Goal: Information Seeking & Learning: Learn about a topic

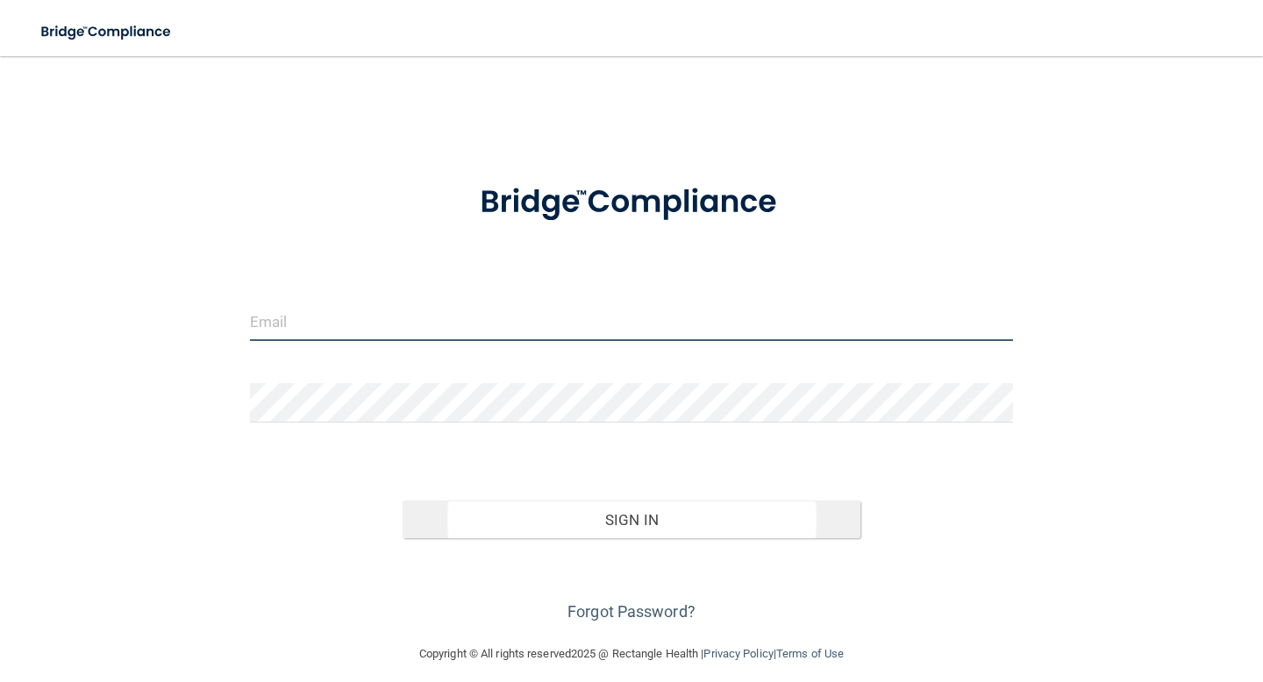
type input "[EMAIL_ADDRESS][DOMAIN_NAME]"
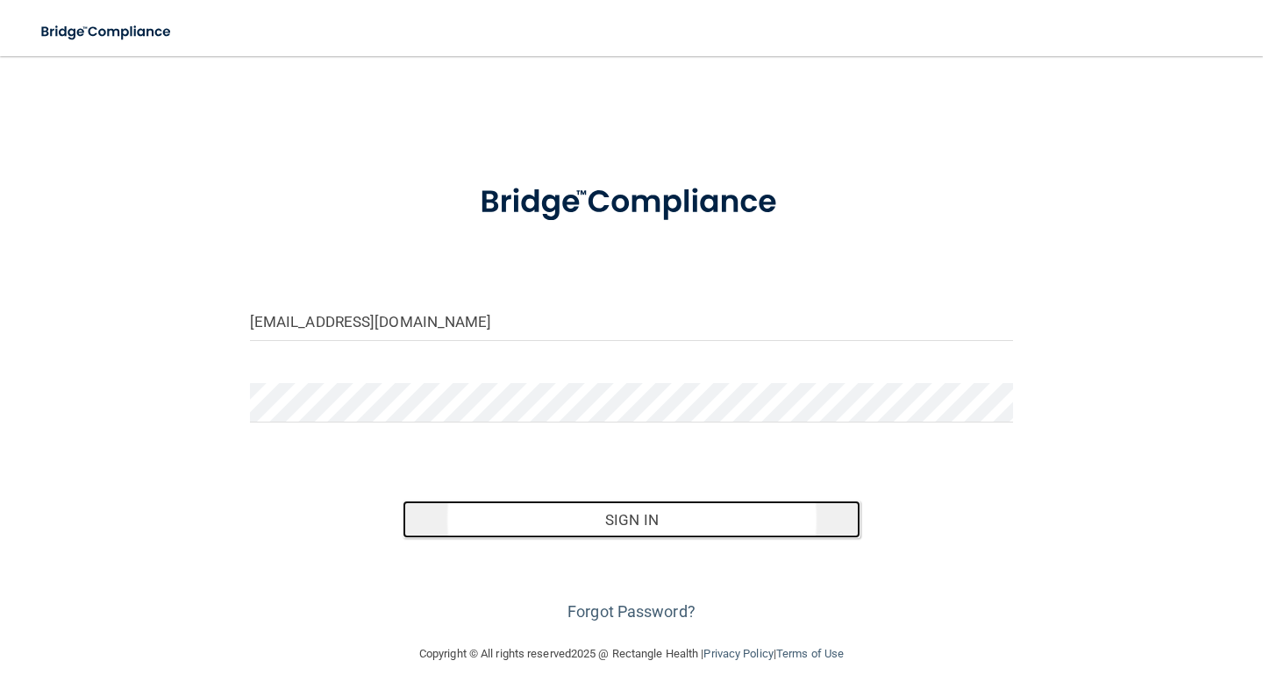
click at [508, 520] on button "Sign In" at bounding box center [632, 520] width 458 height 39
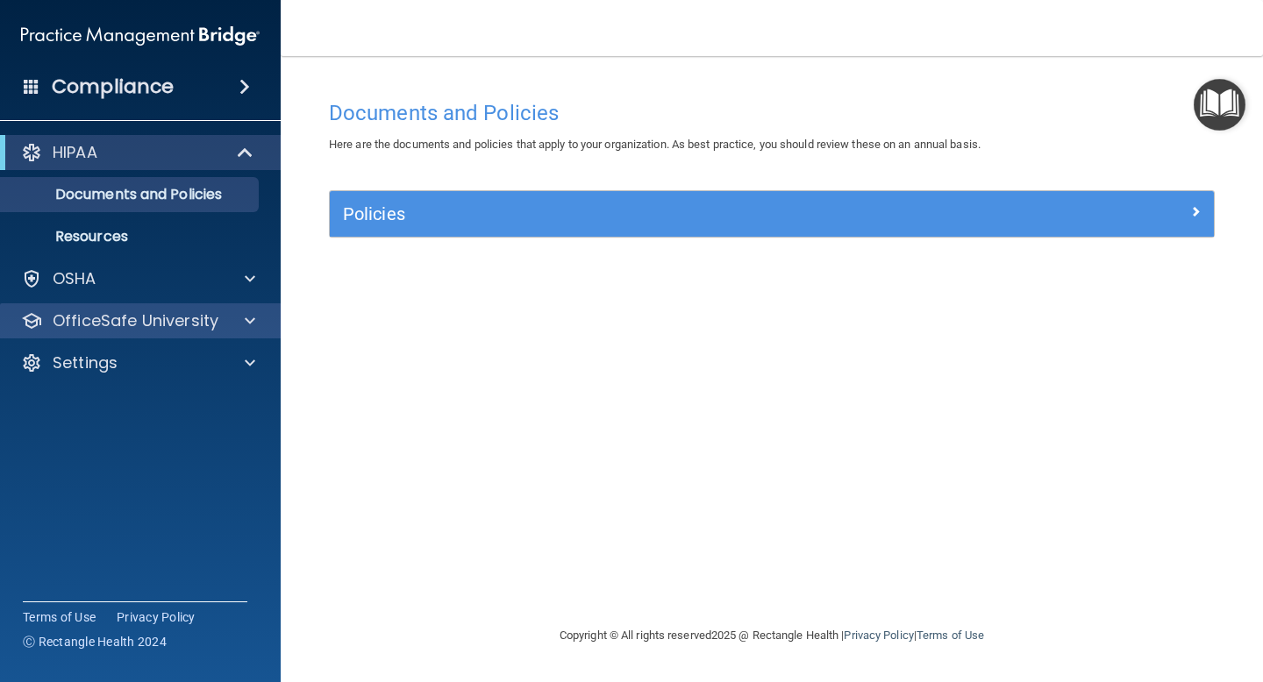
click at [172, 335] on div "OfficeSafe University" at bounding box center [141, 320] width 282 height 35
click at [245, 331] on span at bounding box center [250, 320] width 11 height 21
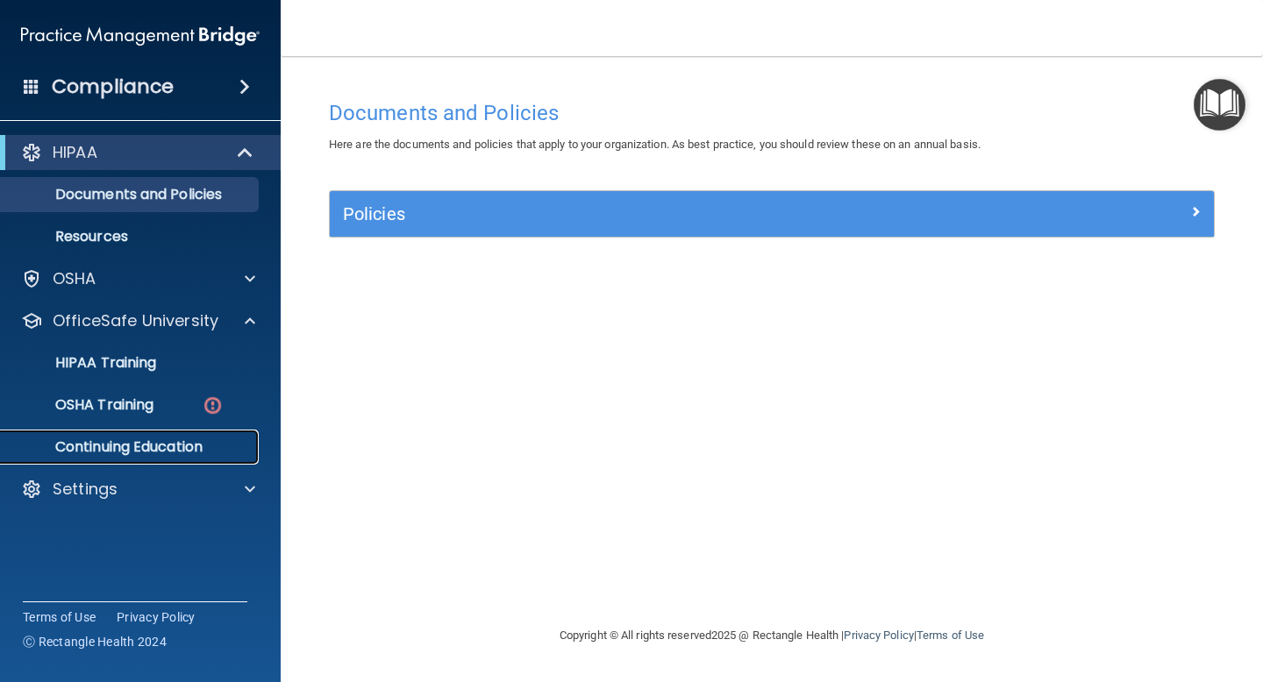
click at [175, 443] on p "Continuing Education" at bounding box center [130, 447] width 239 height 18
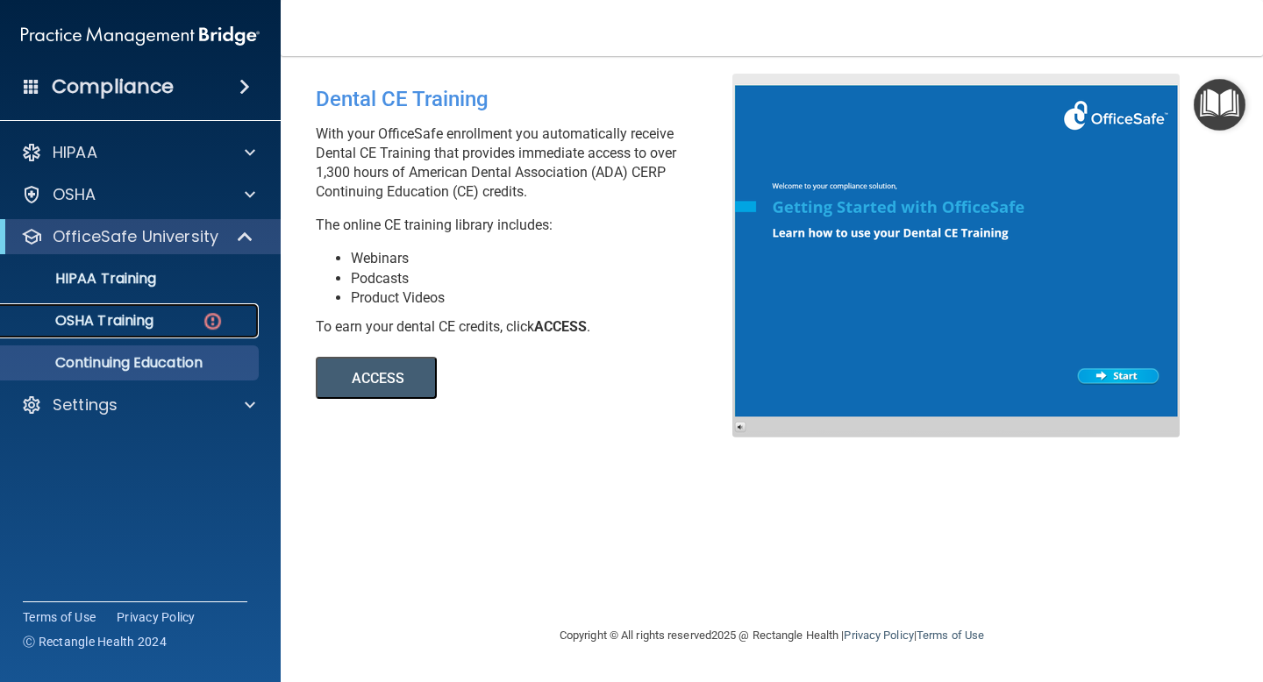
click at [144, 325] on p "OSHA Training" at bounding box center [82, 321] width 142 height 18
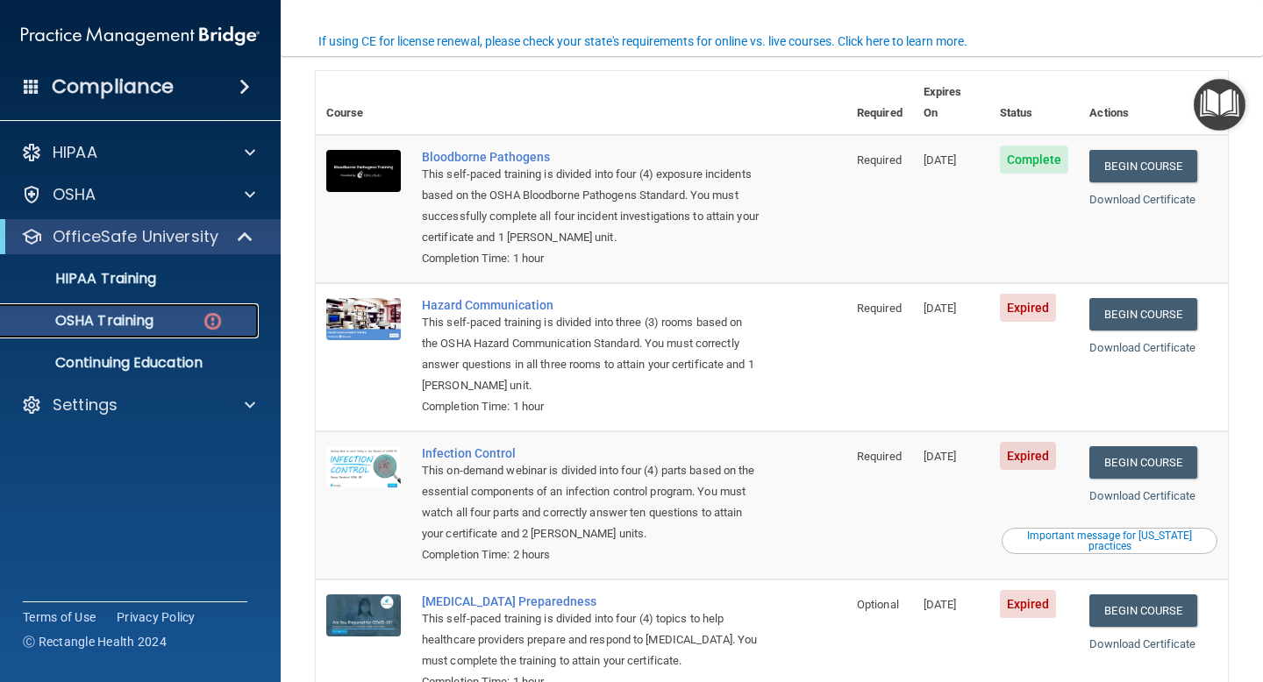
scroll to position [147, 0]
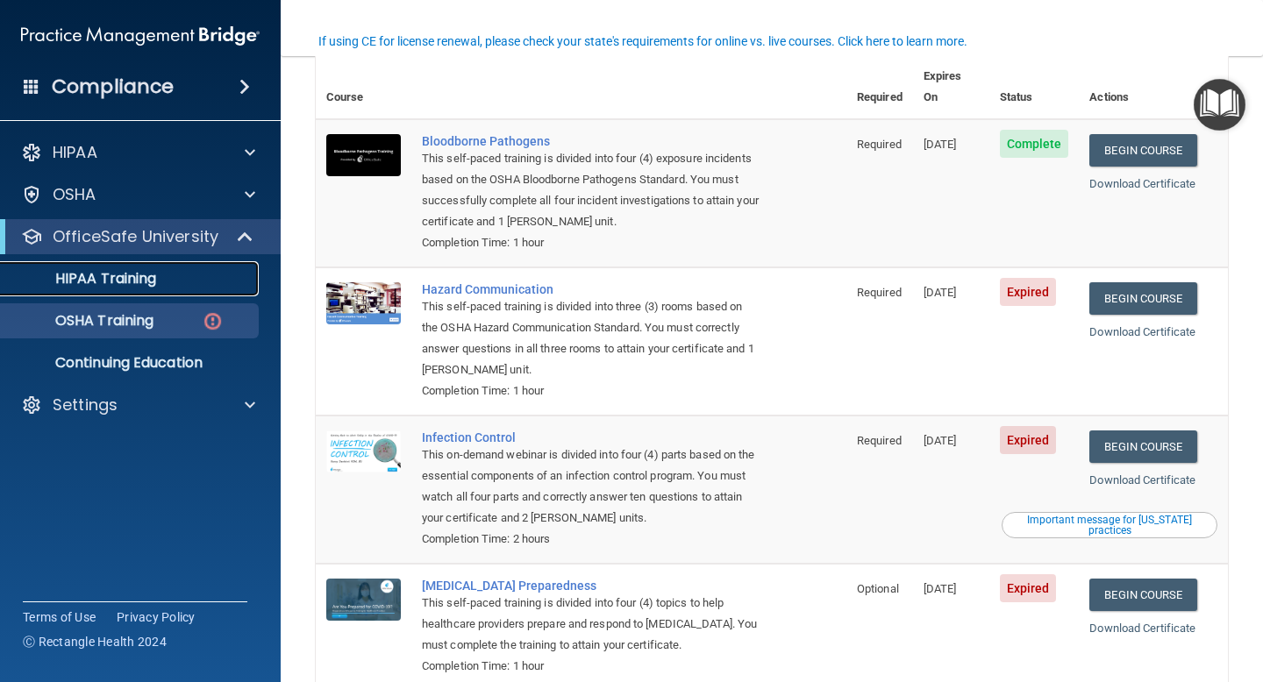
click at [171, 270] on div "HIPAA Training" at bounding box center [130, 279] width 239 height 18
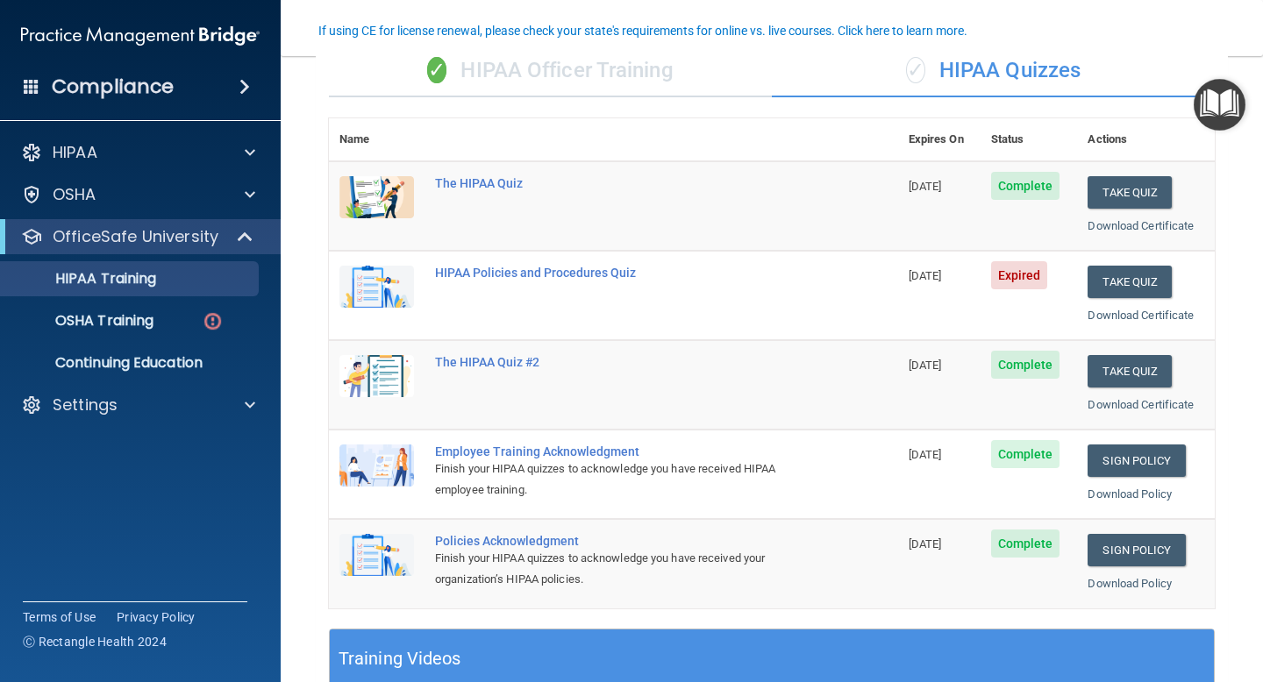
click at [611, 264] on td "HIPAA Policies and Procedures Quiz" at bounding box center [661, 295] width 474 height 89
click at [1121, 266] on button "Take Quiz" at bounding box center [1129, 282] width 84 height 32
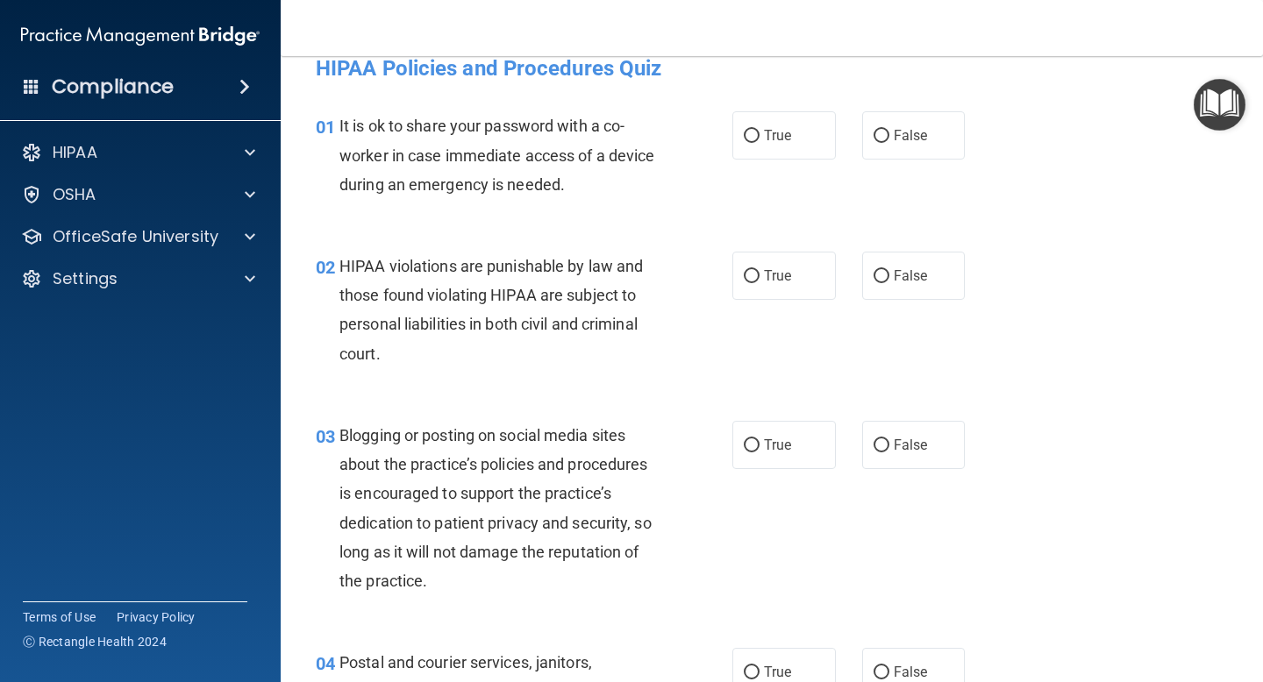
scroll to position [32, 0]
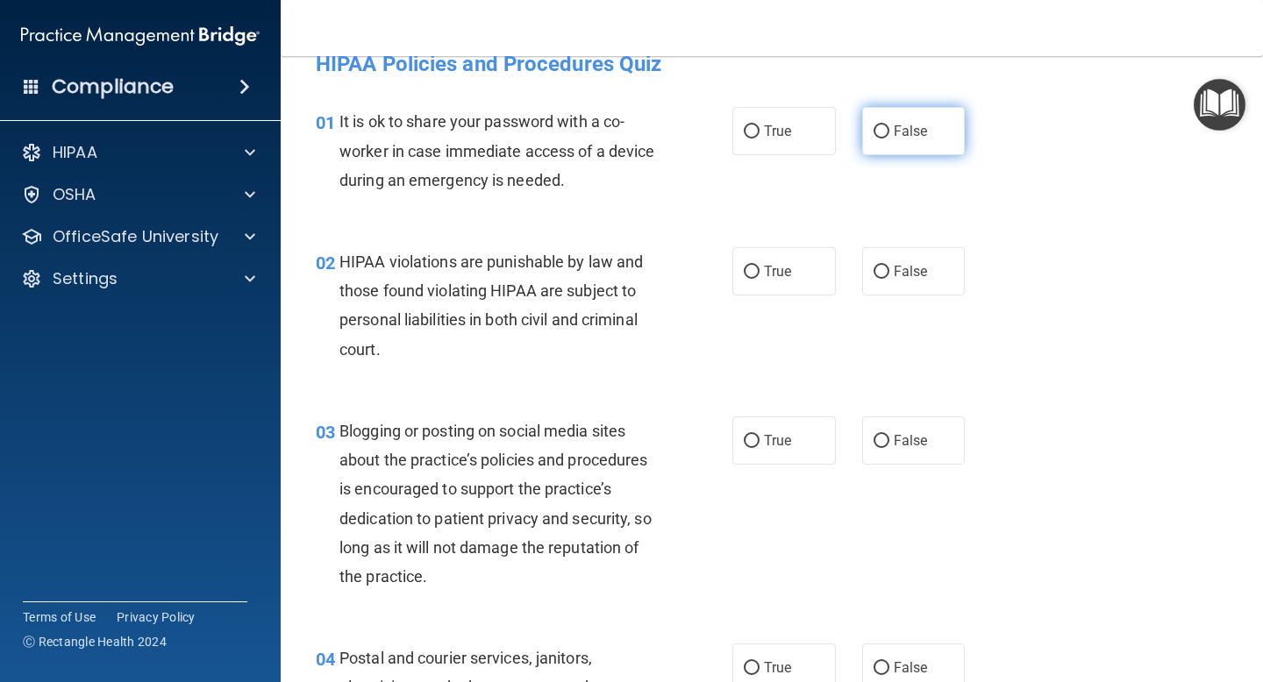
click at [925, 139] on span "False" at bounding box center [911, 131] width 34 height 17
click at [889, 139] on input "False" at bounding box center [881, 131] width 16 height 13
radio input "true"
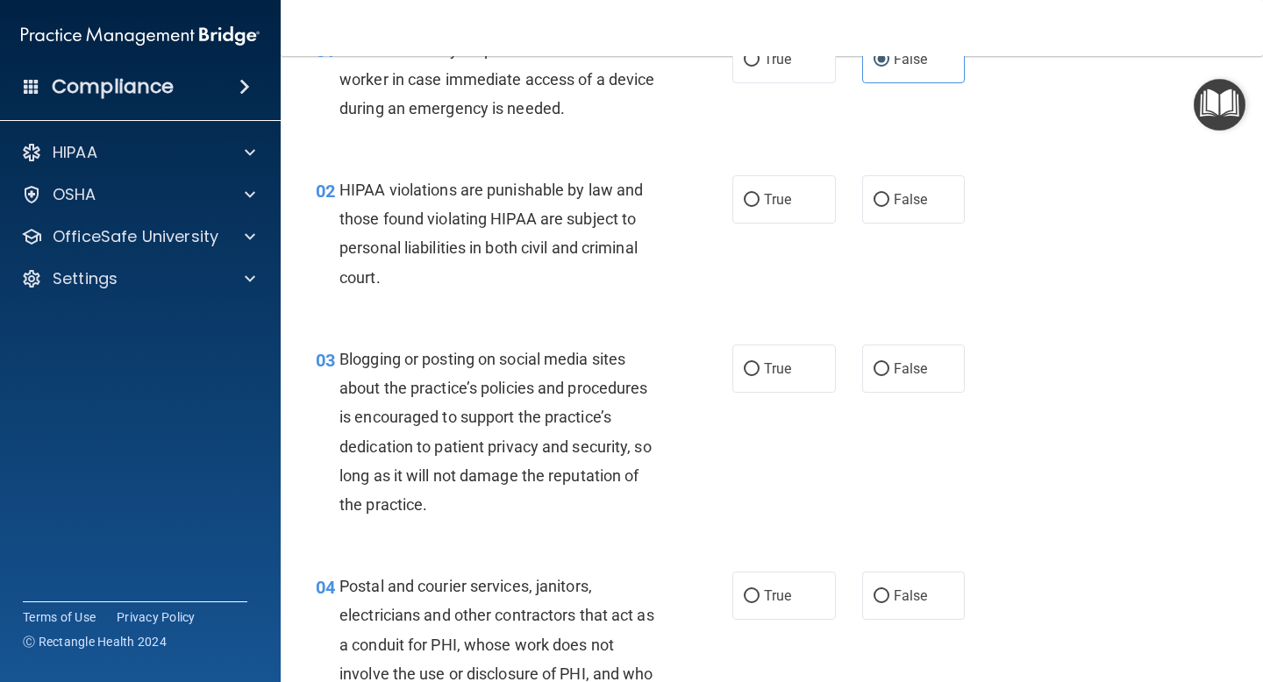
scroll to position [110, 0]
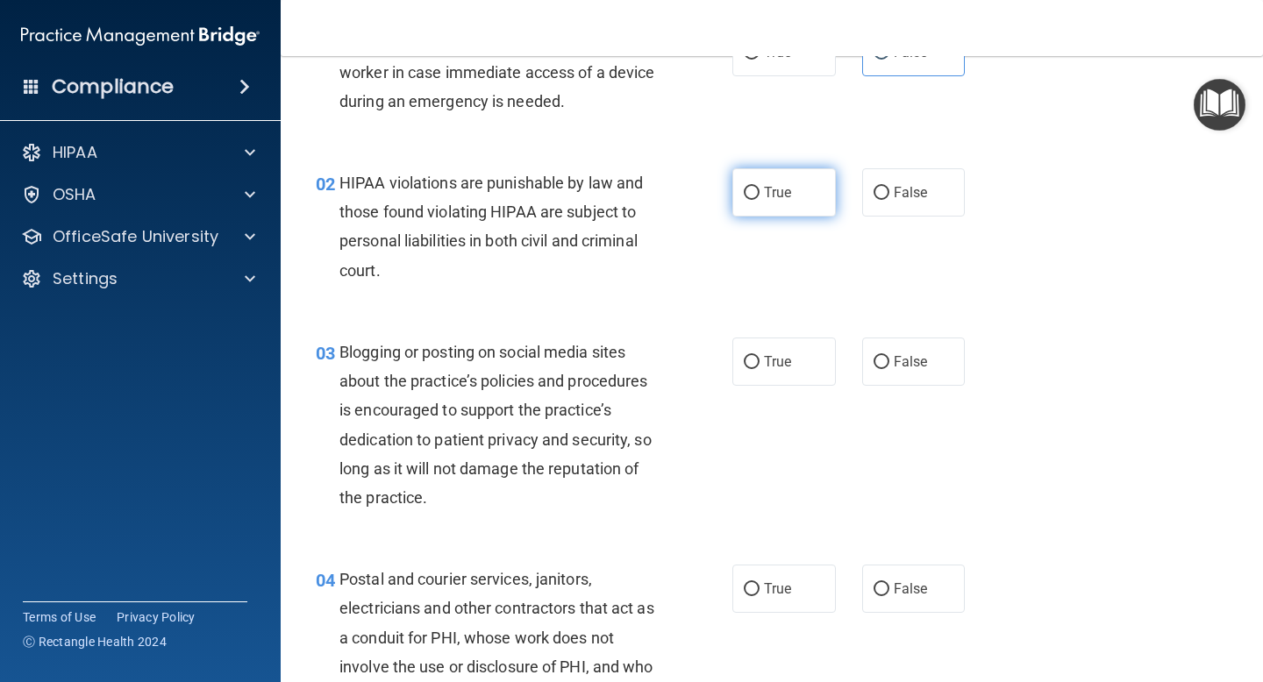
click at [756, 182] on label "True" at bounding box center [783, 192] width 103 height 48
click at [756, 187] on input "True" at bounding box center [752, 193] width 16 height 13
radio input "true"
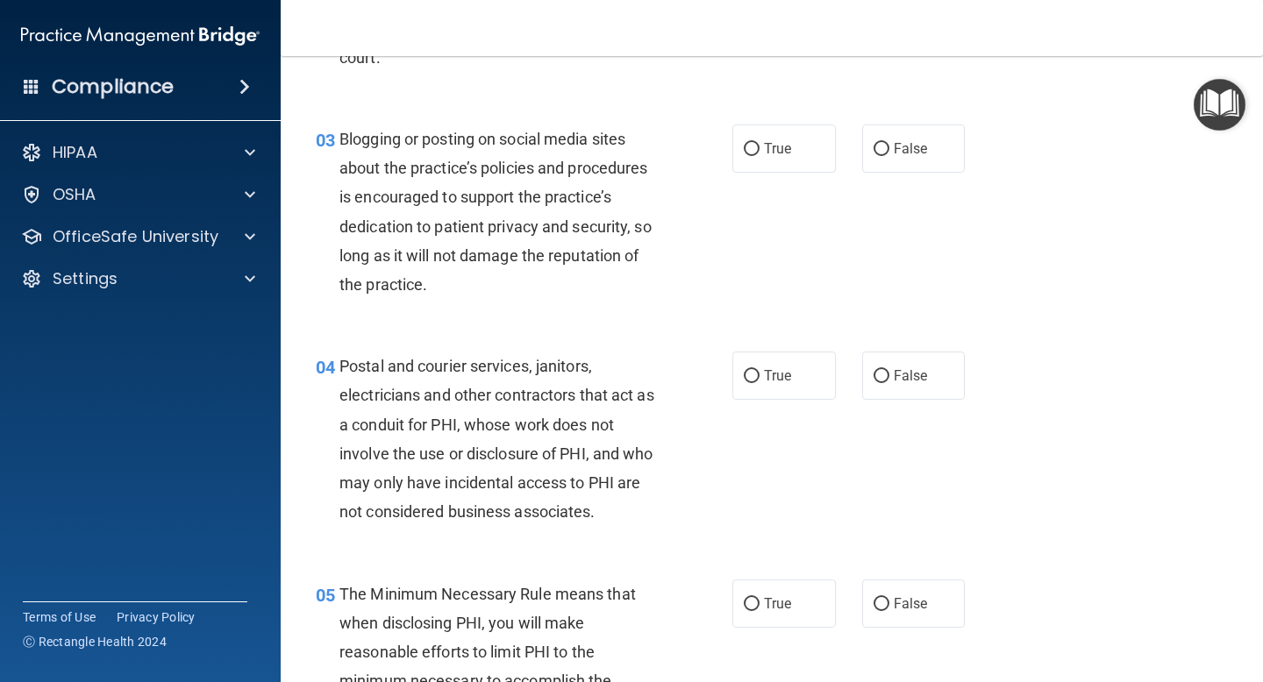
scroll to position [325, 0]
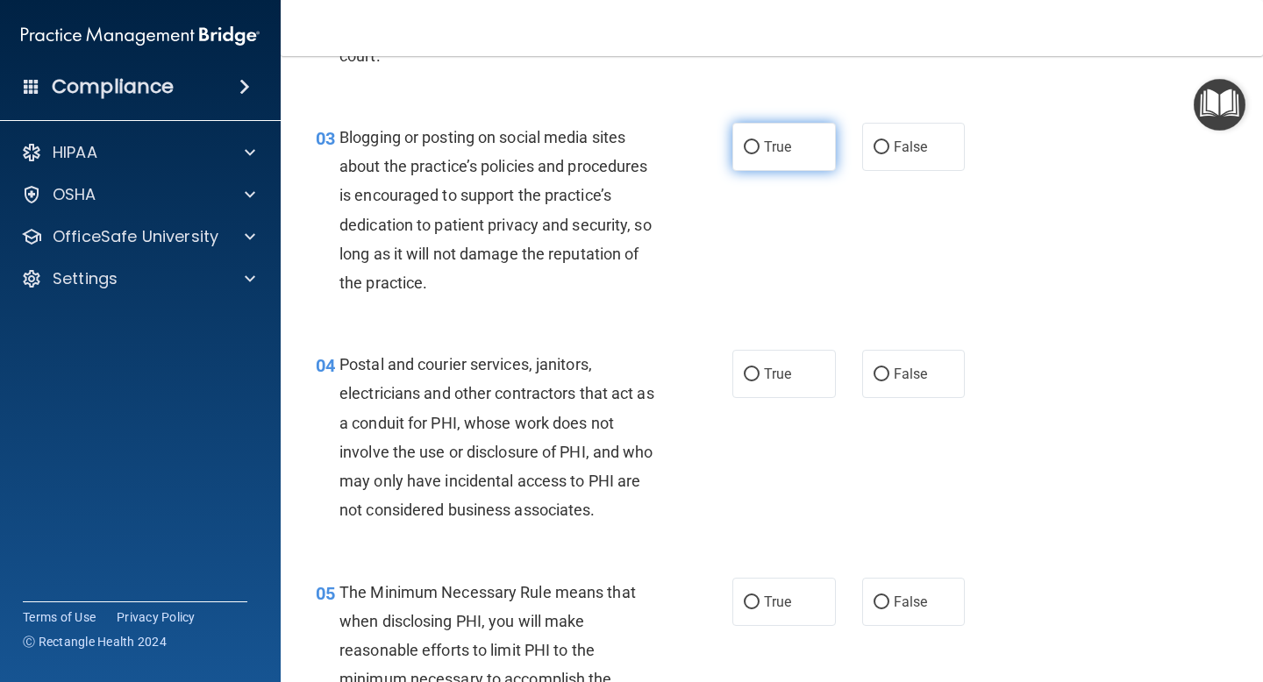
click at [797, 164] on label "True" at bounding box center [783, 147] width 103 height 48
click at [759, 154] on input "True" at bounding box center [752, 147] width 16 height 13
radio input "true"
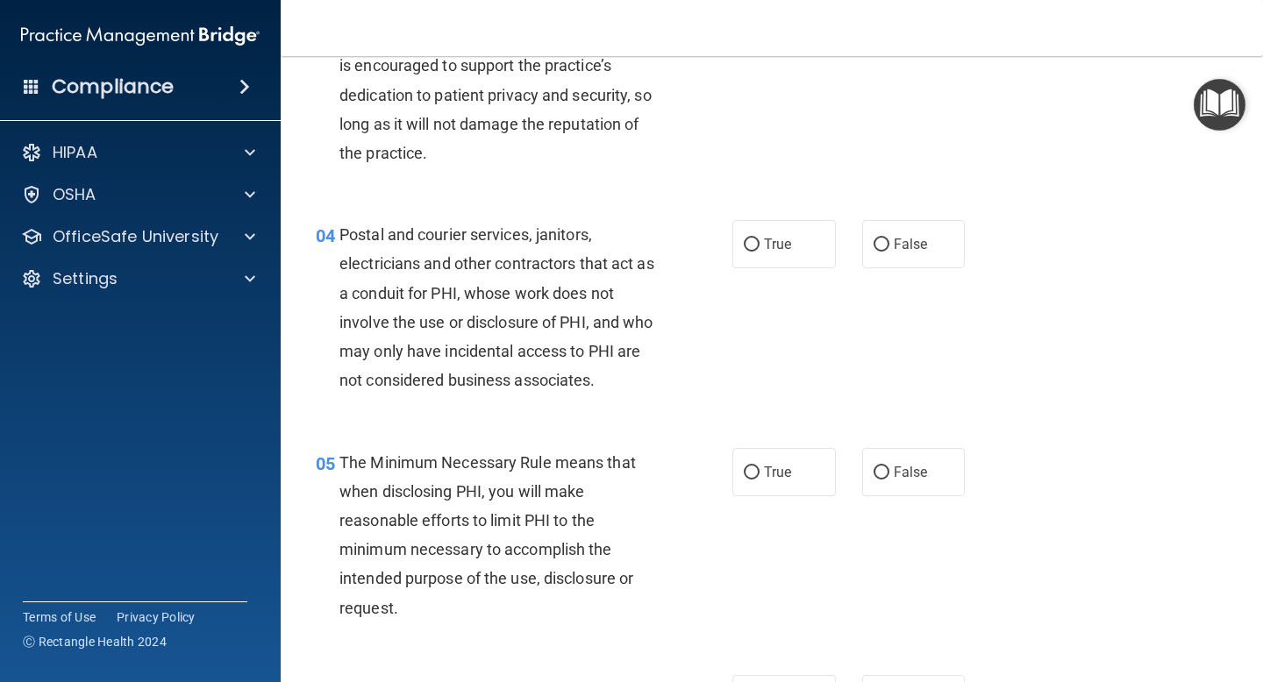
scroll to position [465, 0]
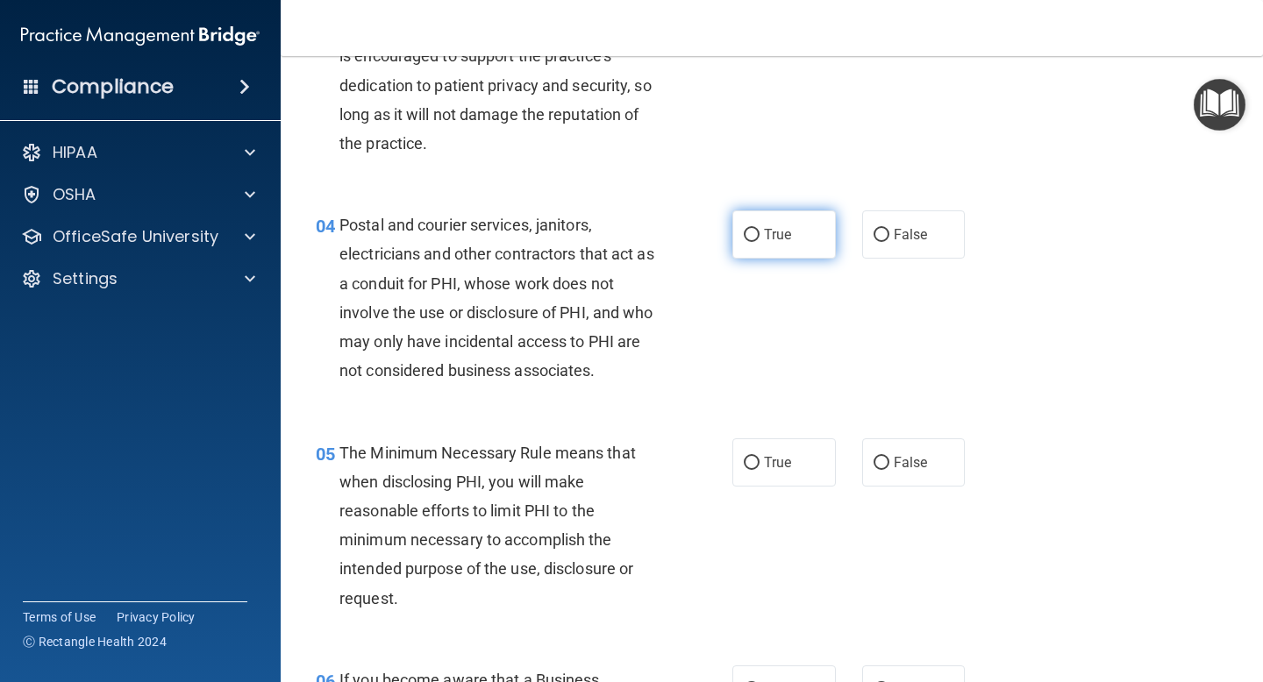
click at [780, 234] on span "True" at bounding box center [777, 234] width 27 height 17
click at [759, 234] on input "True" at bounding box center [752, 235] width 16 height 13
radio input "true"
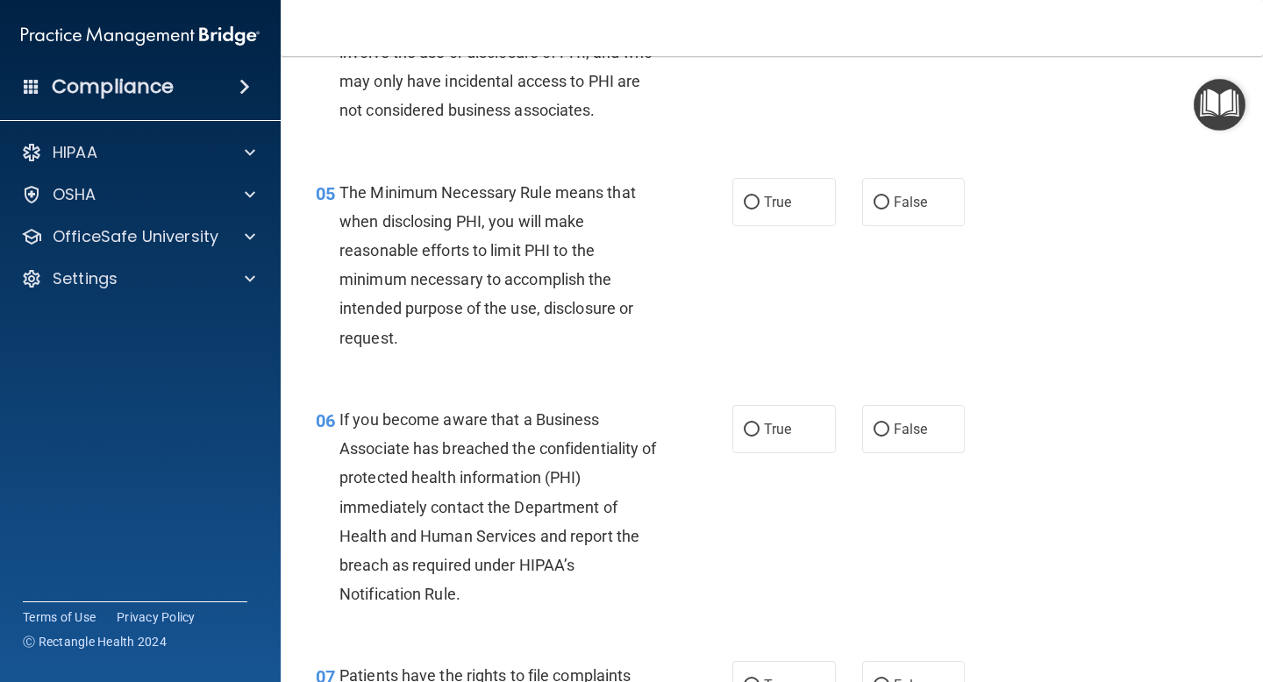
scroll to position [728, 0]
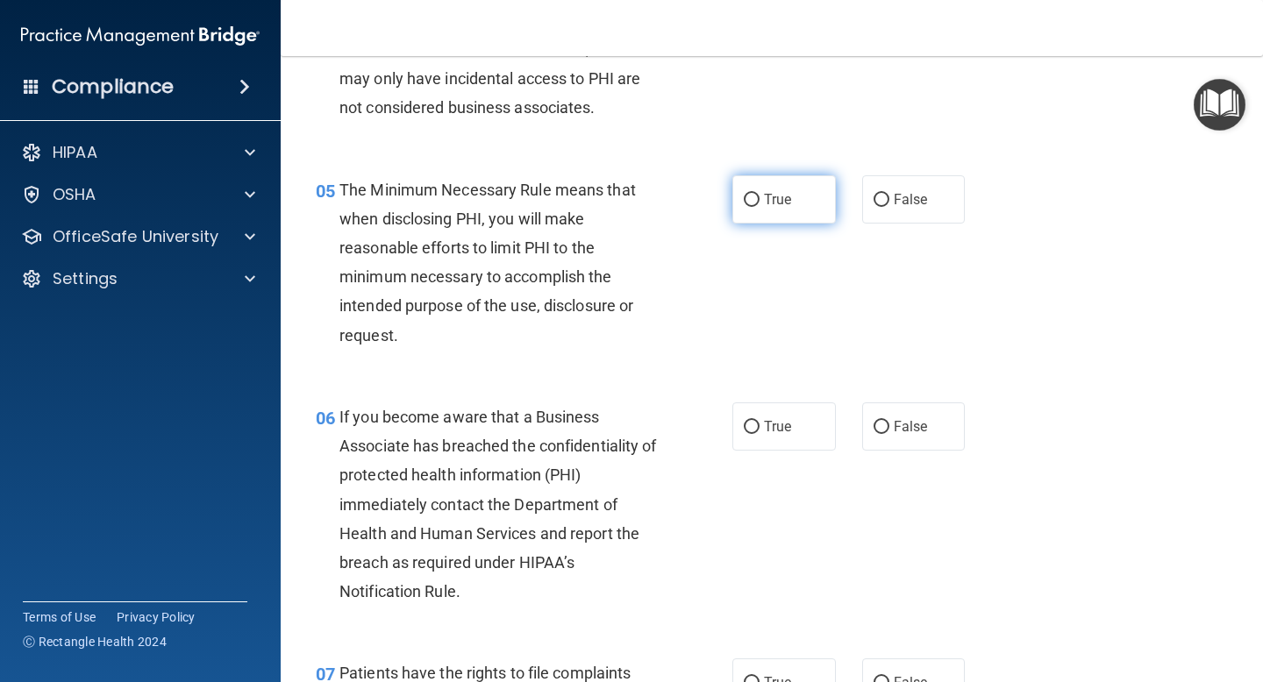
click at [767, 207] on span "True" at bounding box center [777, 199] width 27 height 17
click at [759, 207] on input "True" at bounding box center [752, 200] width 16 height 13
radio input "true"
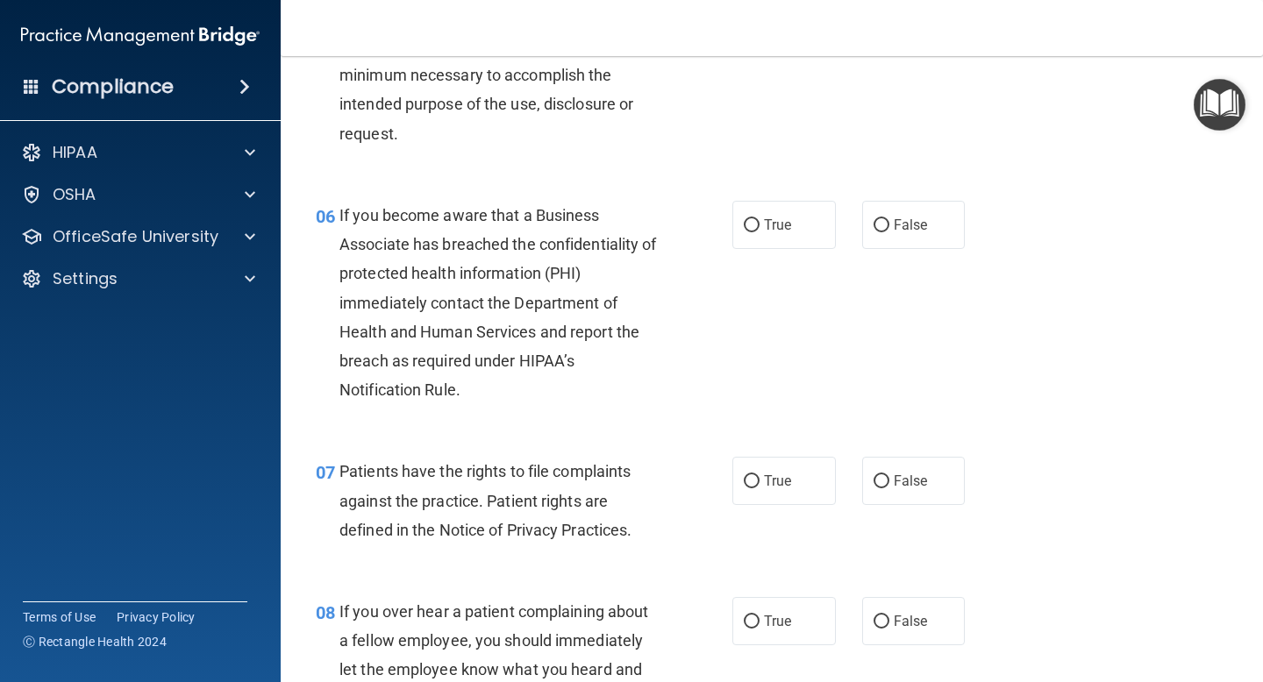
scroll to position [930, 0]
click at [762, 223] on label "True" at bounding box center [783, 224] width 103 height 48
click at [759, 223] on input "True" at bounding box center [752, 224] width 16 height 13
radio input "true"
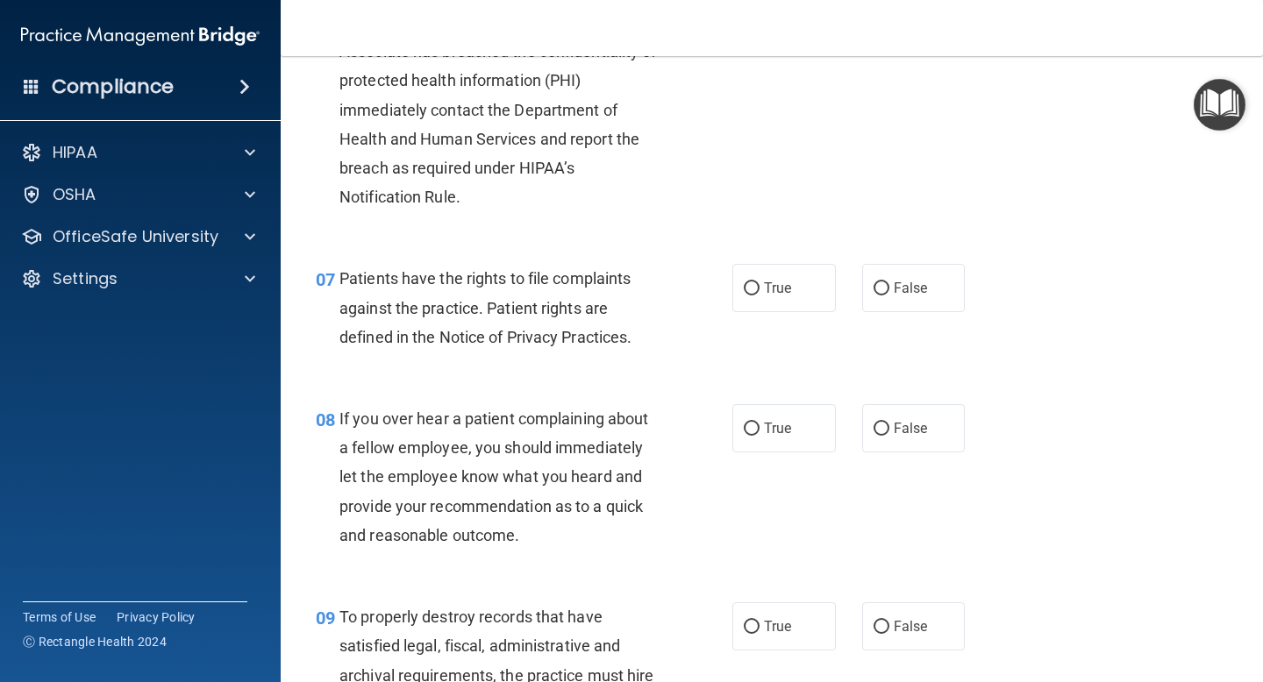
scroll to position [1124, 0]
click at [780, 312] on div "07 Patients have the rights to file complaints against the practice. Patient ri…" at bounding box center [772, 310] width 938 height 140
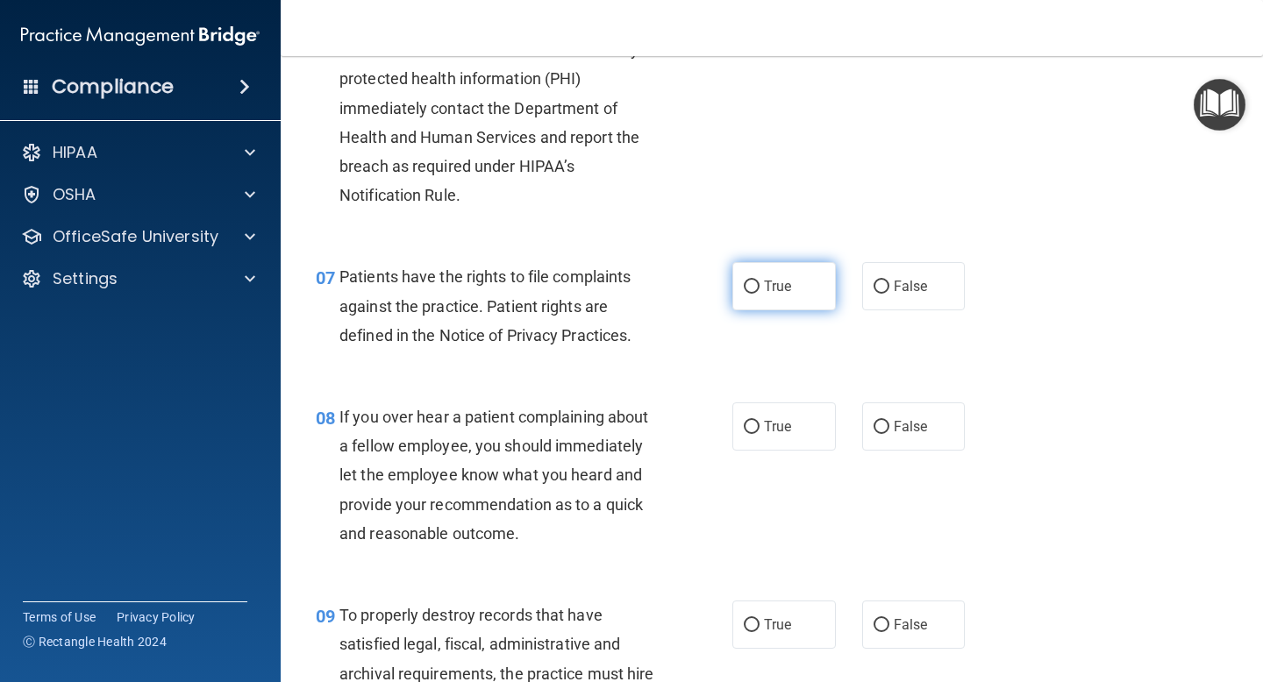
click at [772, 285] on span "True" at bounding box center [777, 286] width 27 height 17
click at [759, 285] on input "True" at bounding box center [752, 287] width 16 height 13
radio input "true"
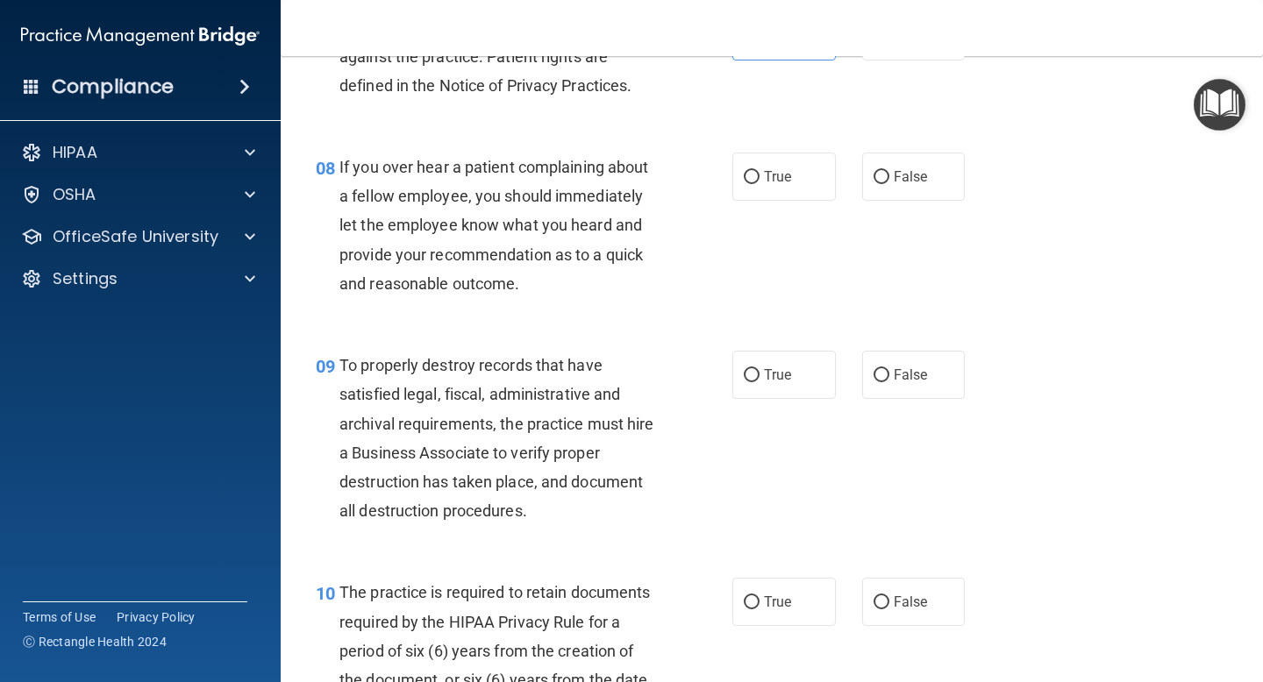
scroll to position [1386, 0]
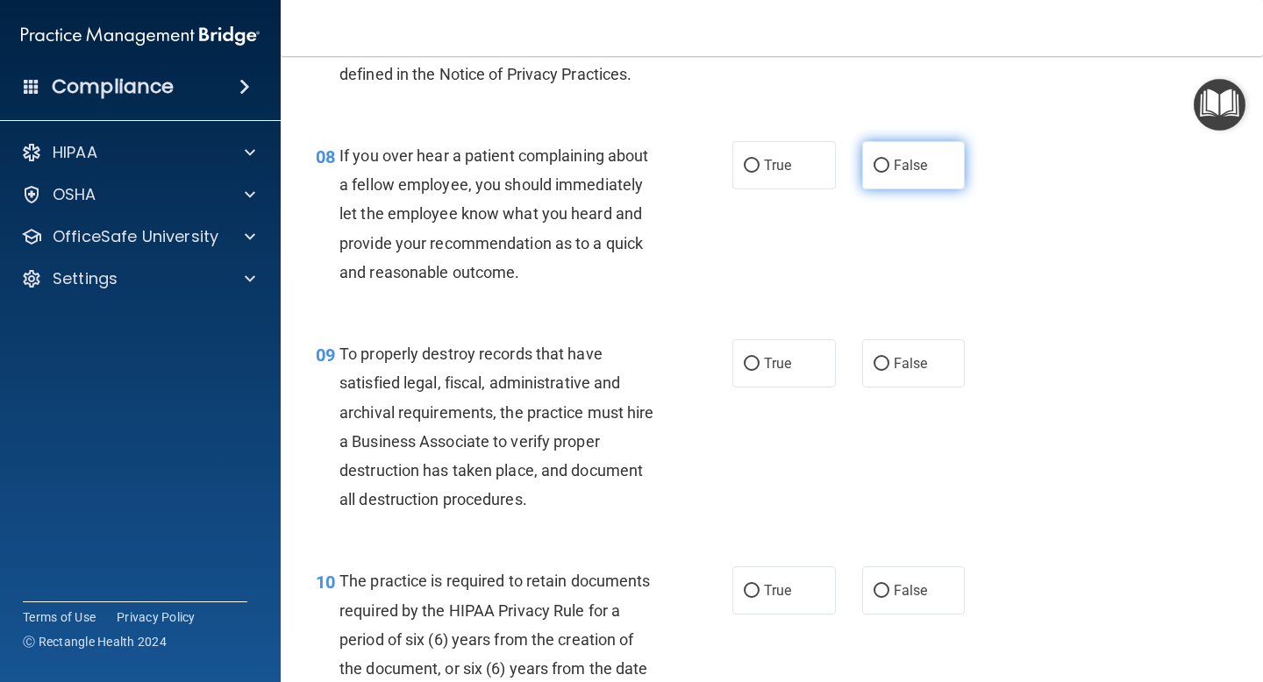
click at [872, 178] on label "False" at bounding box center [913, 165] width 103 height 48
click at [873, 173] on input "False" at bounding box center [881, 166] width 16 height 13
radio input "true"
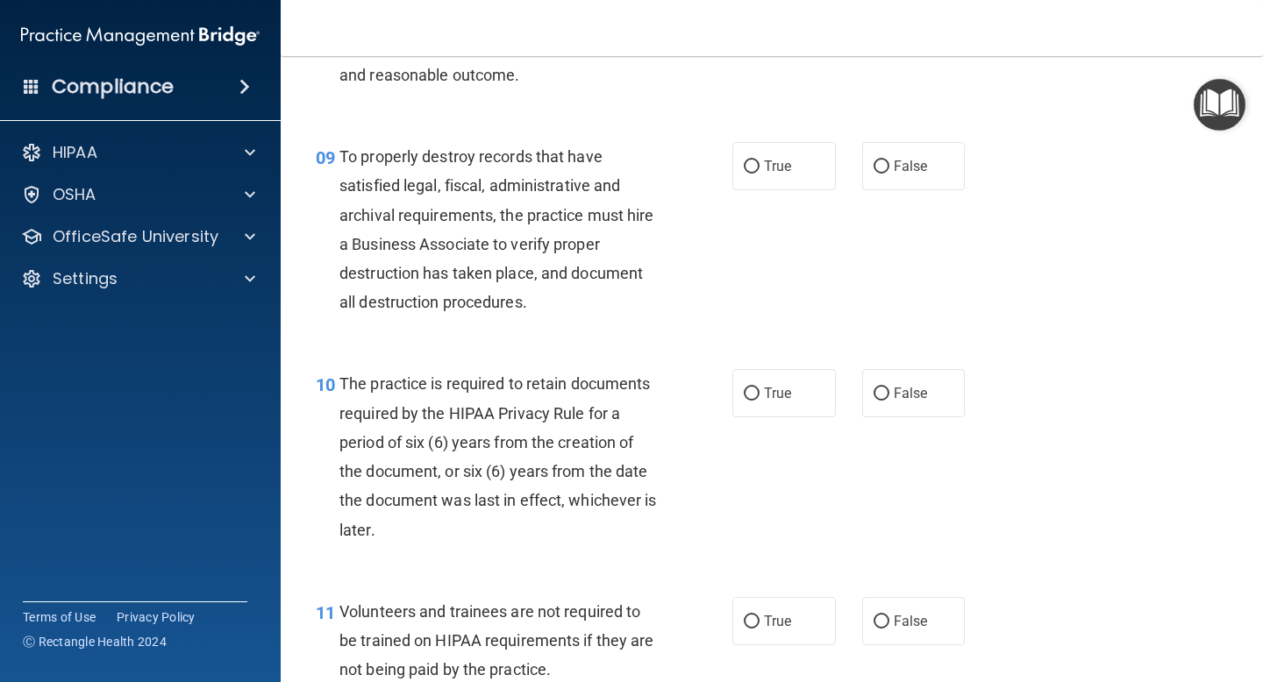
scroll to position [1589, 0]
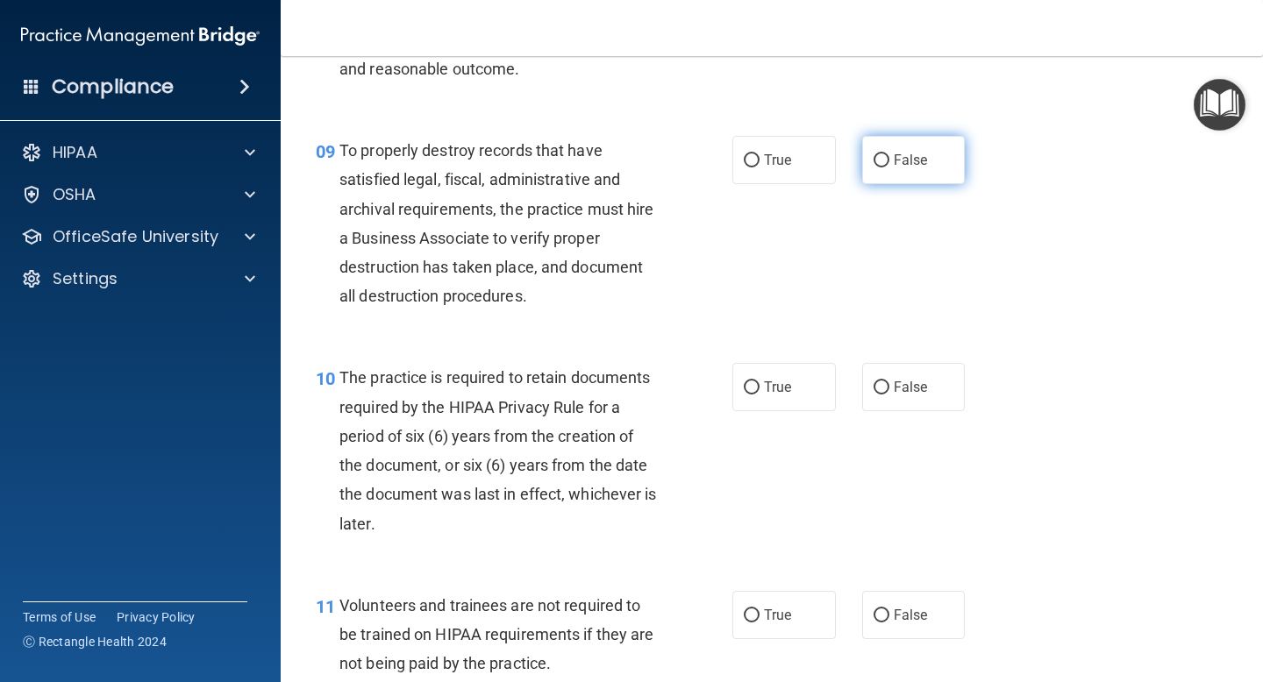
click at [934, 164] on label "False" at bounding box center [913, 160] width 103 height 48
click at [889, 164] on input "False" at bounding box center [881, 160] width 16 height 13
radio input "true"
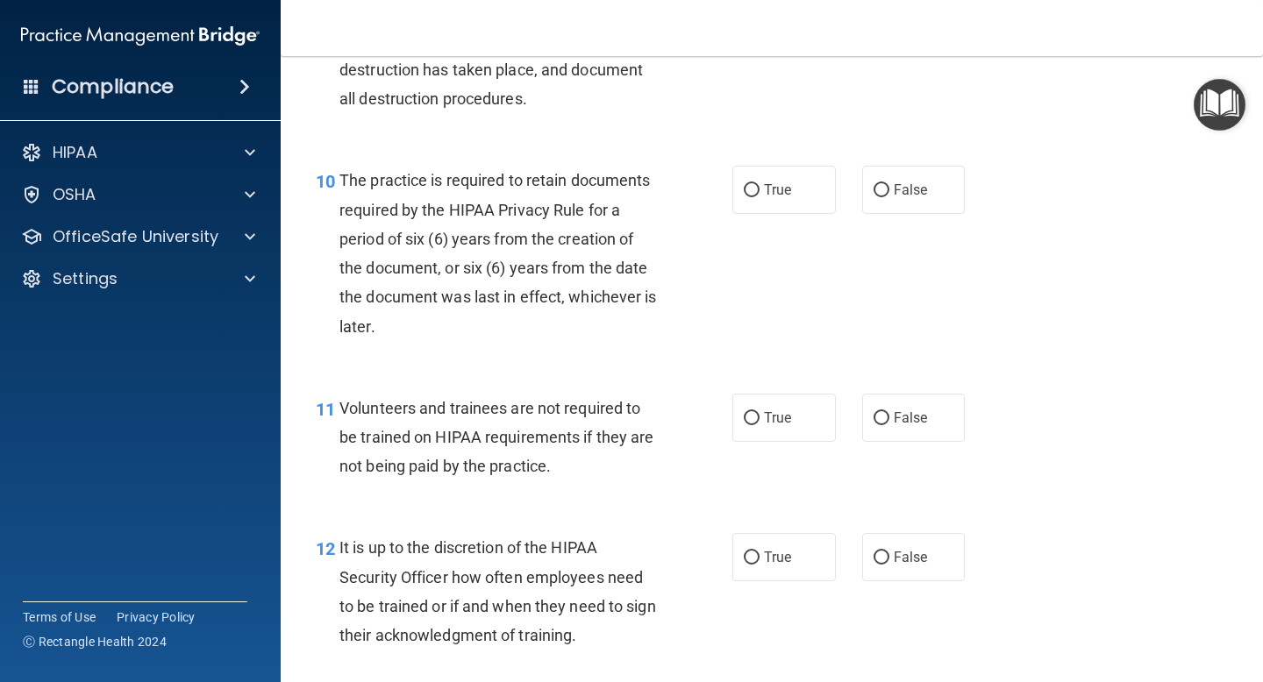
scroll to position [1785, 0]
click at [787, 184] on span "True" at bounding box center [777, 191] width 27 height 17
click at [759, 186] on input "True" at bounding box center [752, 192] width 16 height 13
radio input "true"
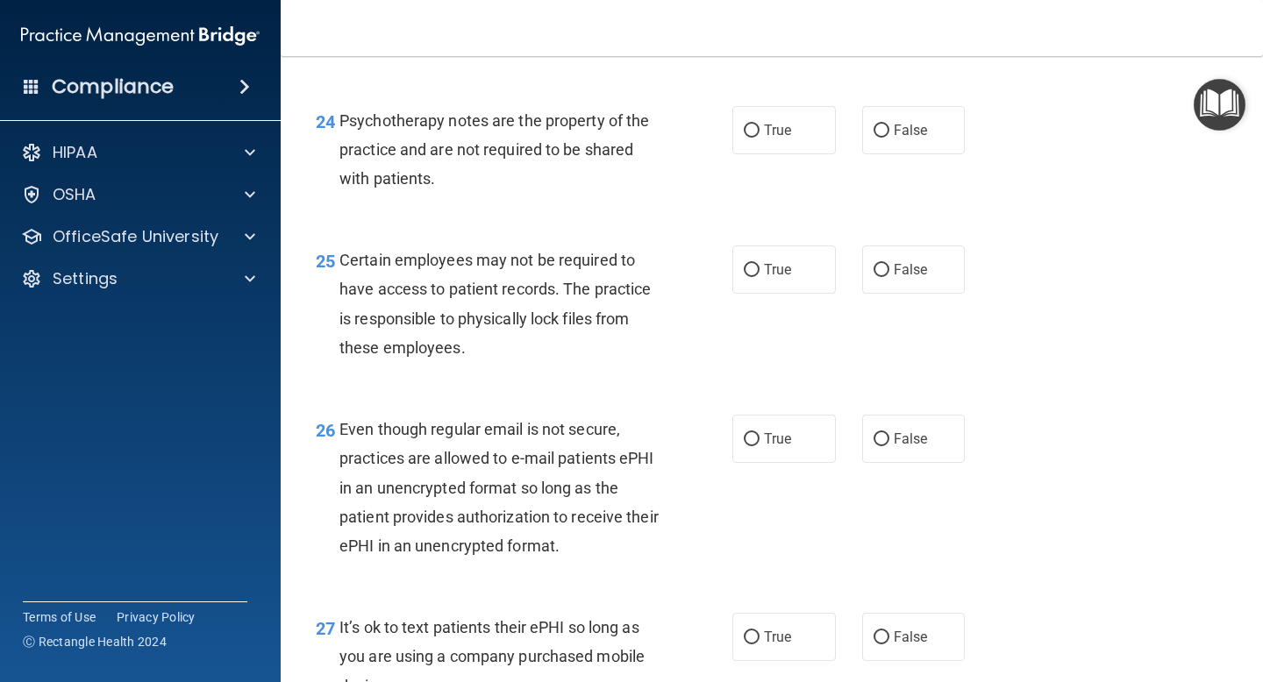
scroll to position [4799, 0]
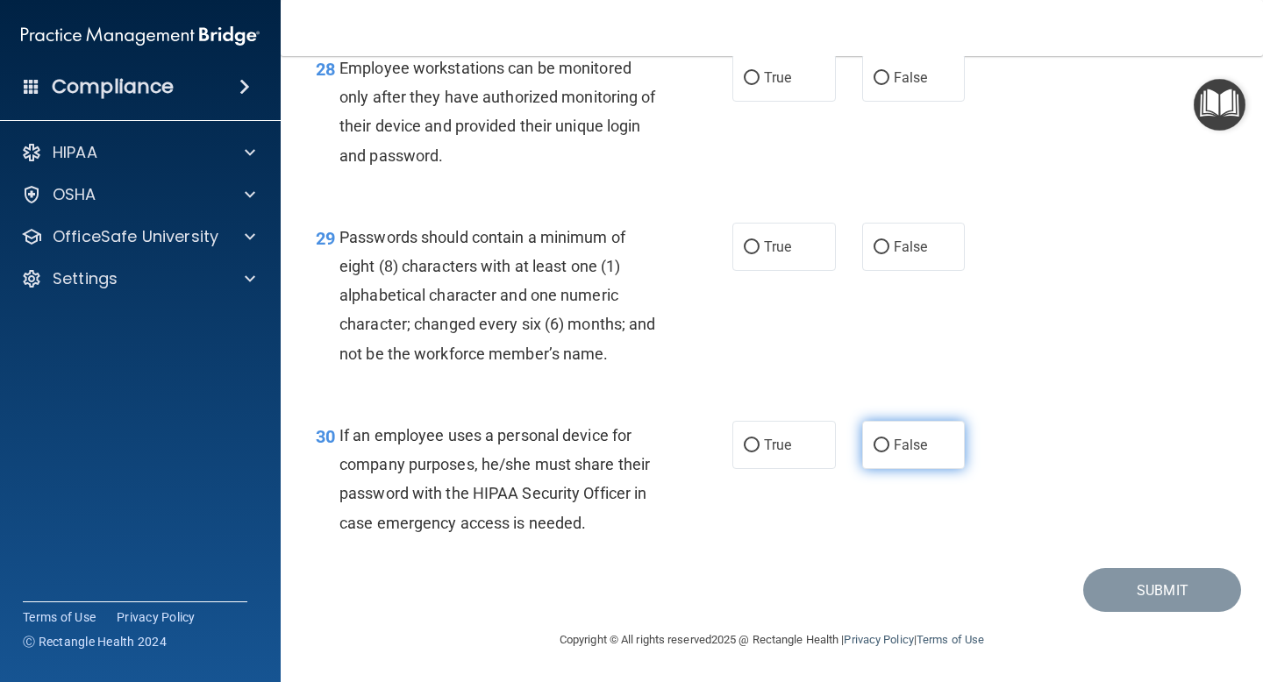
click at [920, 432] on label "False" at bounding box center [913, 445] width 103 height 48
click at [889, 439] on input "False" at bounding box center [881, 445] width 16 height 13
radio input "true"
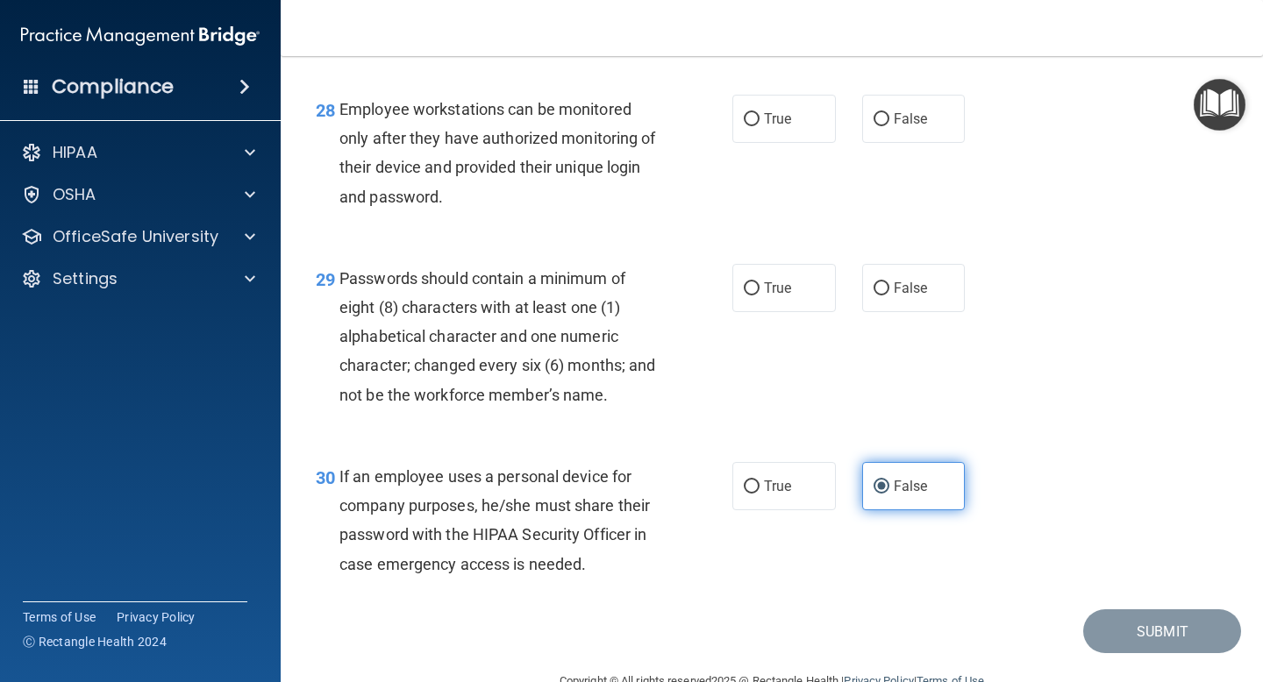
scroll to position [4726, 0]
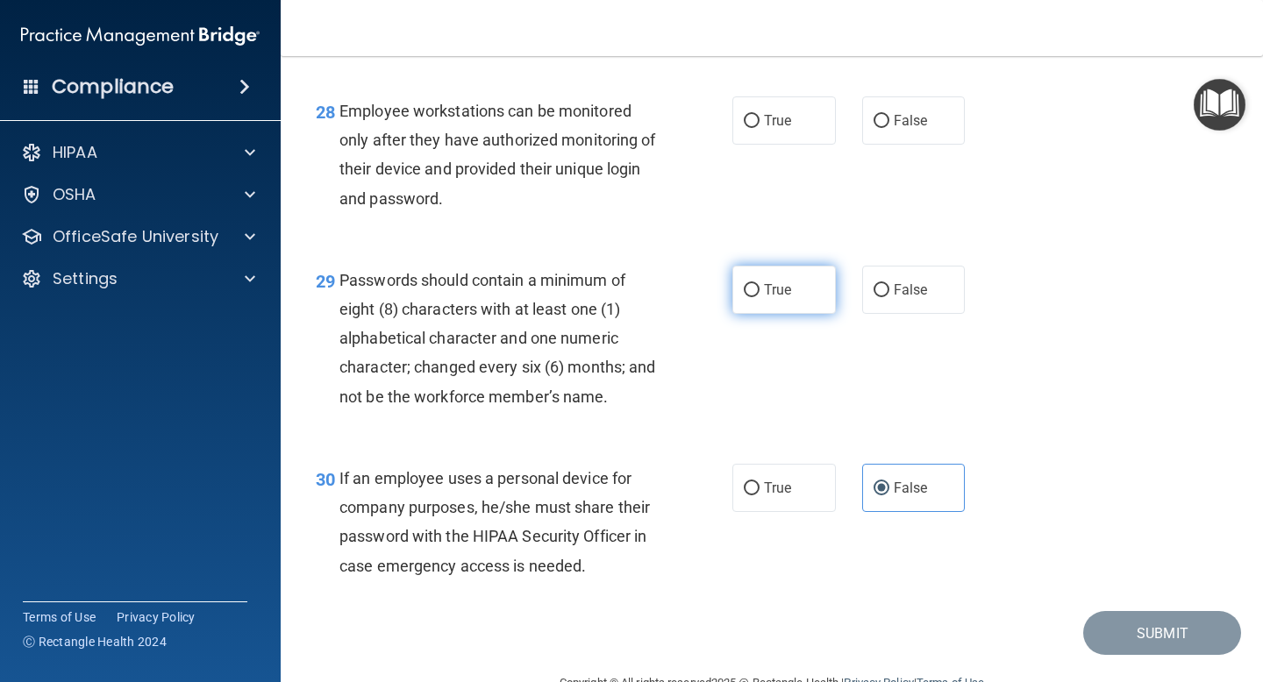
click at [771, 298] on span "True" at bounding box center [777, 290] width 27 height 17
click at [759, 297] on input "True" at bounding box center [752, 290] width 16 height 13
radio input "true"
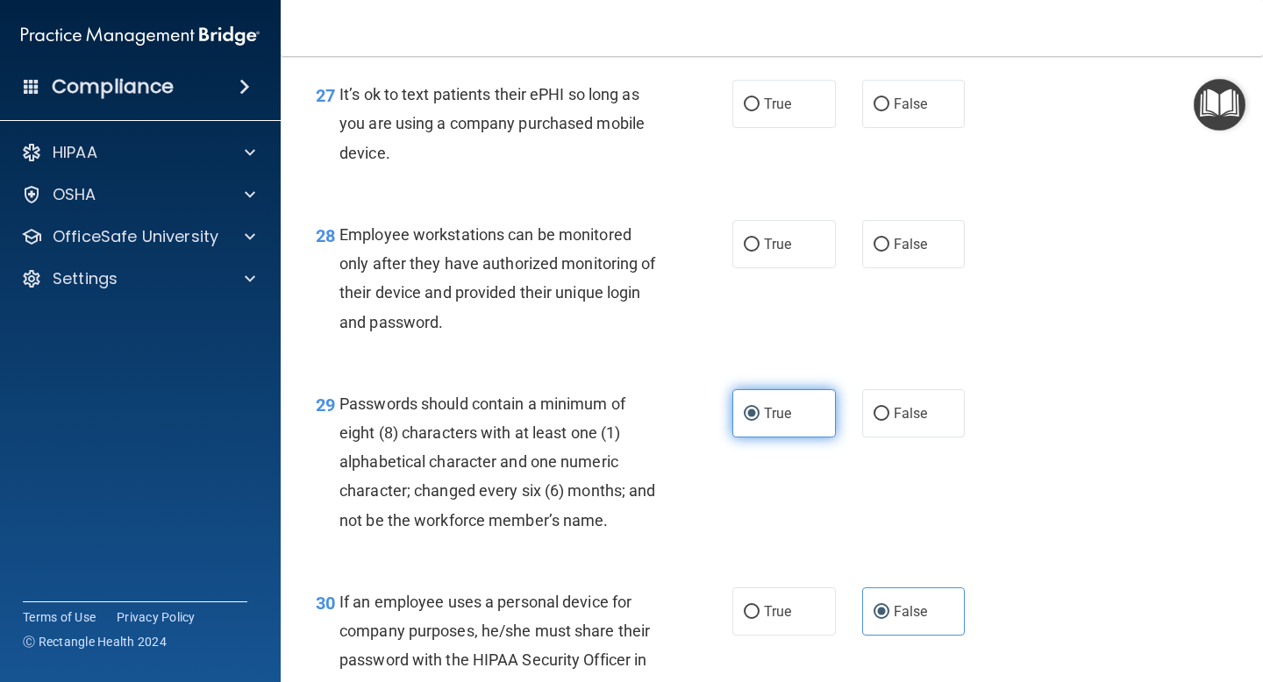
scroll to position [4601, 0]
click at [774, 269] on label "True" at bounding box center [783, 245] width 103 height 48
click at [759, 253] on input "True" at bounding box center [752, 245] width 16 height 13
radio input "true"
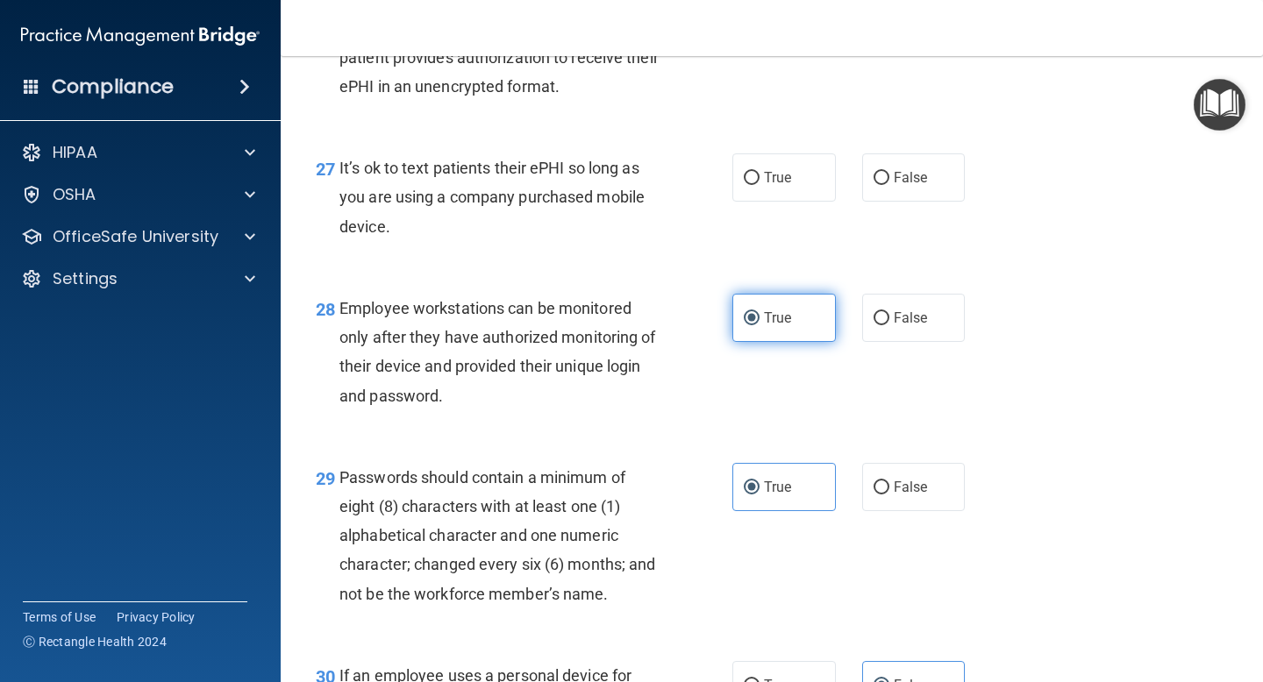
scroll to position [4527, 0]
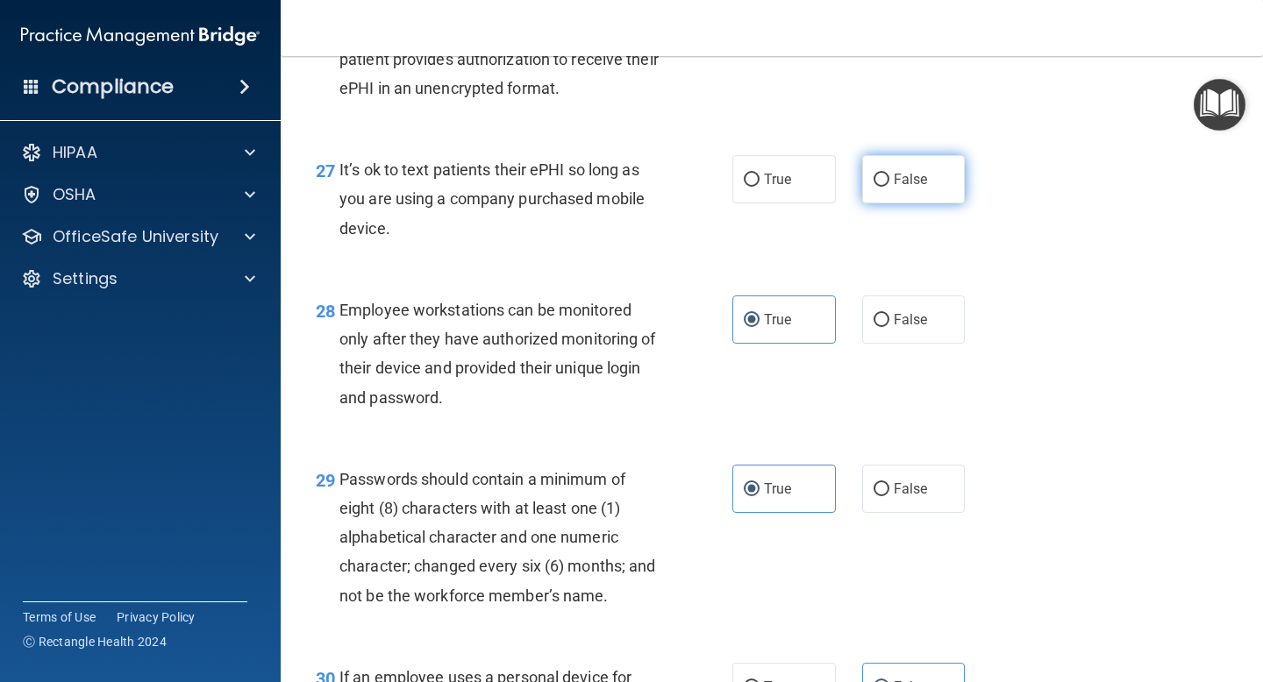
click at [892, 203] on label "False" at bounding box center [913, 179] width 103 height 48
click at [889, 187] on input "False" at bounding box center [881, 180] width 16 height 13
radio input "true"
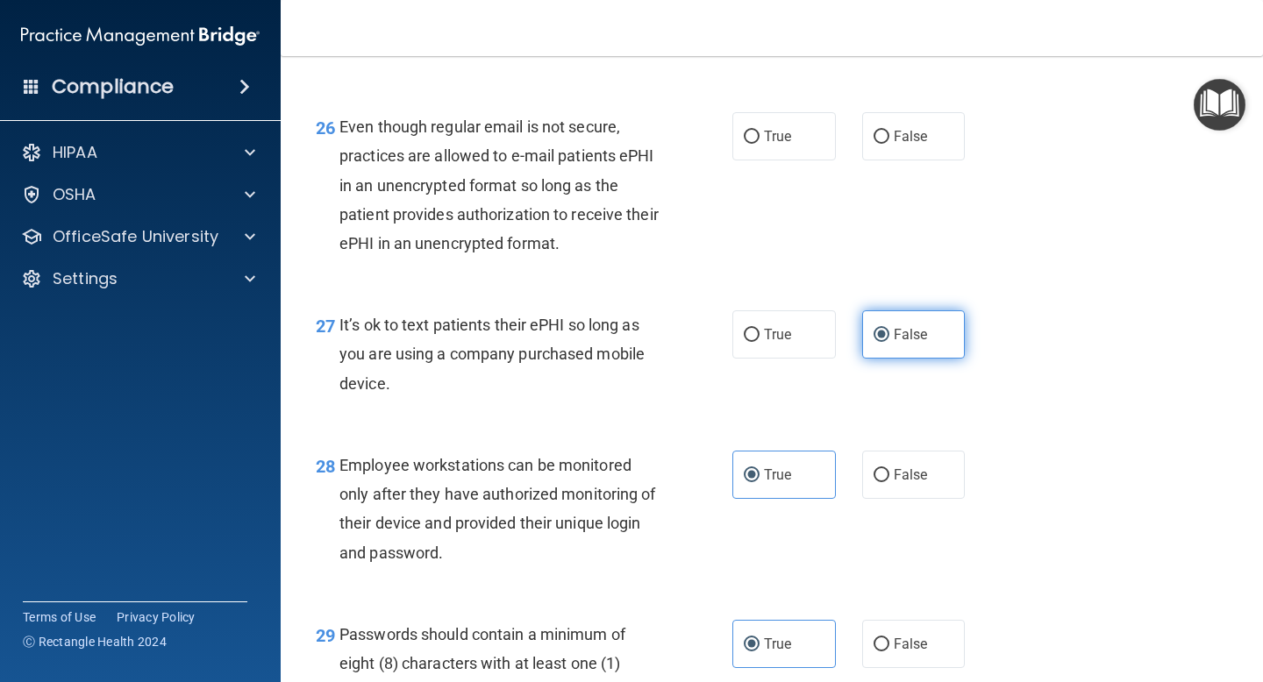
scroll to position [4370, 0]
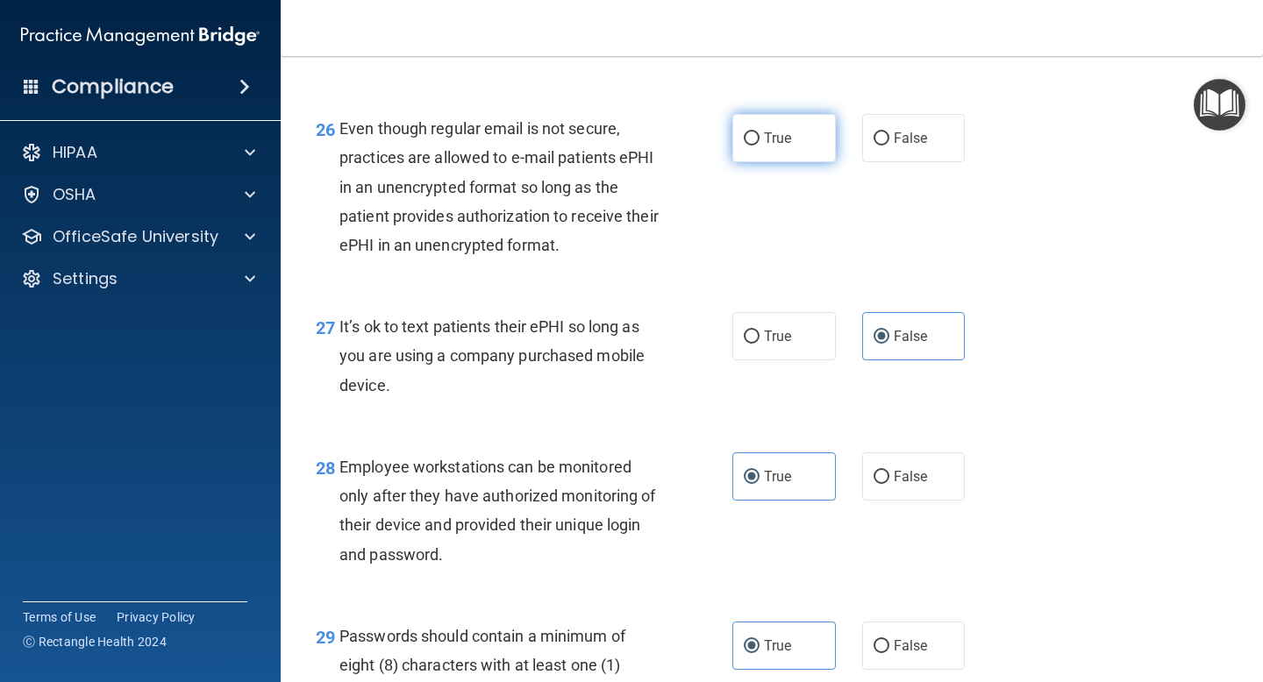
click at [765, 162] on label "True" at bounding box center [783, 138] width 103 height 48
click at [759, 146] on input "True" at bounding box center [752, 138] width 16 height 13
radio input "true"
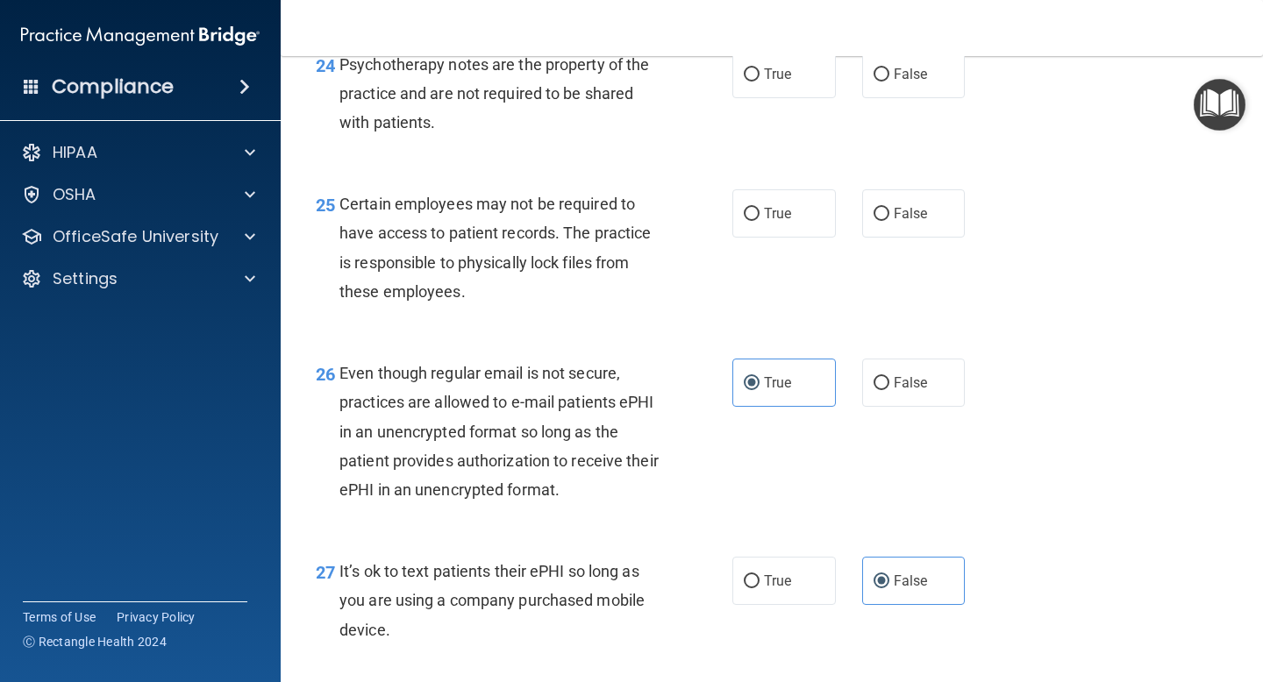
scroll to position [4124, 0]
click at [901, 239] on label "False" at bounding box center [913, 214] width 103 height 48
click at [889, 222] on input "False" at bounding box center [881, 215] width 16 height 13
radio input "true"
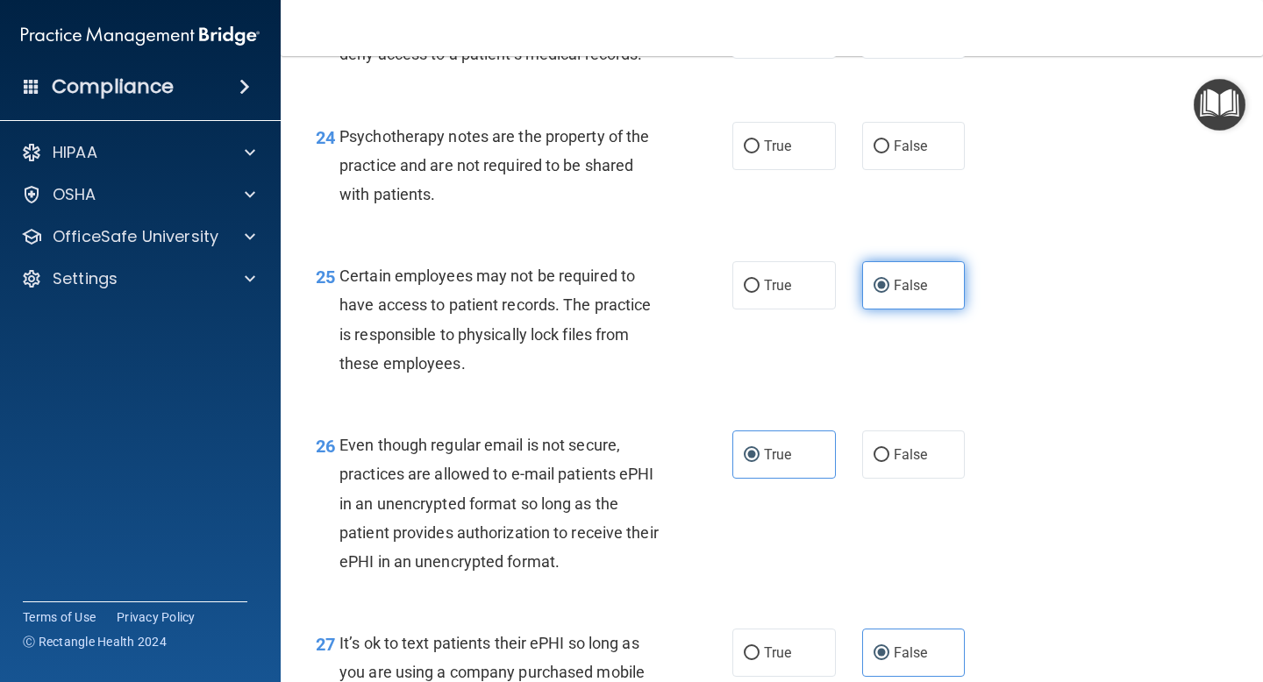
scroll to position [4040, 0]
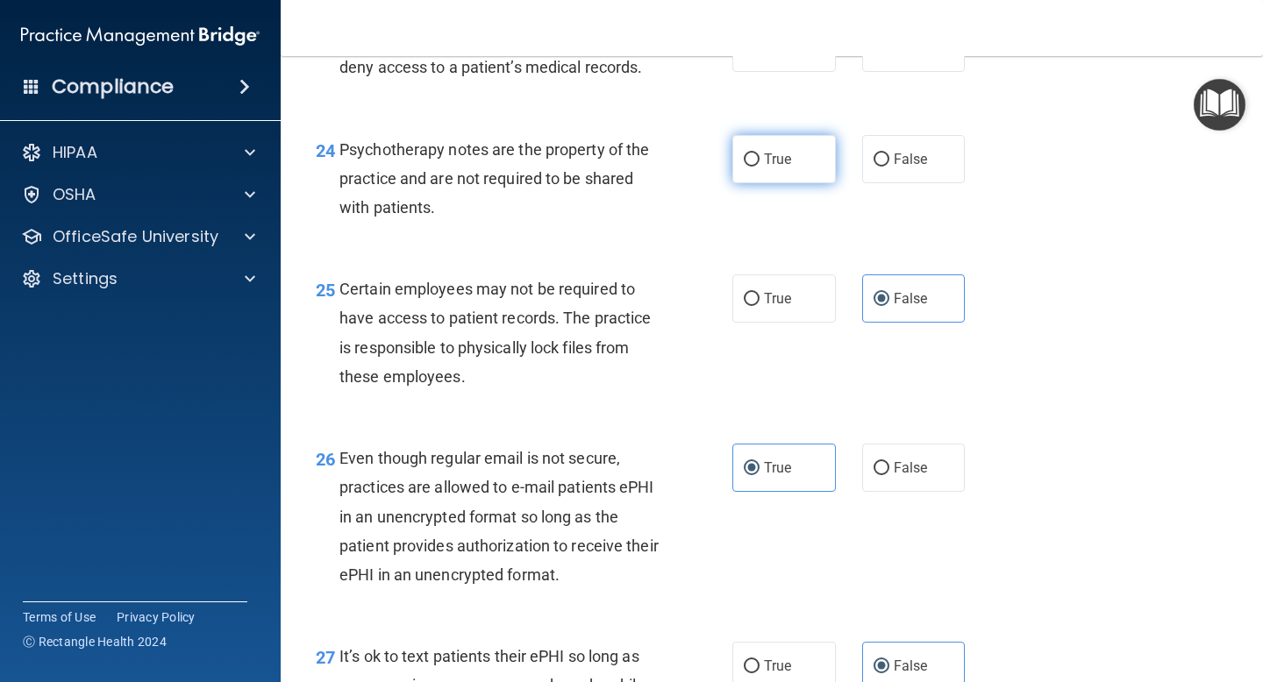
click at [789, 167] on span "True" at bounding box center [777, 159] width 27 height 17
click at [759, 167] on input "True" at bounding box center [752, 159] width 16 height 13
radio input "true"
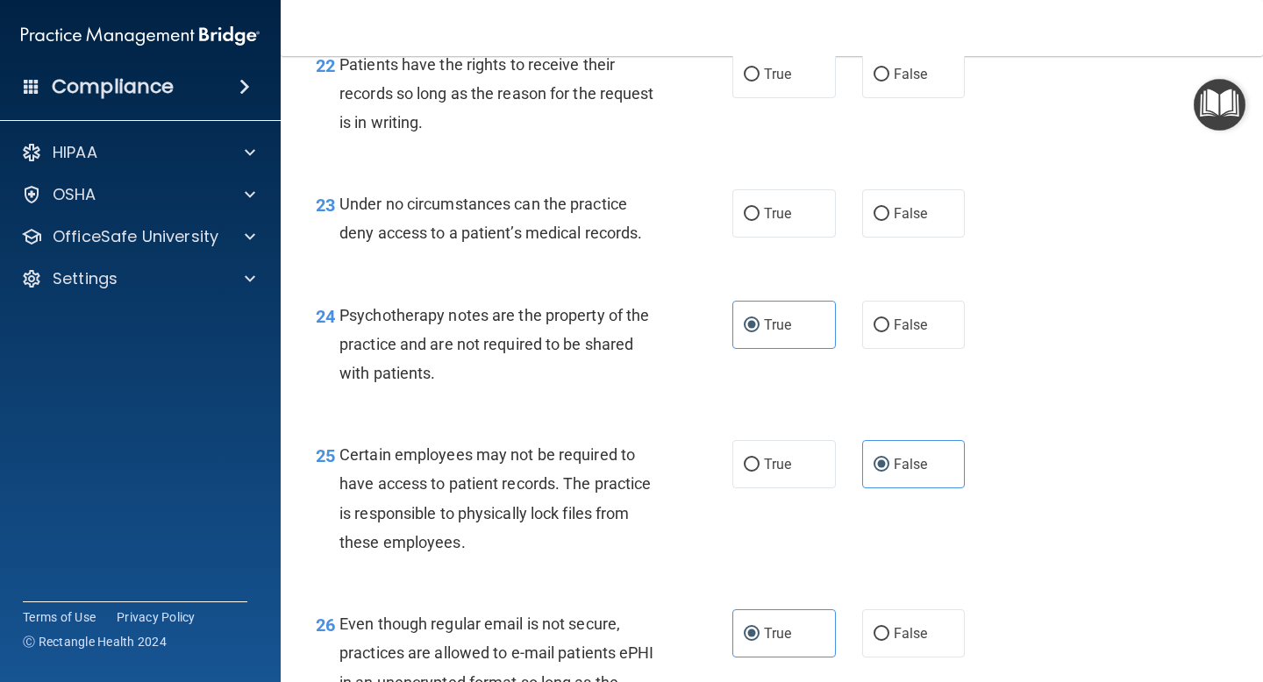
scroll to position [3876, 0]
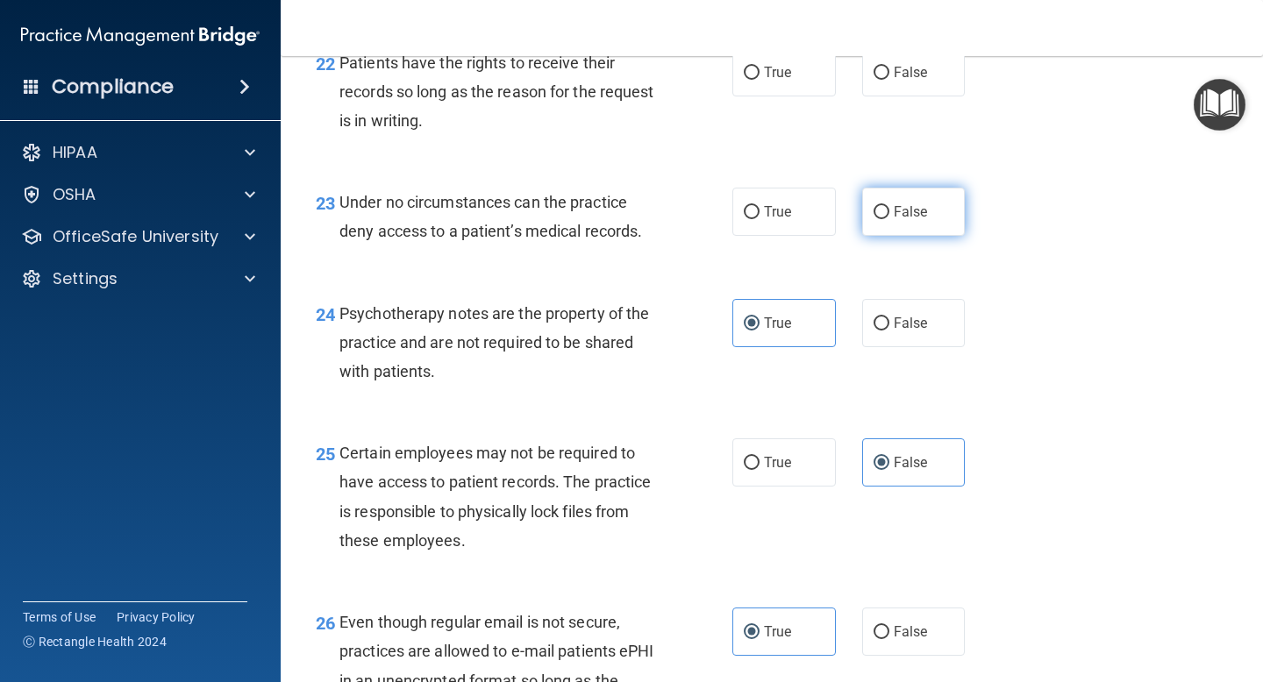
click at [925, 220] on span "False" at bounding box center [911, 211] width 34 height 17
click at [889, 219] on input "False" at bounding box center [881, 212] width 16 height 13
radio input "true"
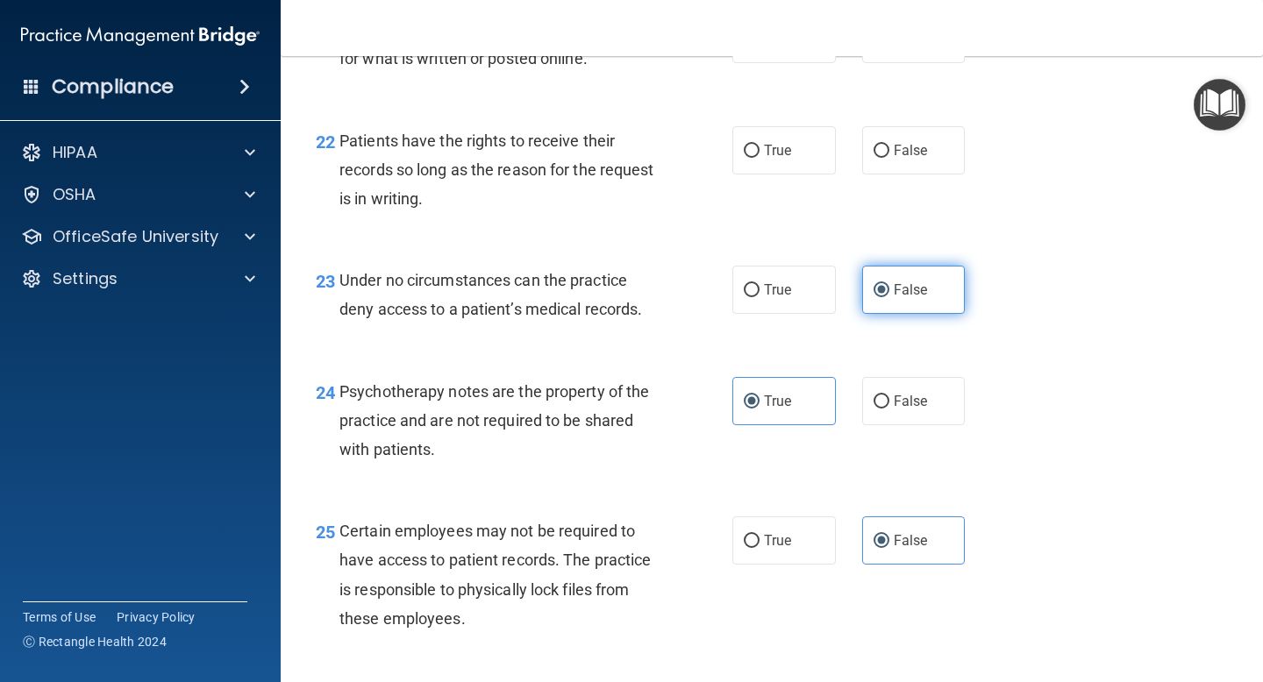
scroll to position [3791, 0]
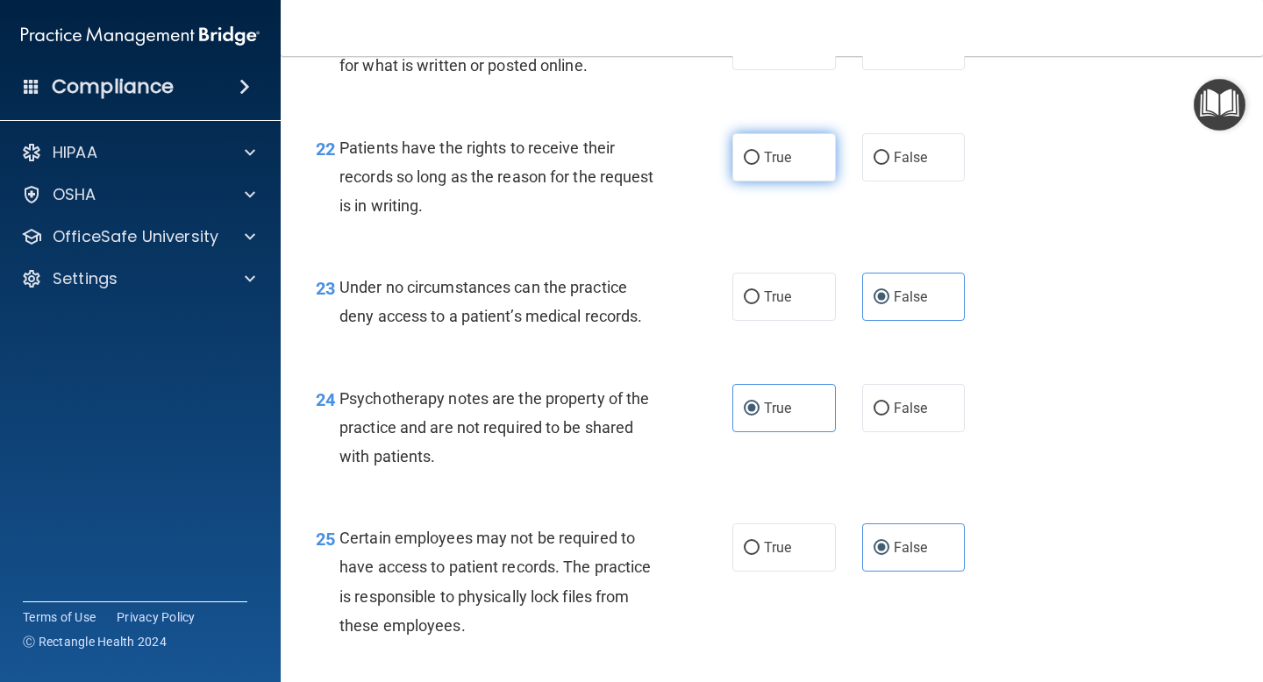
click at [783, 166] on span "True" at bounding box center [777, 157] width 27 height 17
click at [759, 165] on input "True" at bounding box center [752, 158] width 16 height 13
radio input "true"
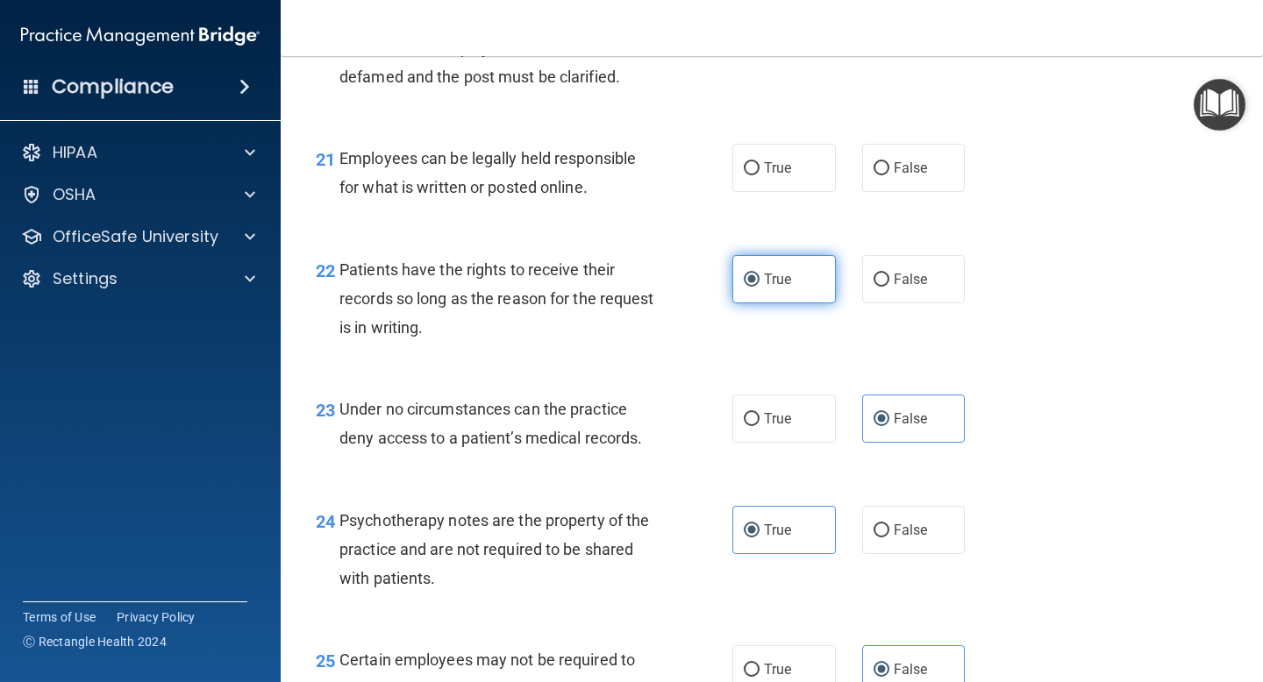
scroll to position [3670, 0]
click at [883, 303] on label "False" at bounding box center [913, 278] width 103 height 48
click at [883, 286] on input "False" at bounding box center [881, 279] width 16 height 13
radio input "true"
radio input "false"
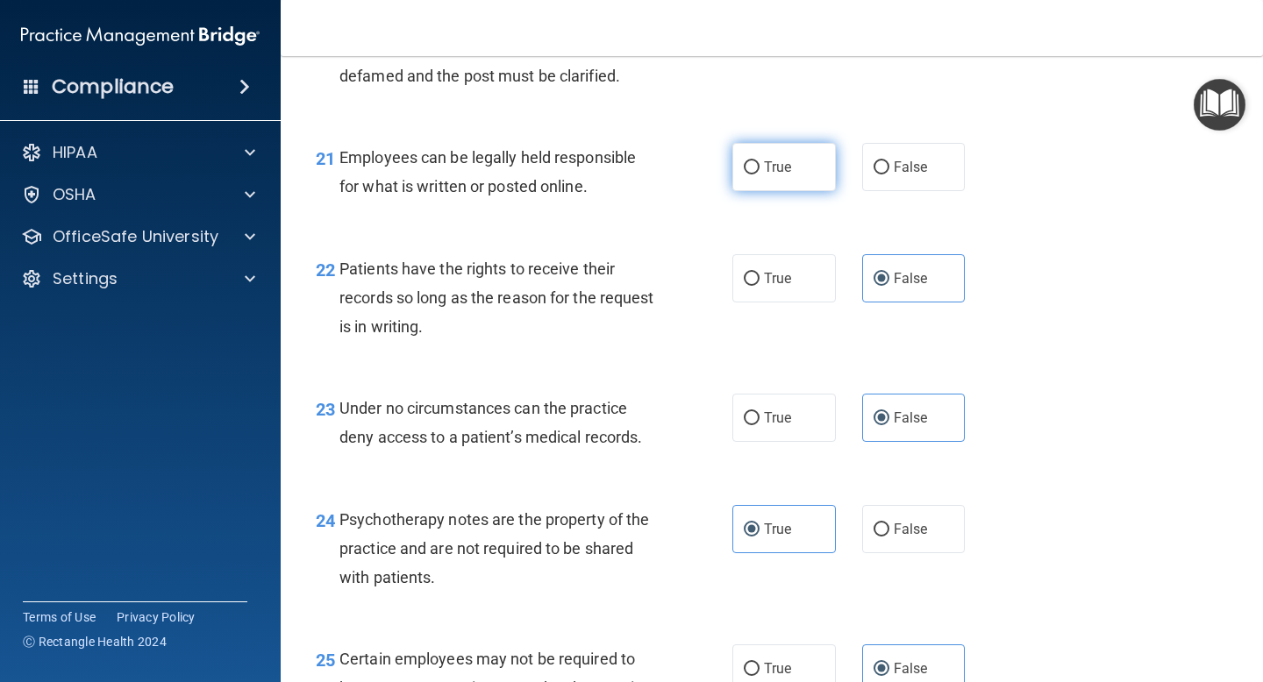
click at [770, 175] on span "True" at bounding box center [777, 167] width 27 height 17
click at [759, 175] on input "True" at bounding box center [752, 167] width 16 height 13
radio input "true"
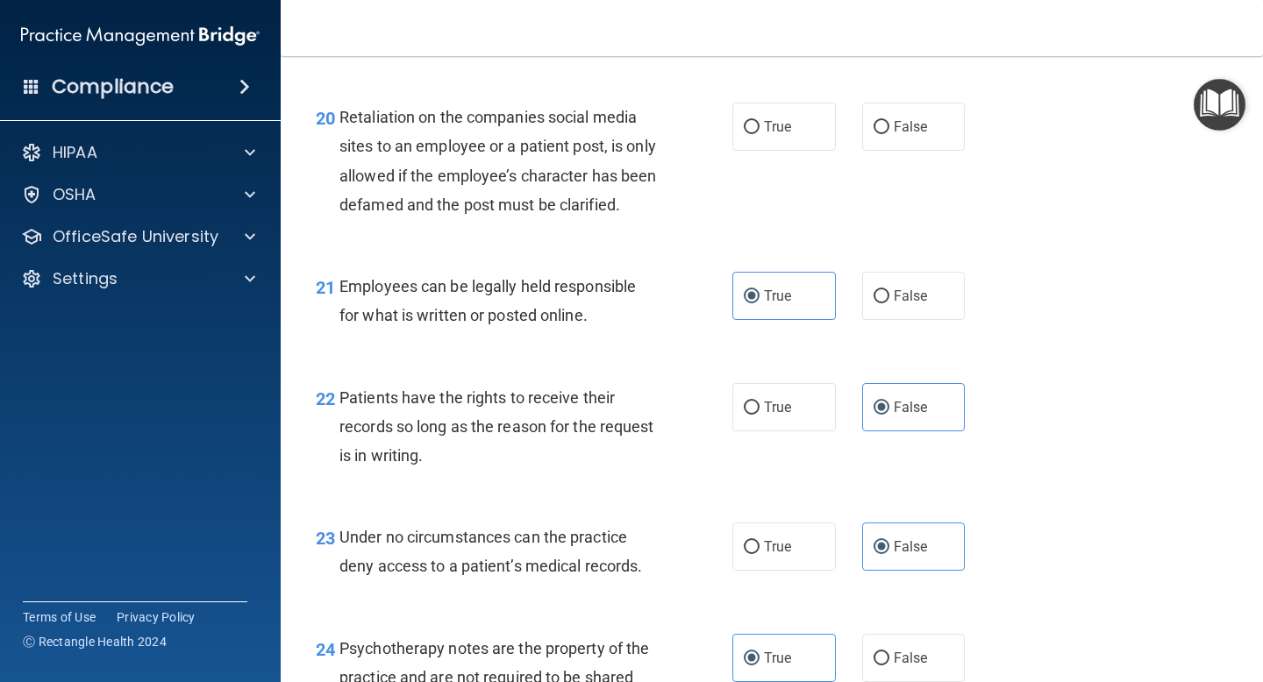
scroll to position [3537, 0]
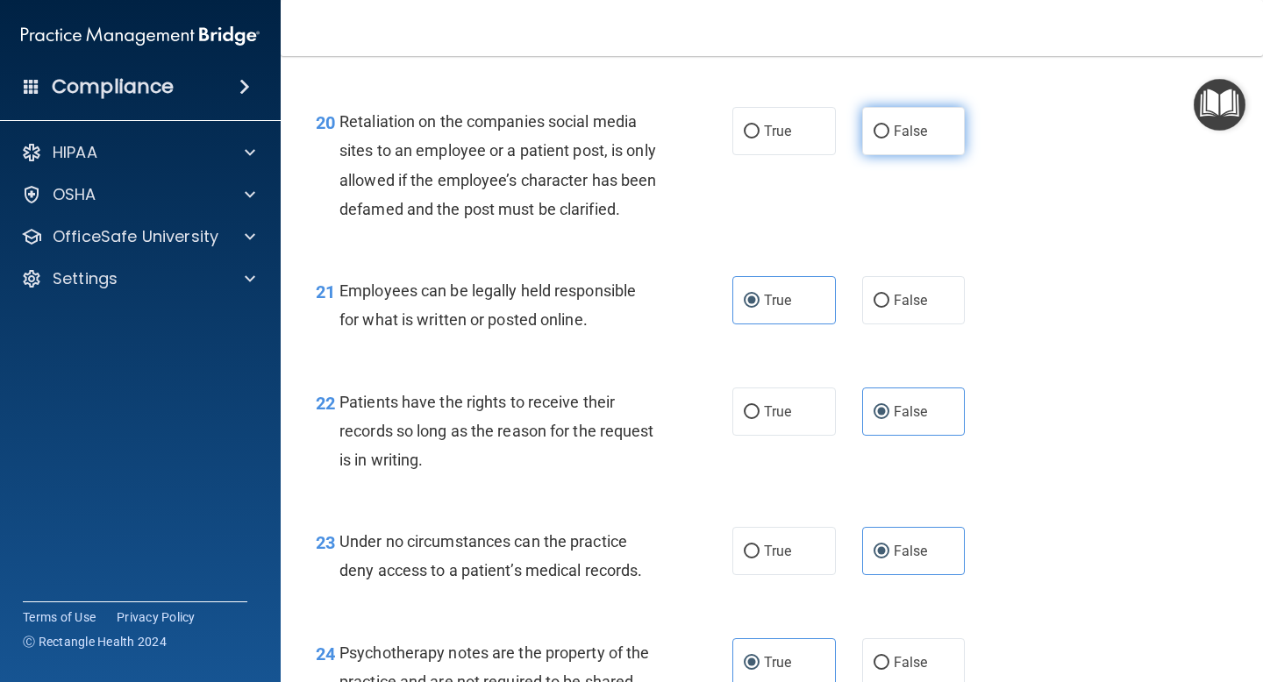
click at [919, 140] on label "False" at bounding box center [913, 131] width 103 height 48
click at [889, 139] on input "False" at bounding box center [881, 131] width 16 height 13
radio input "true"
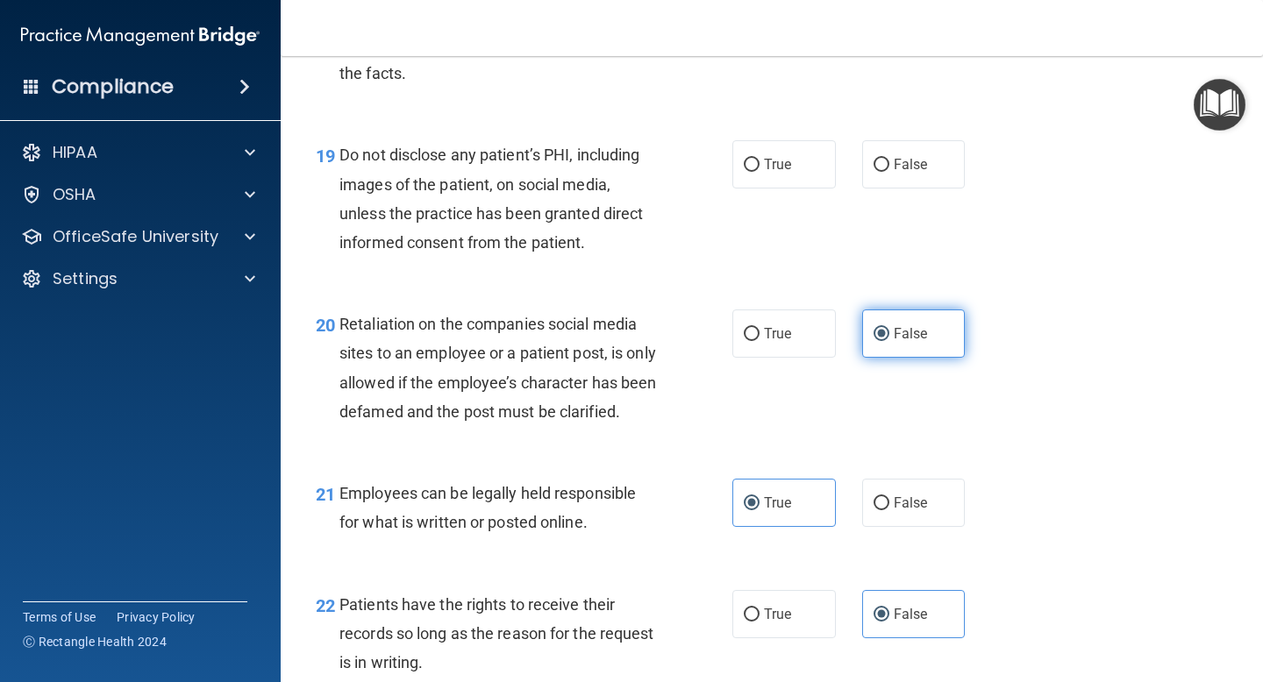
scroll to position [3331, 0]
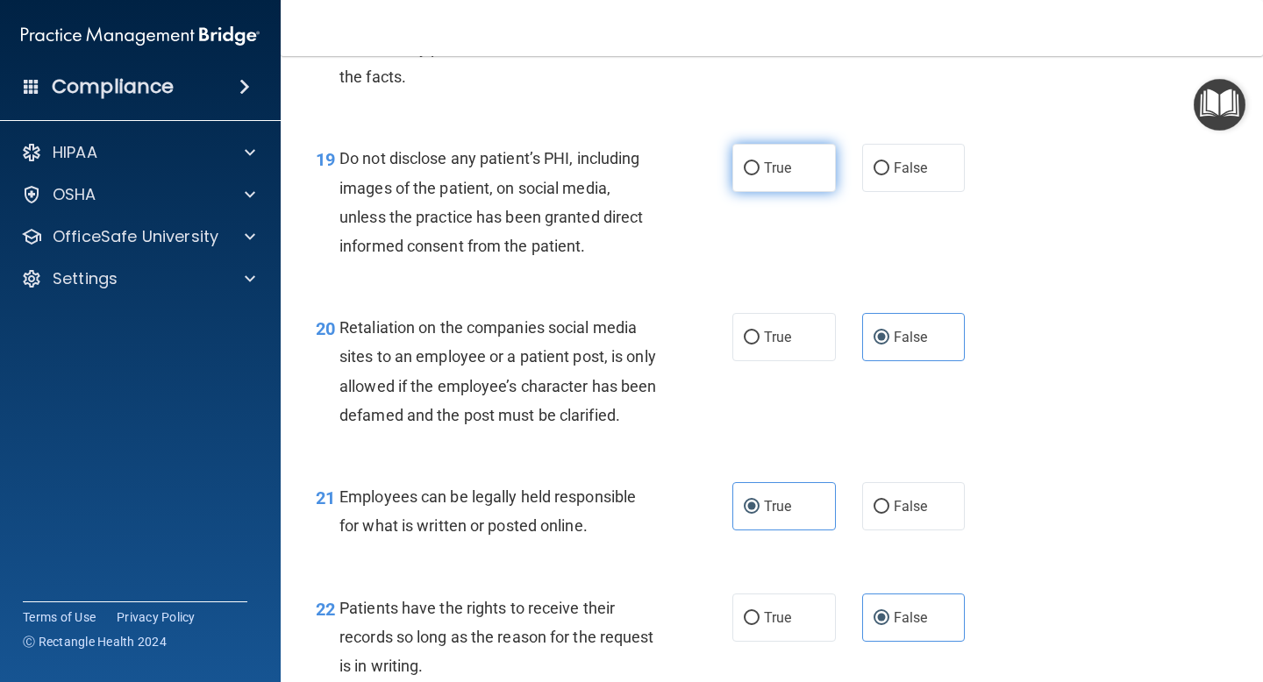
click at [739, 178] on label "True" at bounding box center [783, 168] width 103 height 48
click at [744, 175] on input "True" at bounding box center [752, 168] width 16 height 13
radio input "true"
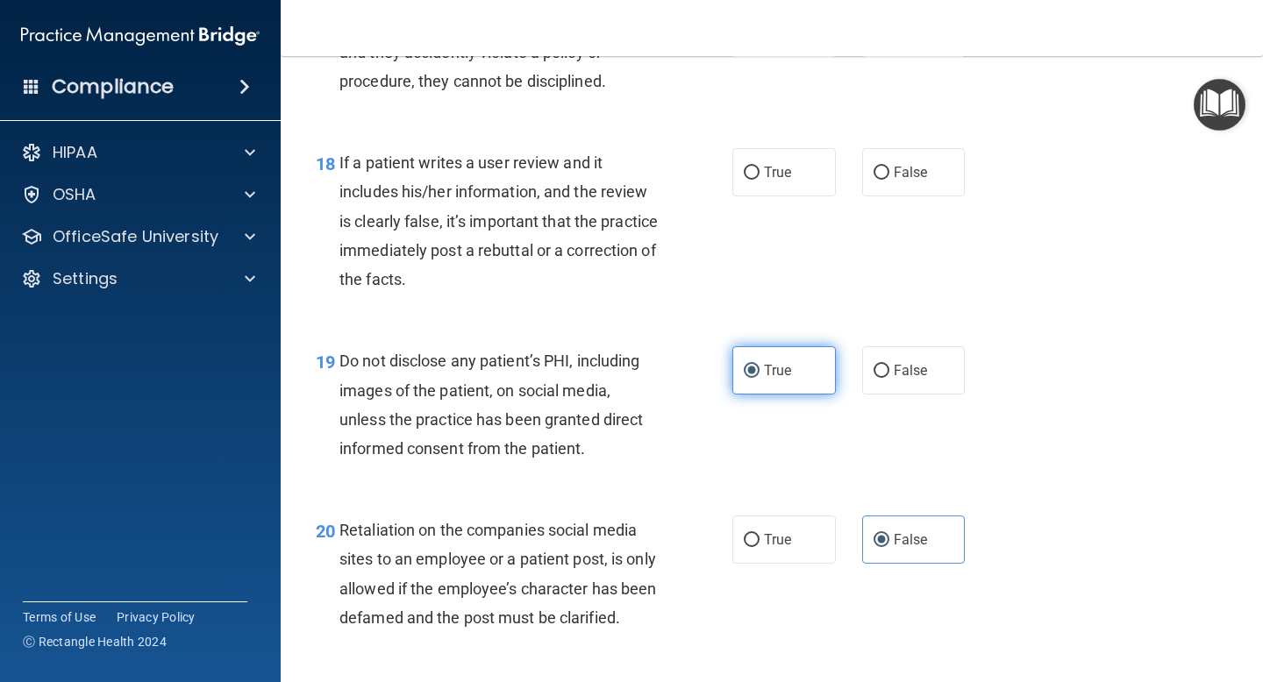
scroll to position [3127, 0]
click at [885, 164] on label "False" at bounding box center [913, 173] width 103 height 48
click at [885, 167] on input "False" at bounding box center [881, 173] width 16 height 13
radio input "true"
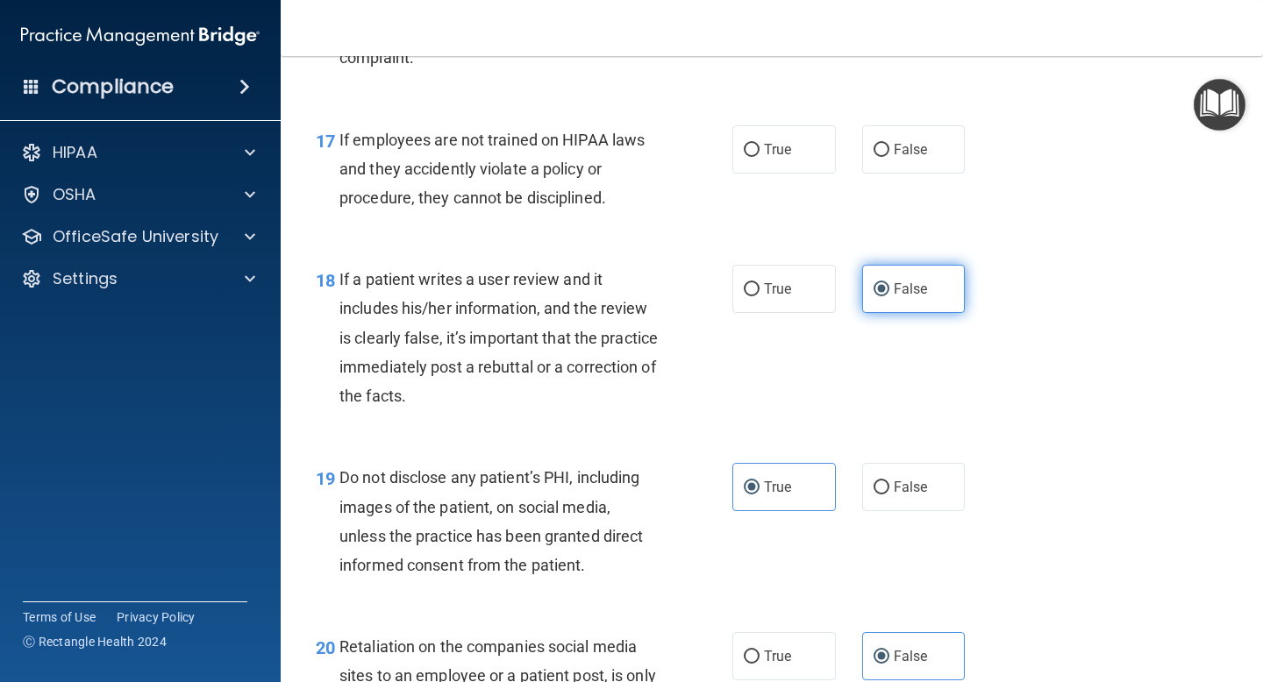
scroll to position [3010, 0]
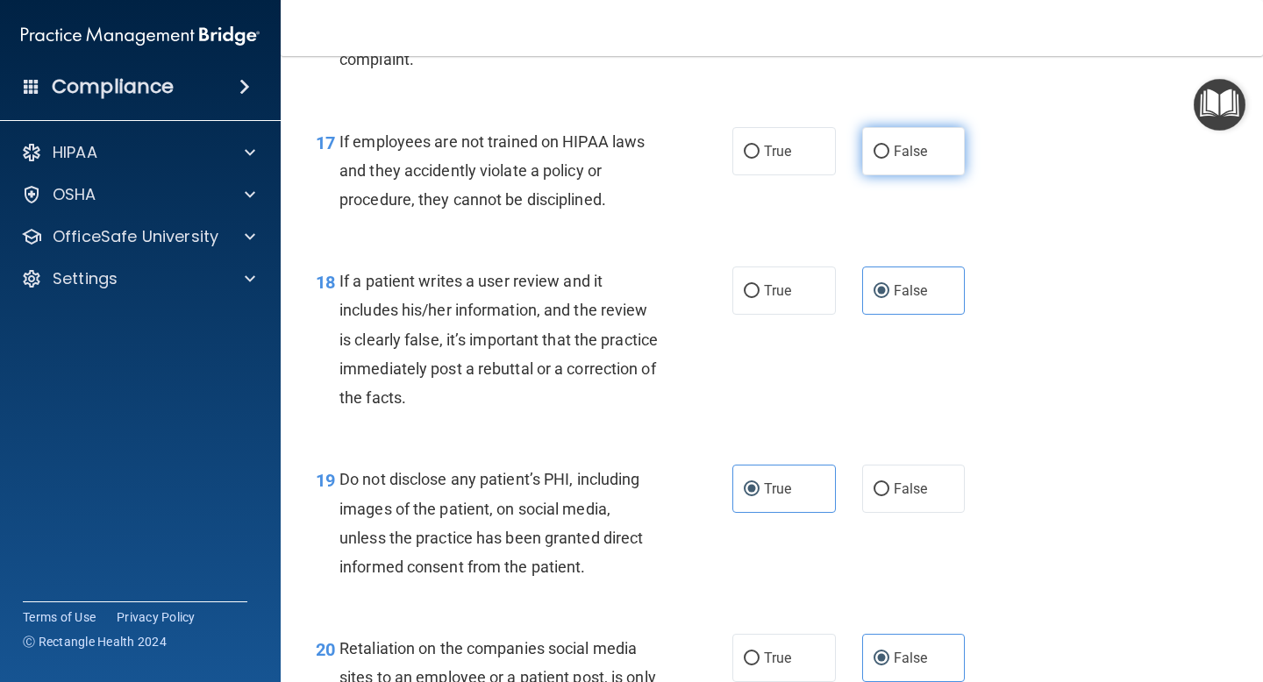
click at [931, 166] on label "False" at bounding box center [913, 151] width 103 height 48
click at [889, 159] on input "False" at bounding box center [881, 152] width 16 height 13
radio input "true"
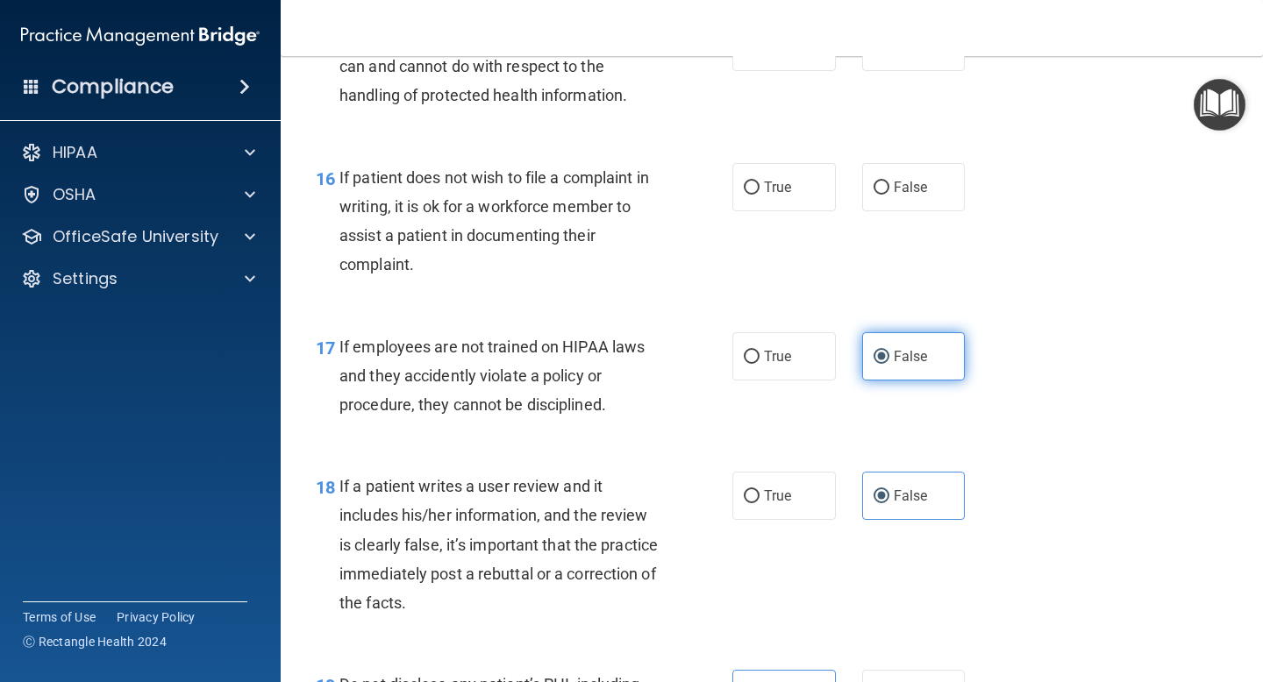
scroll to position [2804, 0]
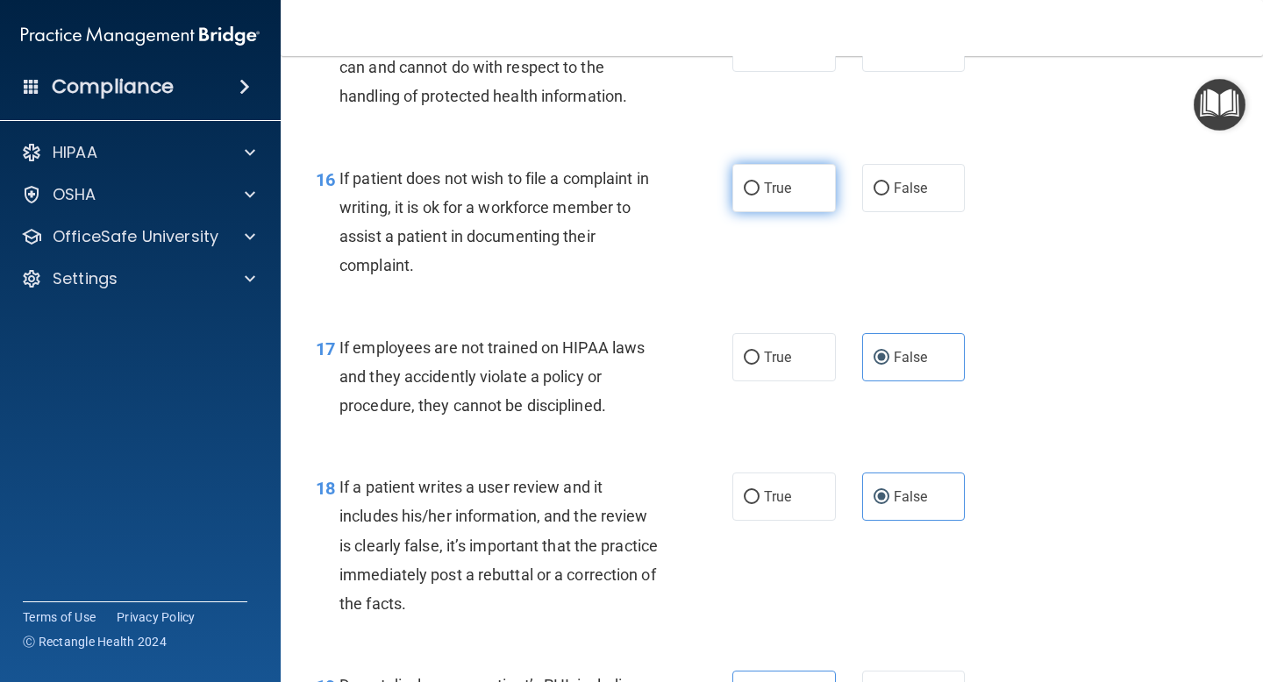
click at [795, 169] on label "True" at bounding box center [783, 188] width 103 height 48
click at [759, 182] on input "True" at bounding box center [752, 188] width 16 height 13
radio input "true"
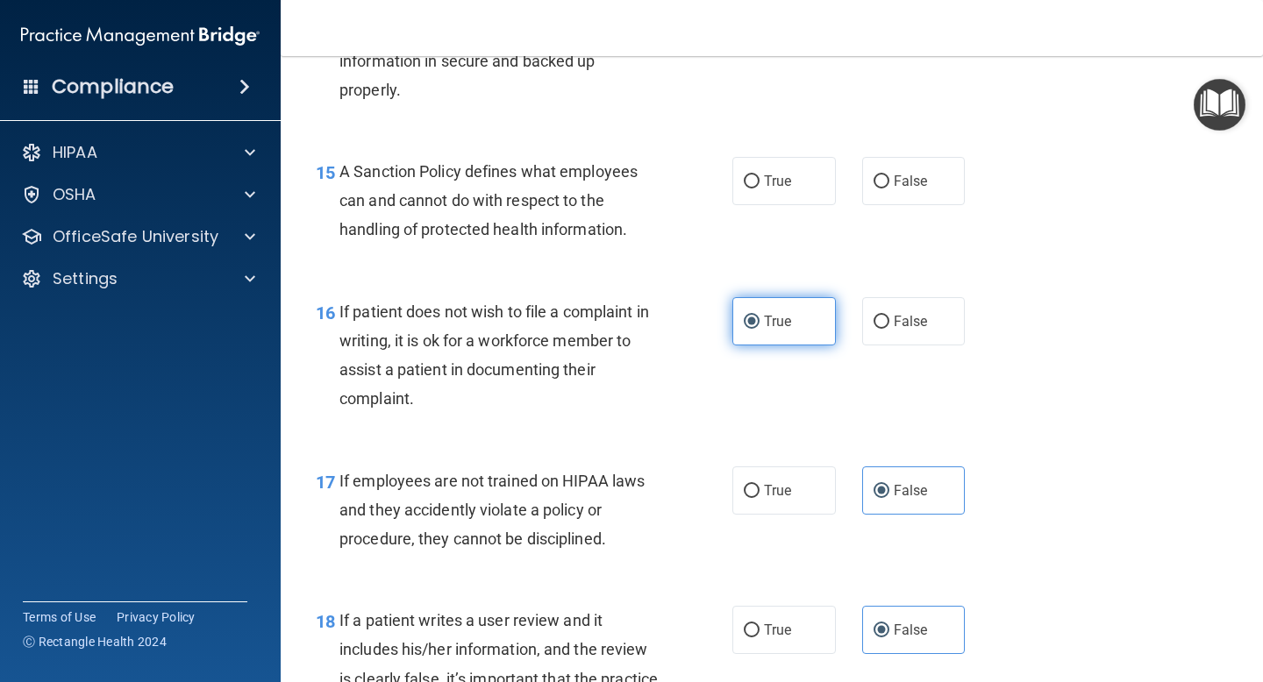
scroll to position [2668, 0]
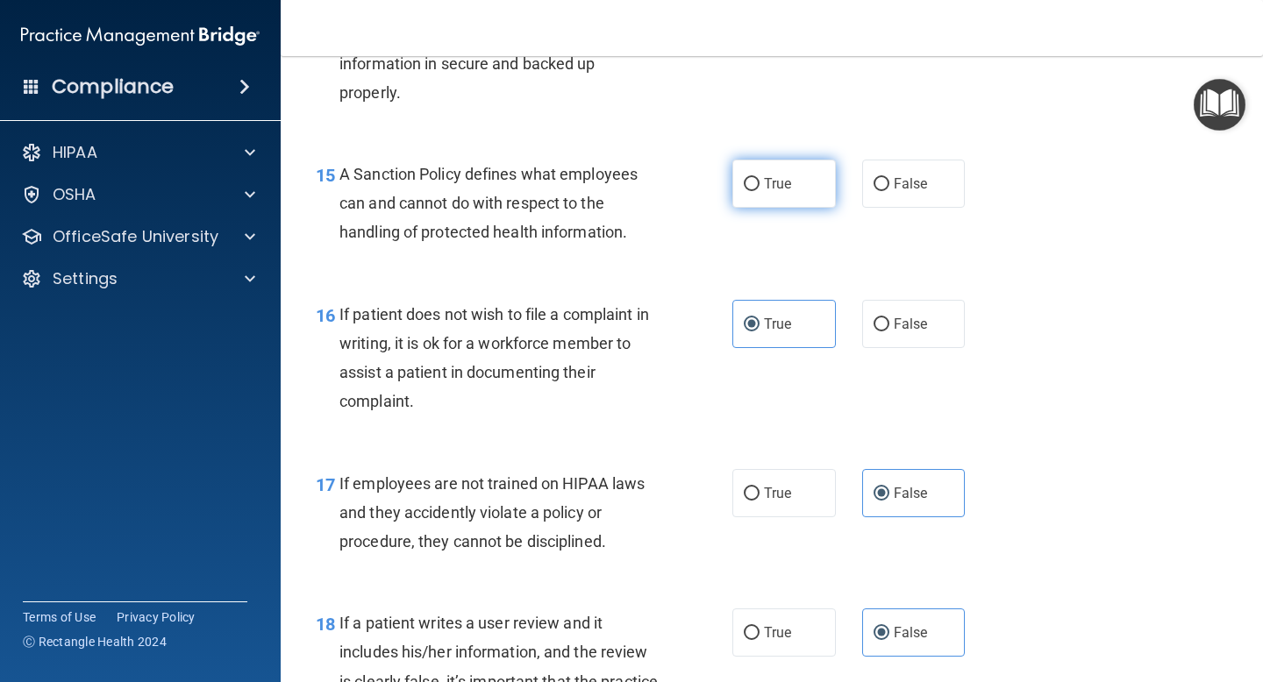
click at [804, 189] on label "True" at bounding box center [783, 184] width 103 height 48
click at [759, 189] on input "True" at bounding box center [752, 184] width 16 height 13
radio input "true"
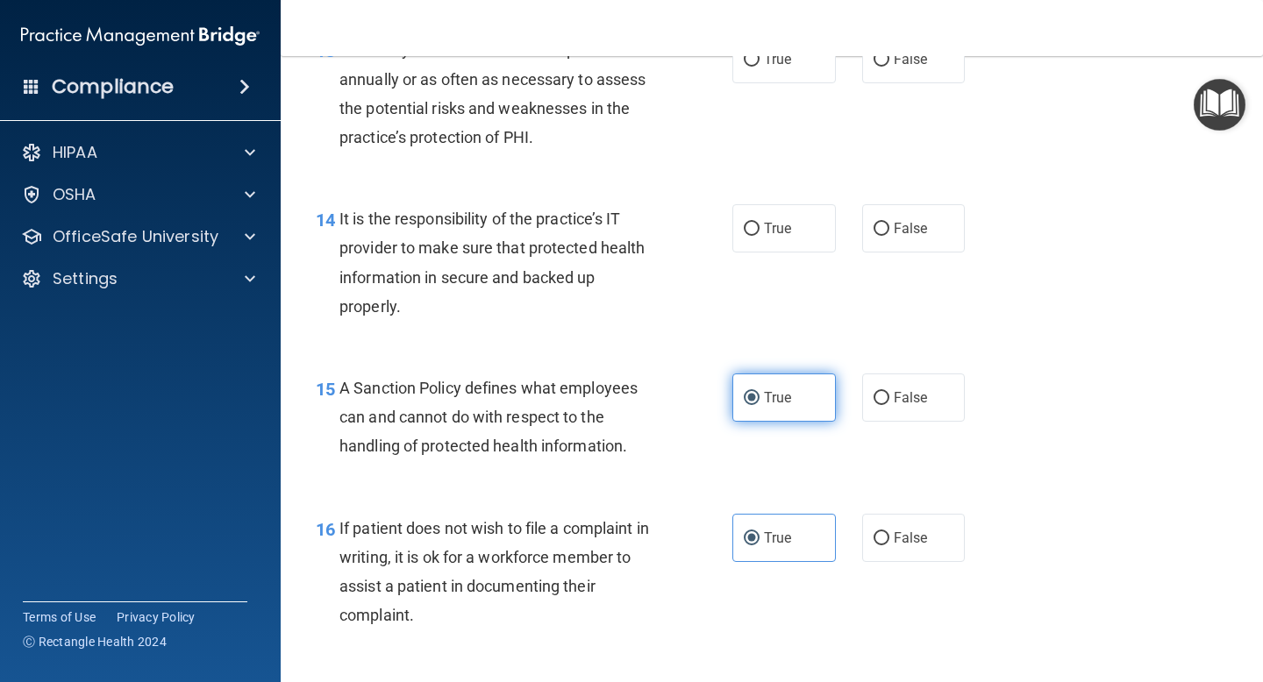
scroll to position [2458, 0]
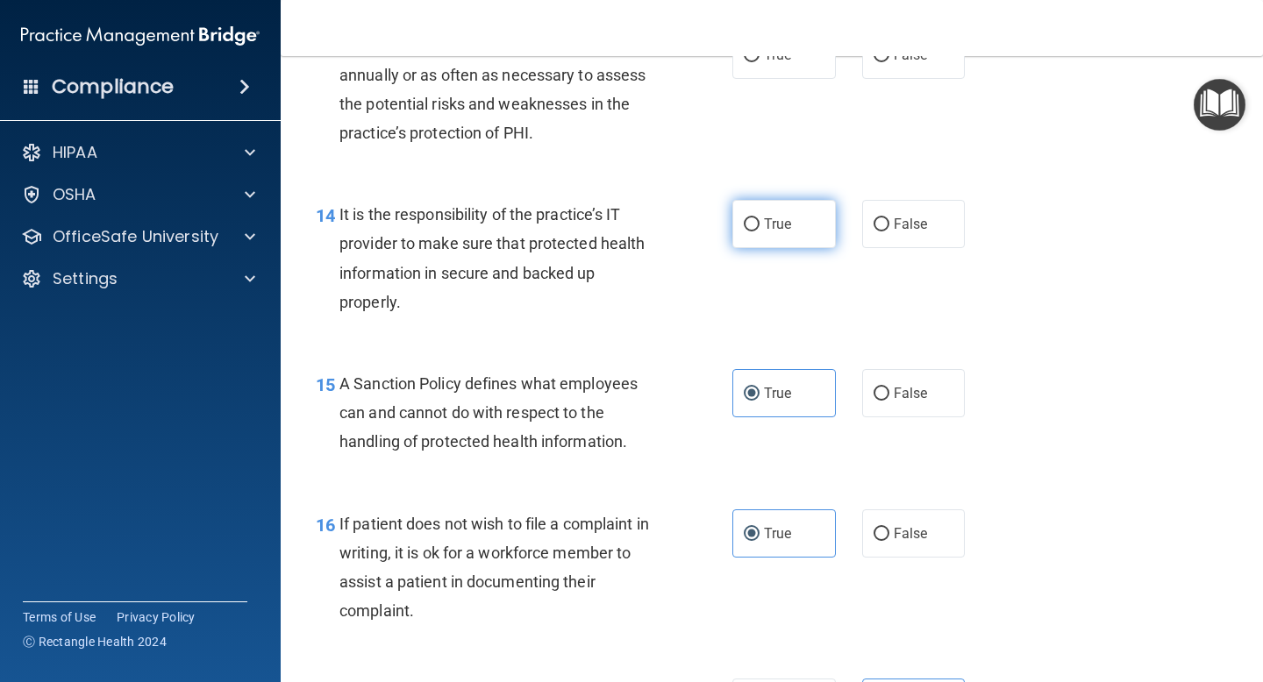
click at [795, 220] on label "True" at bounding box center [783, 224] width 103 height 48
click at [759, 220] on input "True" at bounding box center [752, 224] width 16 height 13
radio input "true"
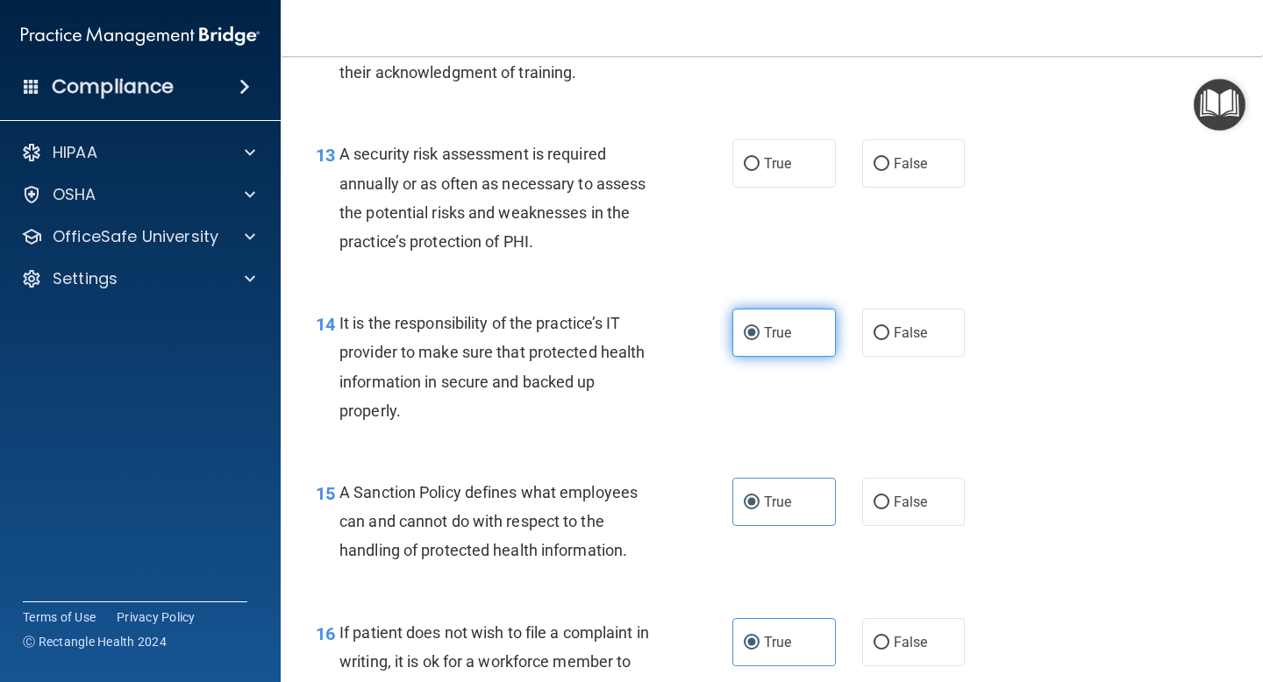
scroll to position [2346, 0]
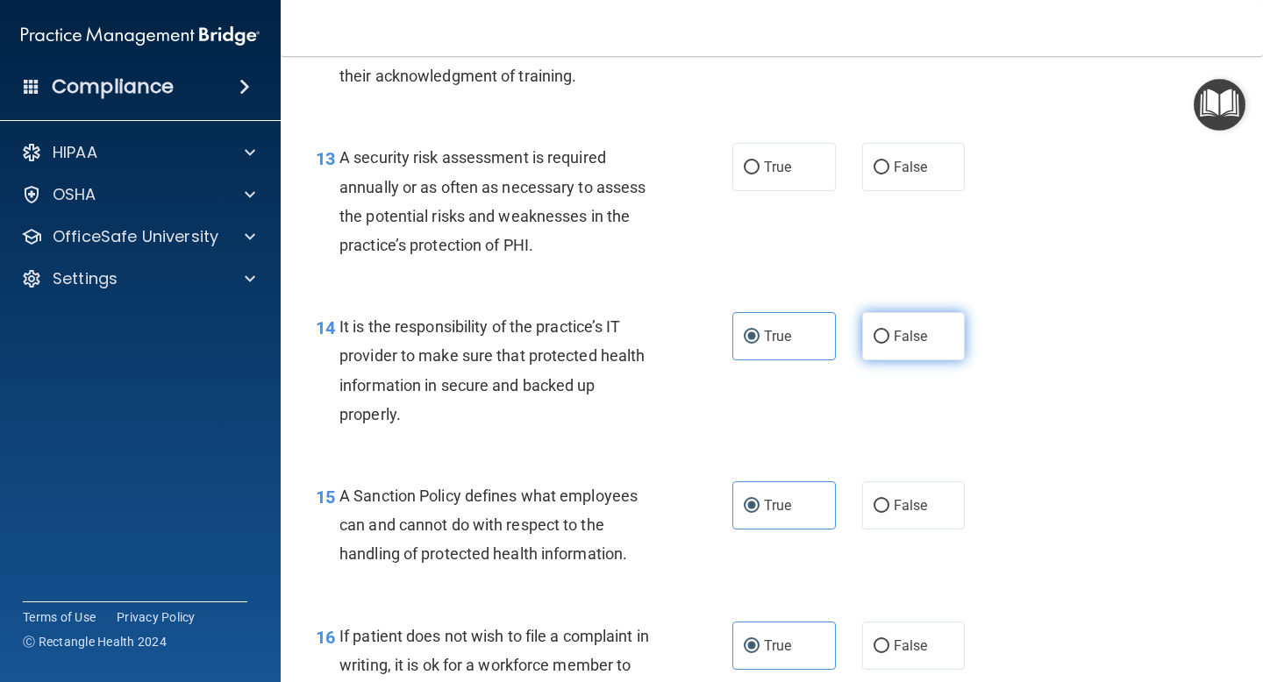
click at [923, 331] on span "False" at bounding box center [911, 336] width 34 height 17
click at [889, 331] on input "False" at bounding box center [881, 337] width 16 height 13
radio input "true"
radio input "false"
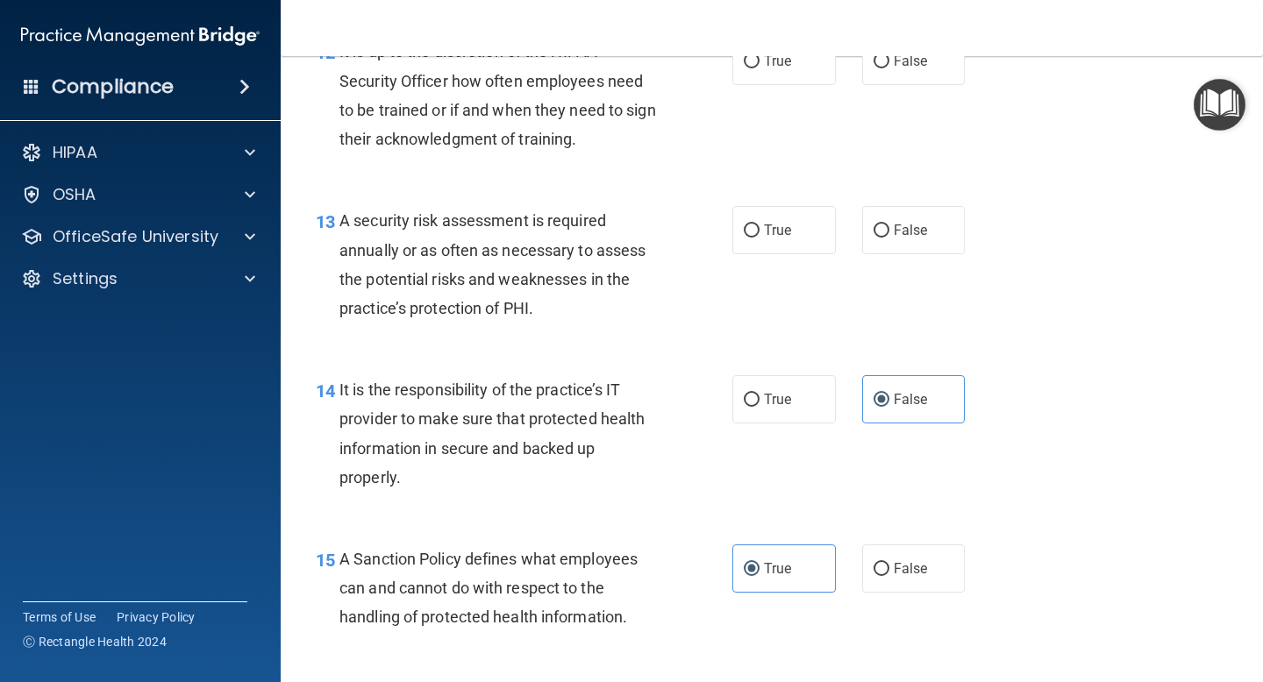
scroll to position [2284, 0]
click at [731, 230] on div "13 A security risk assessment is required annually or as often as necessary to …" at bounding box center [523, 267] width 469 height 125
click at [759, 224] on input "True" at bounding box center [752, 230] width 16 height 13
radio input "true"
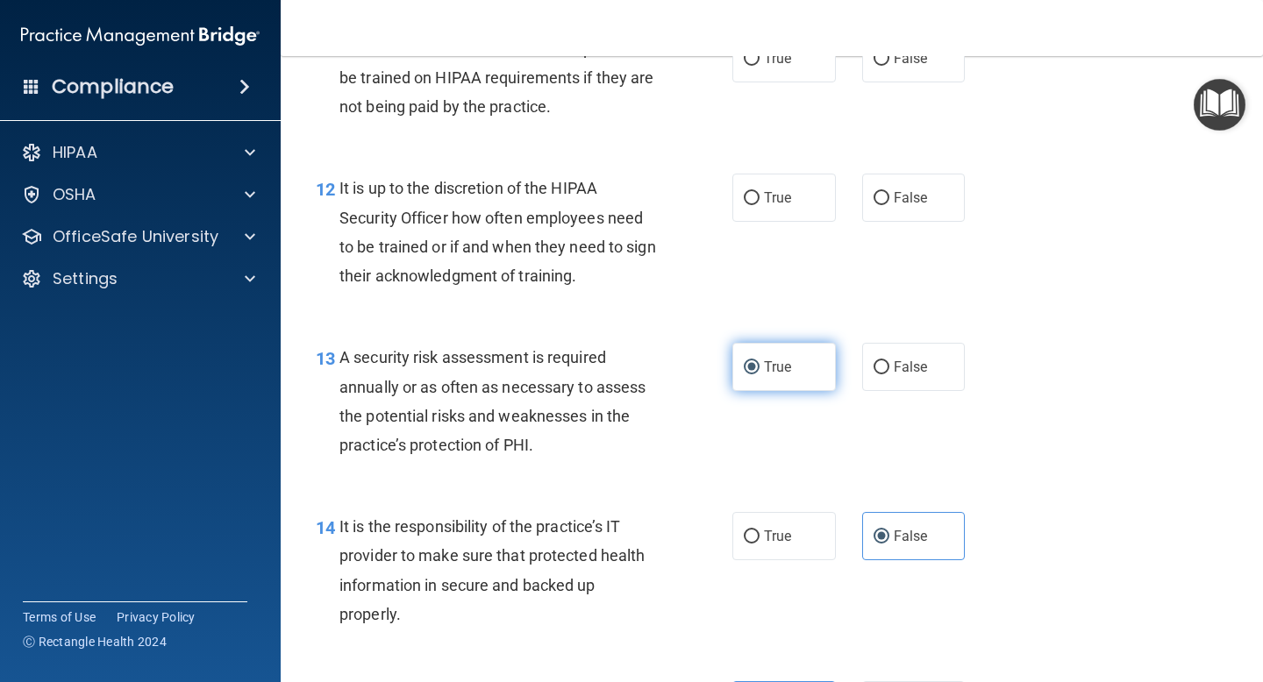
scroll to position [2136, 0]
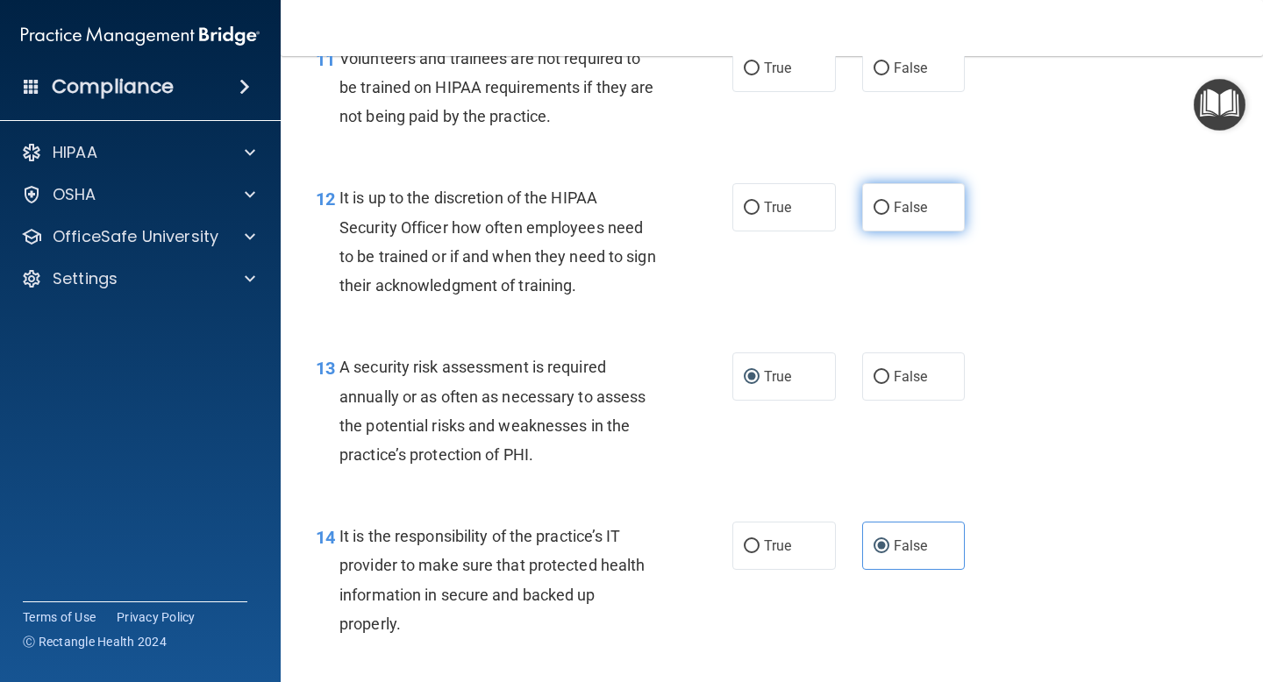
click at [908, 210] on span "False" at bounding box center [911, 207] width 34 height 17
click at [889, 210] on input "False" at bounding box center [881, 208] width 16 height 13
radio input "true"
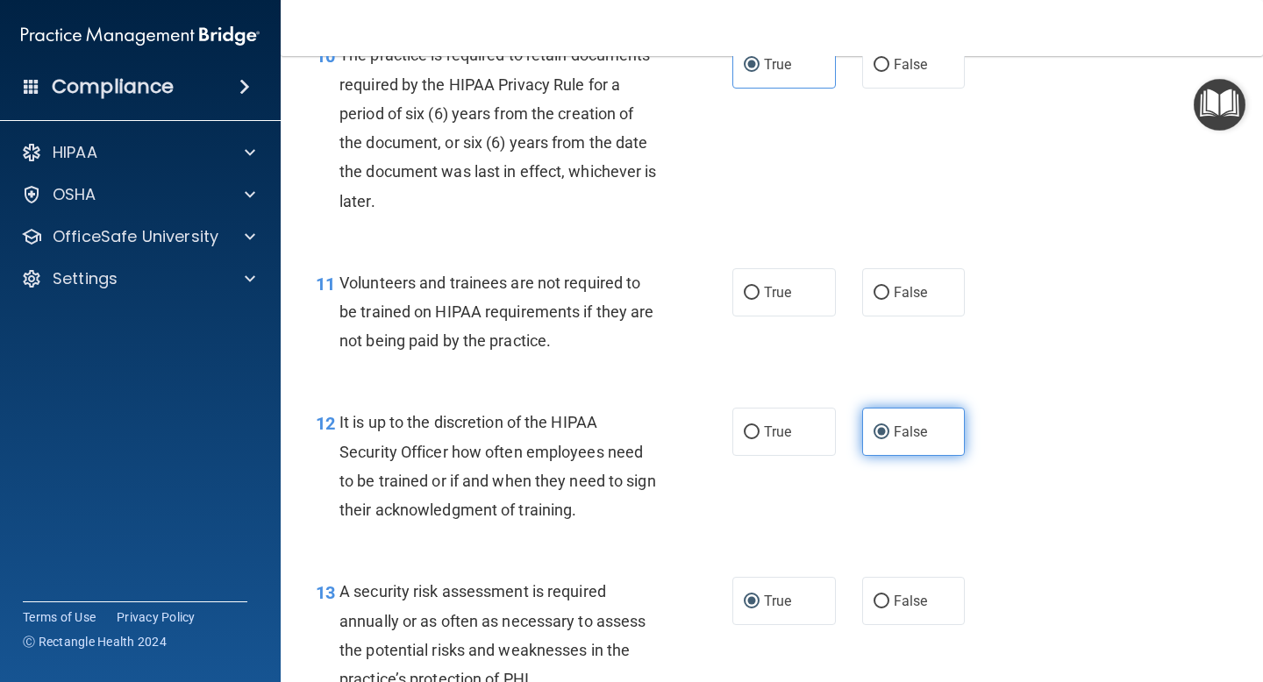
scroll to position [1907, 0]
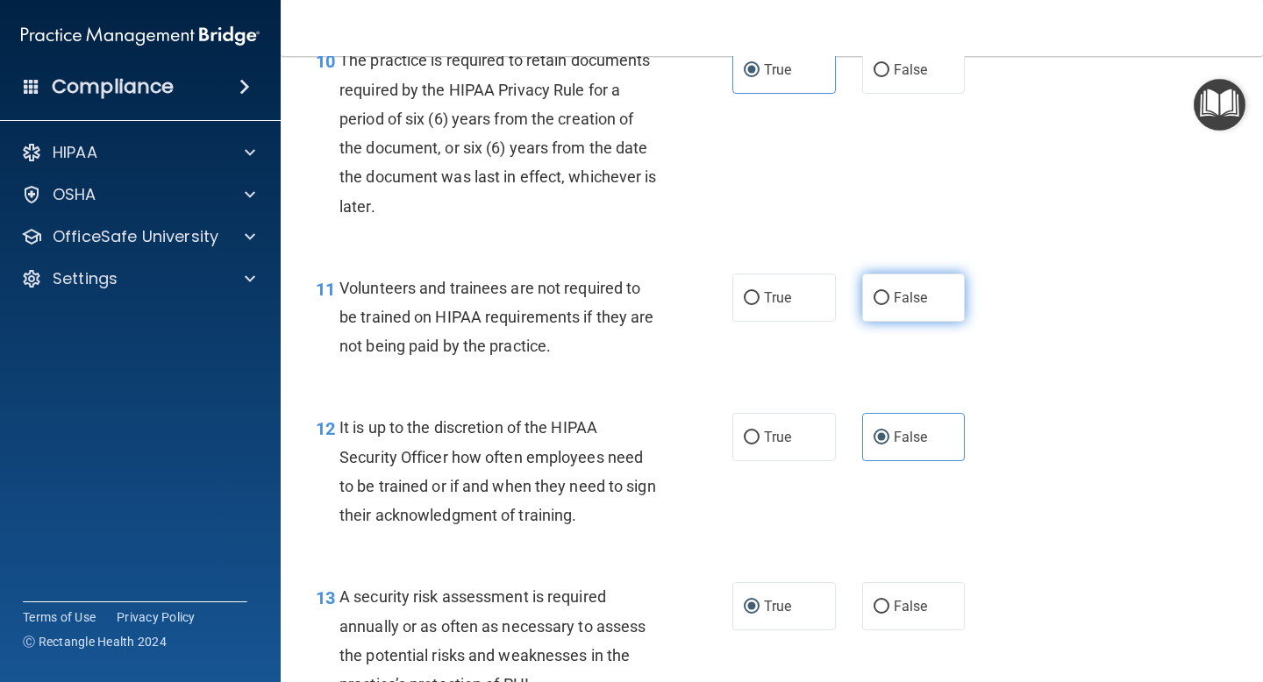
click at [902, 277] on label "False" at bounding box center [913, 298] width 103 height 48
click at [889, 292] on input "False" at bounding box center [881, 298] width 16 height 13
radio input "true"
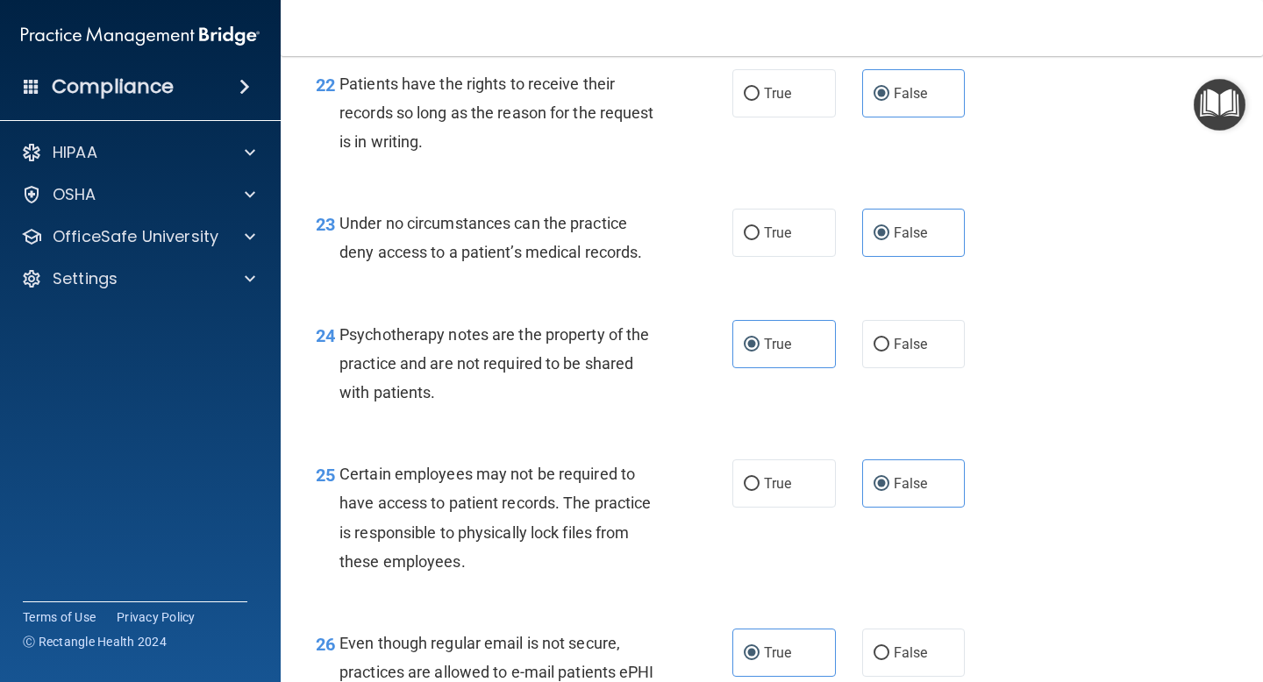
scroll to position [4799, 0]
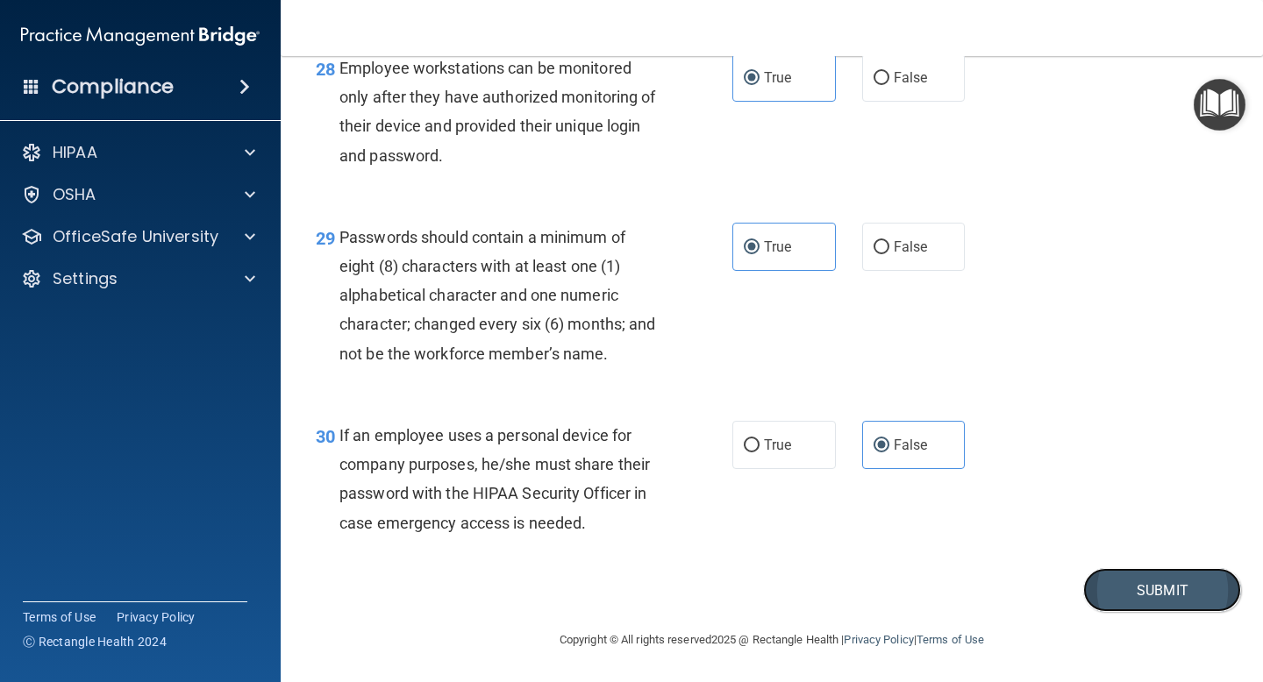
click at [1185, 585] on button "Submit" at bounding box center [1162, 590] width 158 height 45
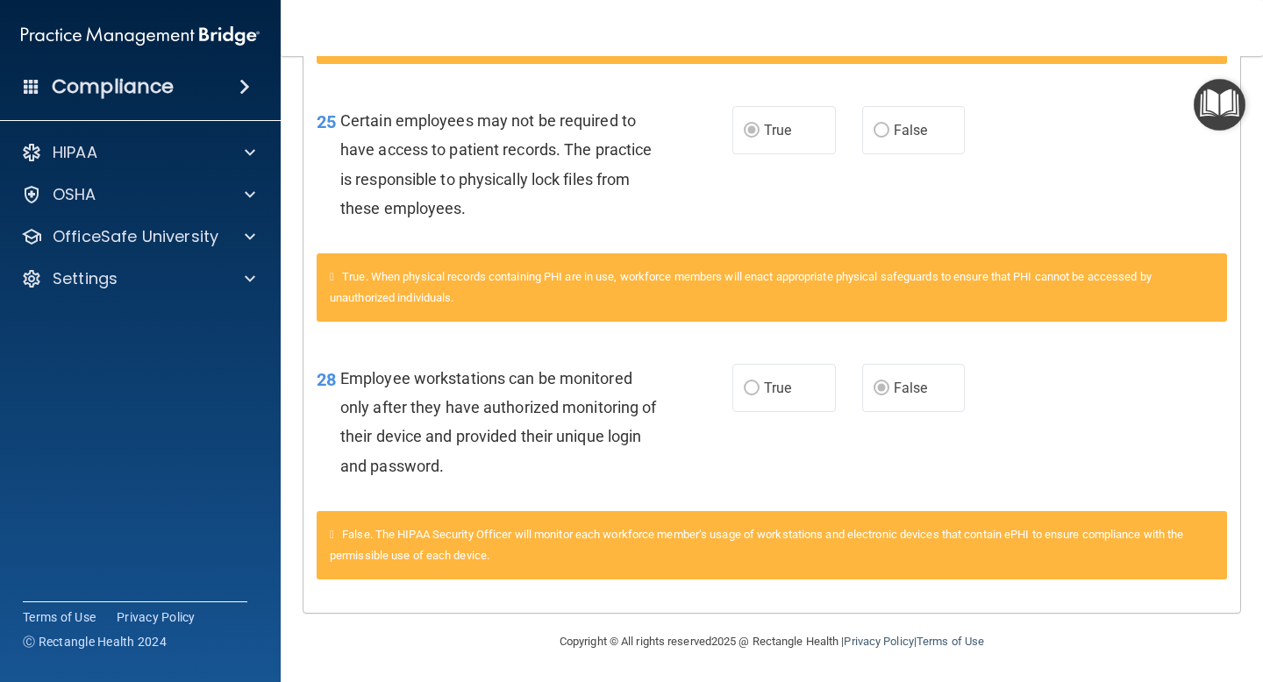
scroll to position [1236, 0]
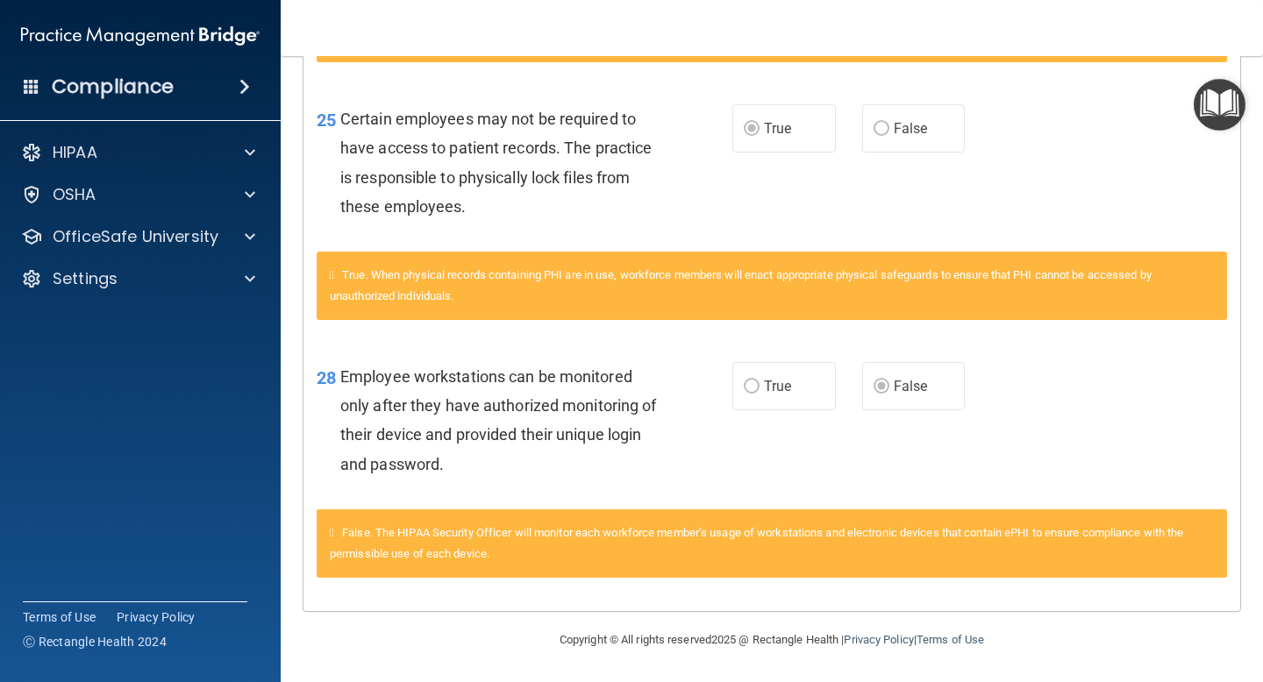
drag, startPoint x: 1185, startPoint y: 581, endPoint x: 1191, endPoint y: 455, distance: 126.4
click at [209, 166] on div "HIPAA" at bounding box center [141, 152] width 282 height 35
click at [219, 158] on div "HIPAA" at bounding box center [116, 152] width 217 height 21
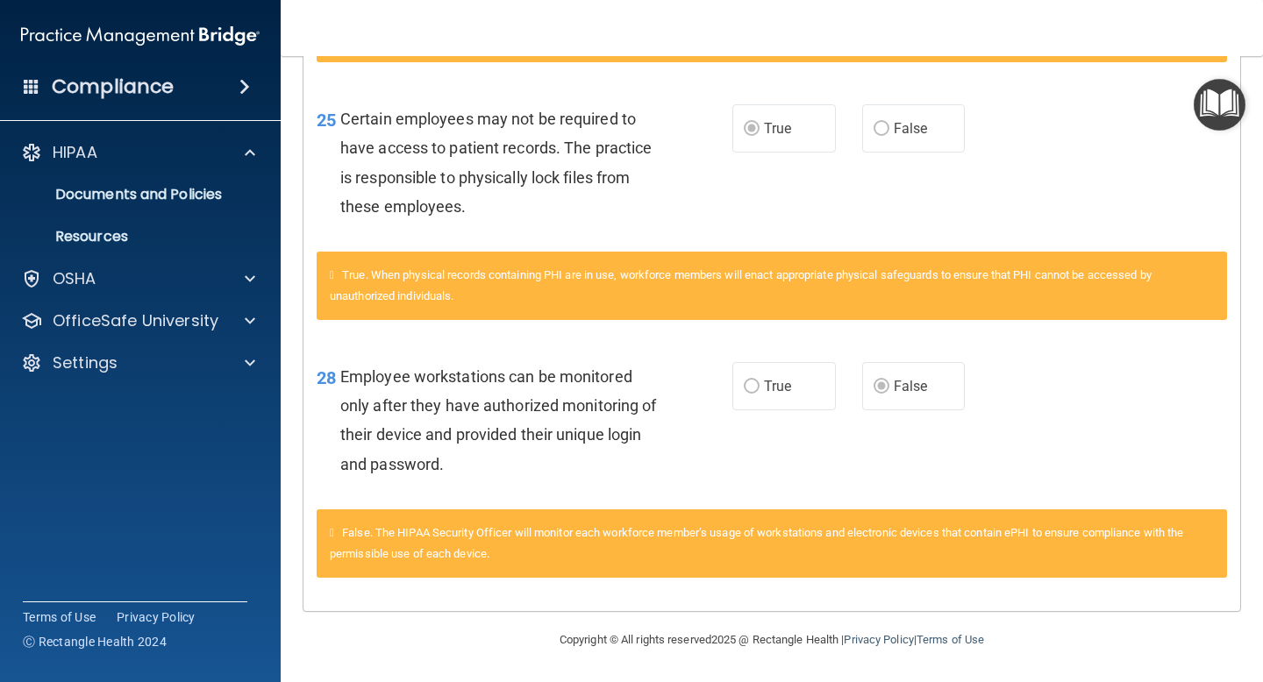
click at [1220, 110] on img "Open Resource Center" at bounding box center [1220, 105] width 52 height 52
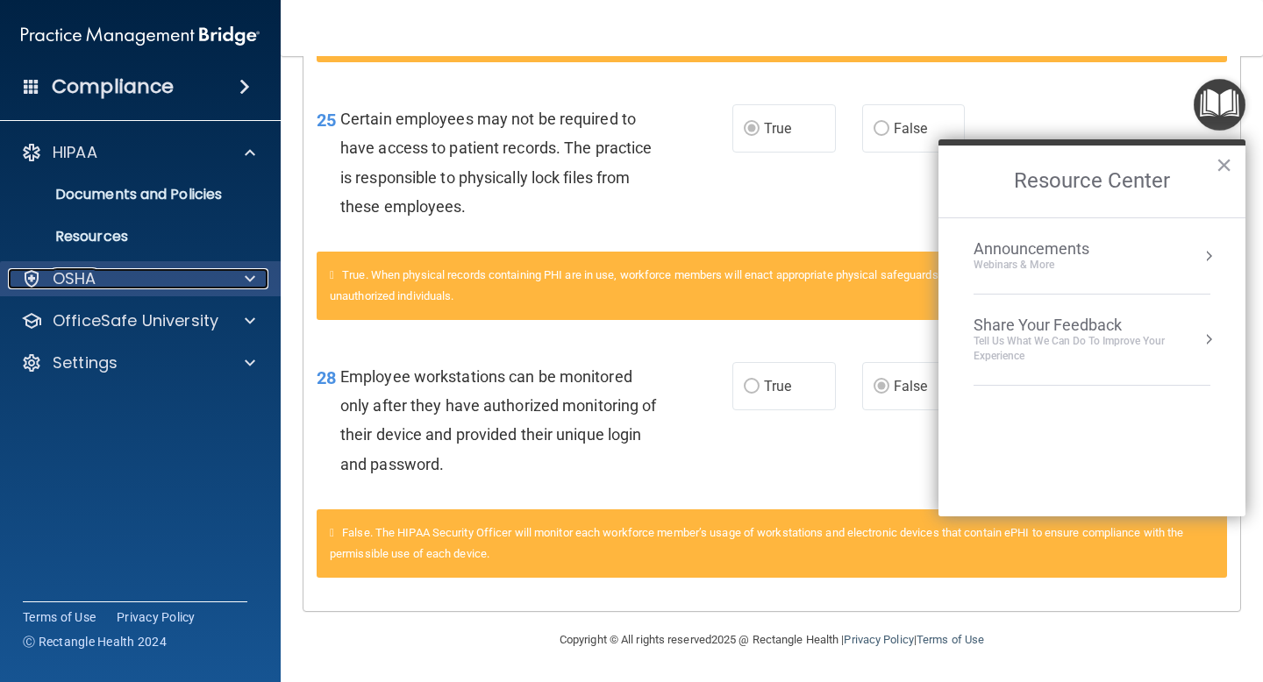
click at [189, 283] on div "OSHA" at bounding box center [116, 278] width 217 height 21
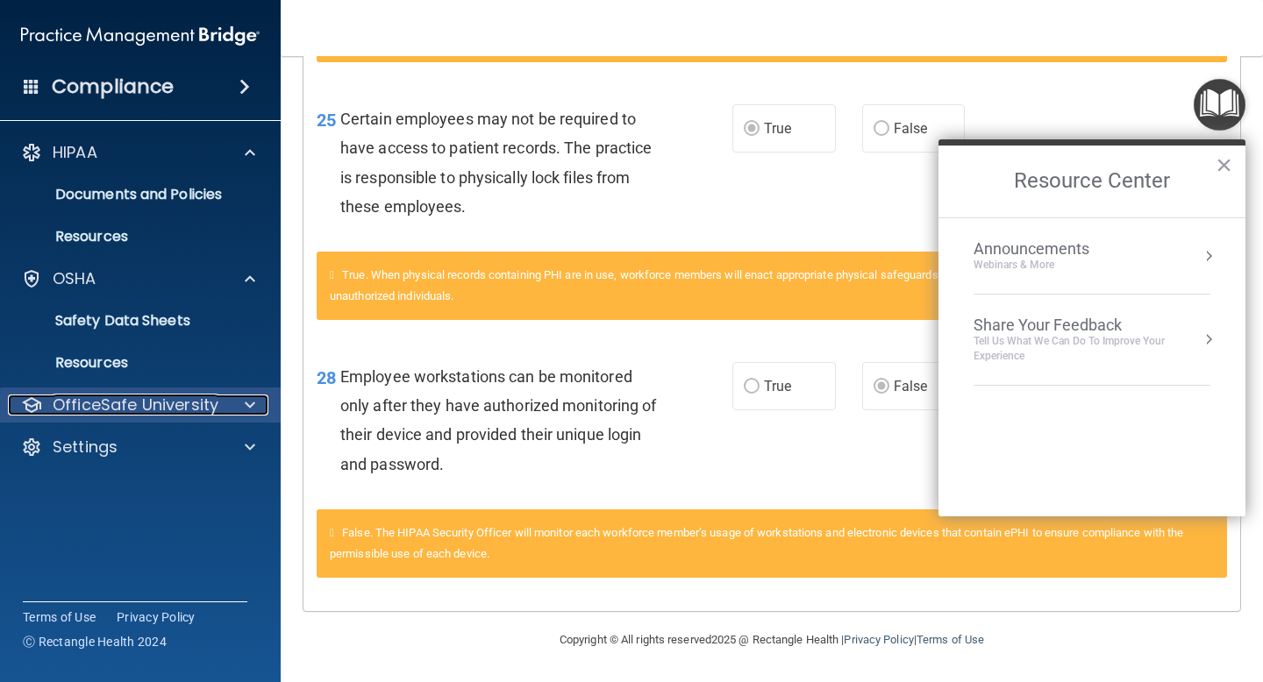
click at [171, 402] on p "OfficeSafe University" at bounding box center [136, 405] width 166 height 21
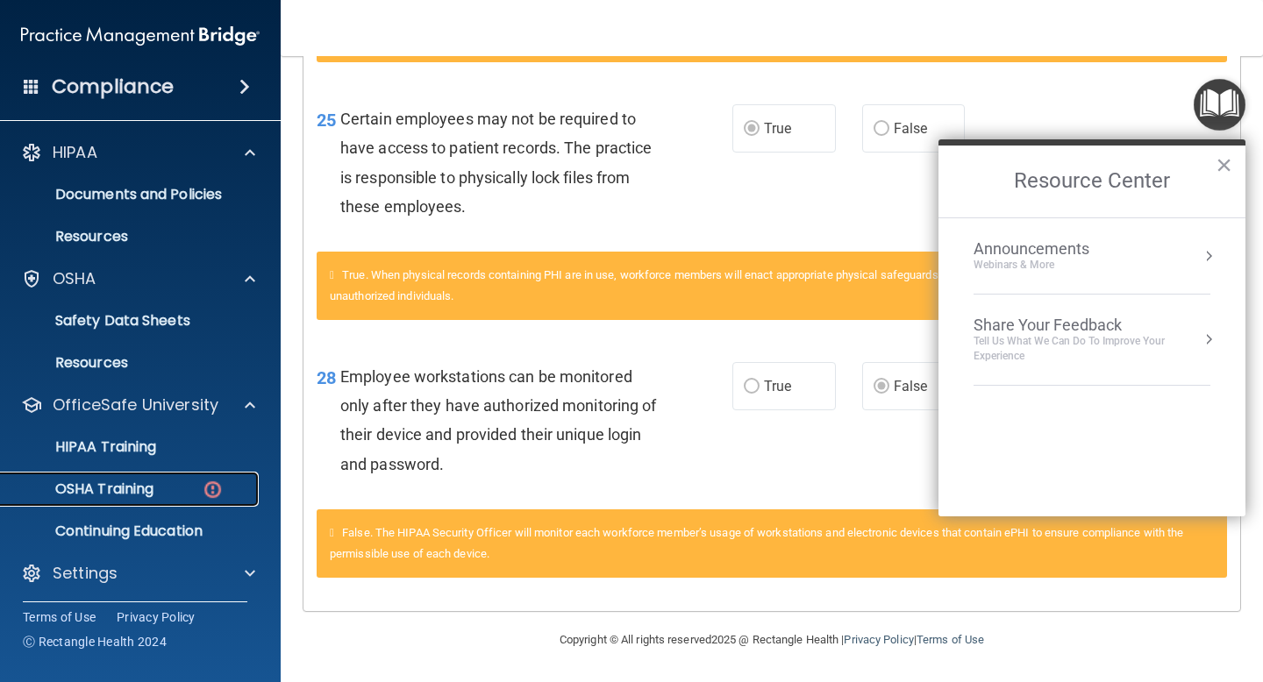
click at [155, 484] on div "OSHA Training" at bounding box center [130, 490] width 239 height 18
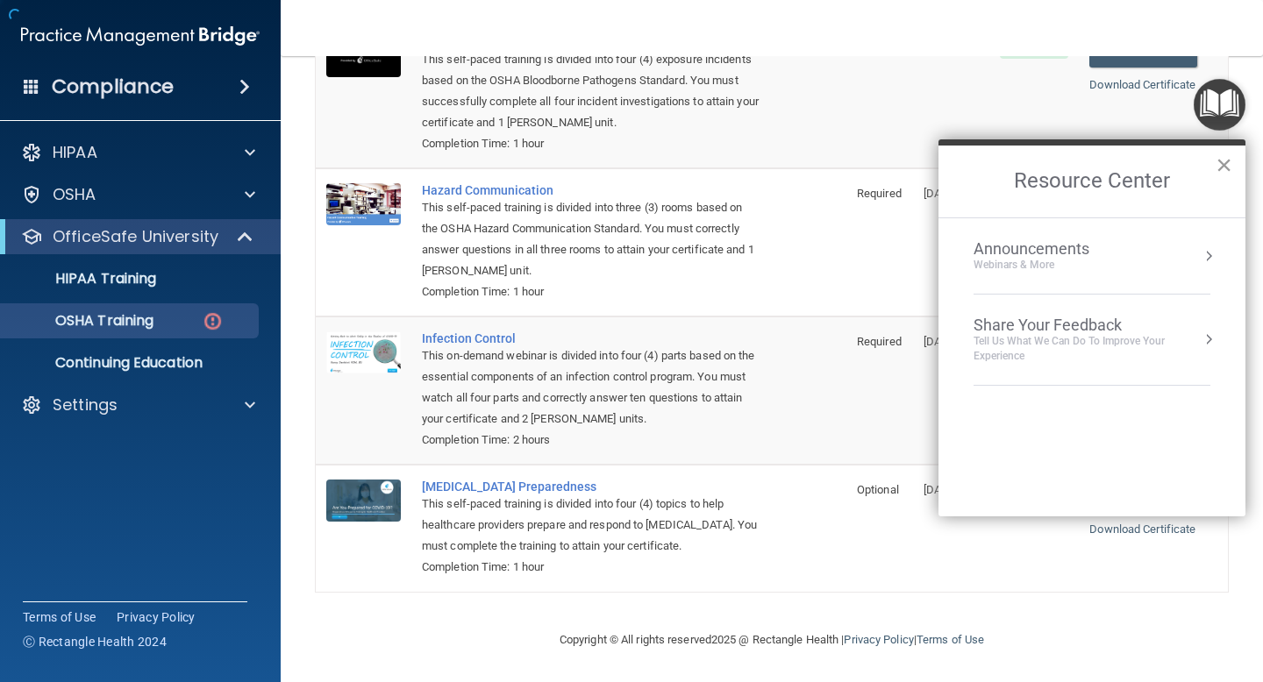
scroll to position [227, 0]
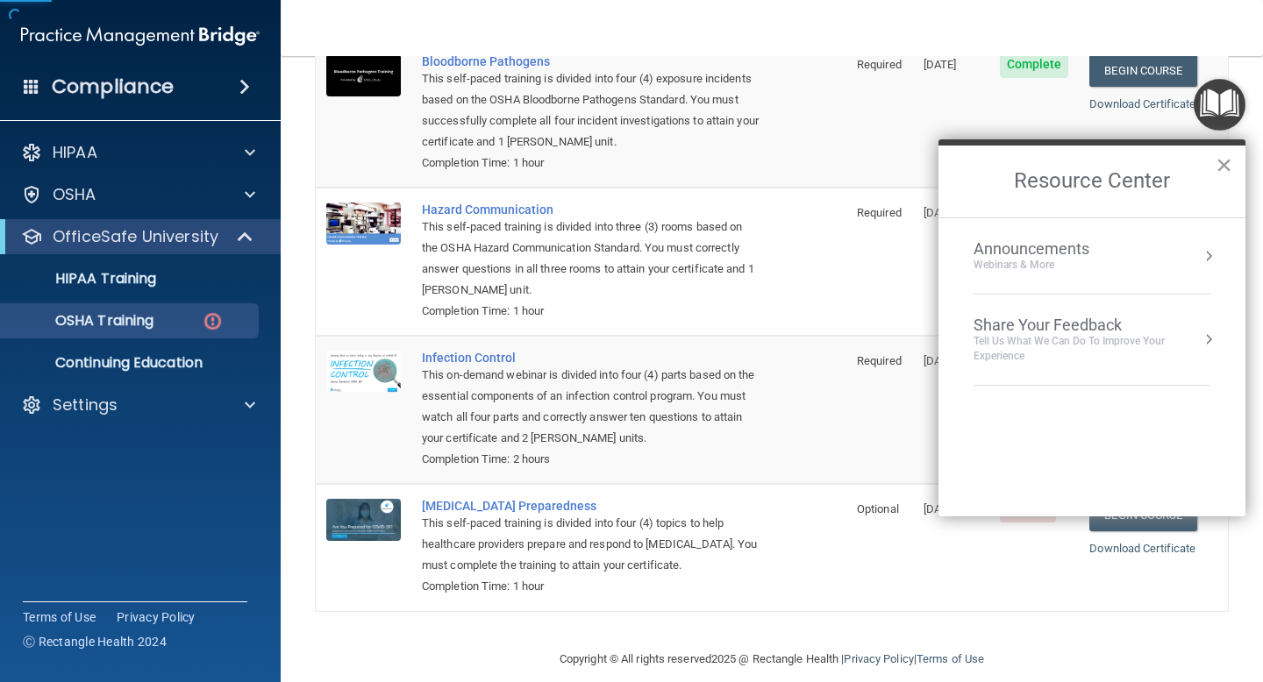
click at [1221, 164] on button "×" at bounding box center [1223, 165] width 17 height 28
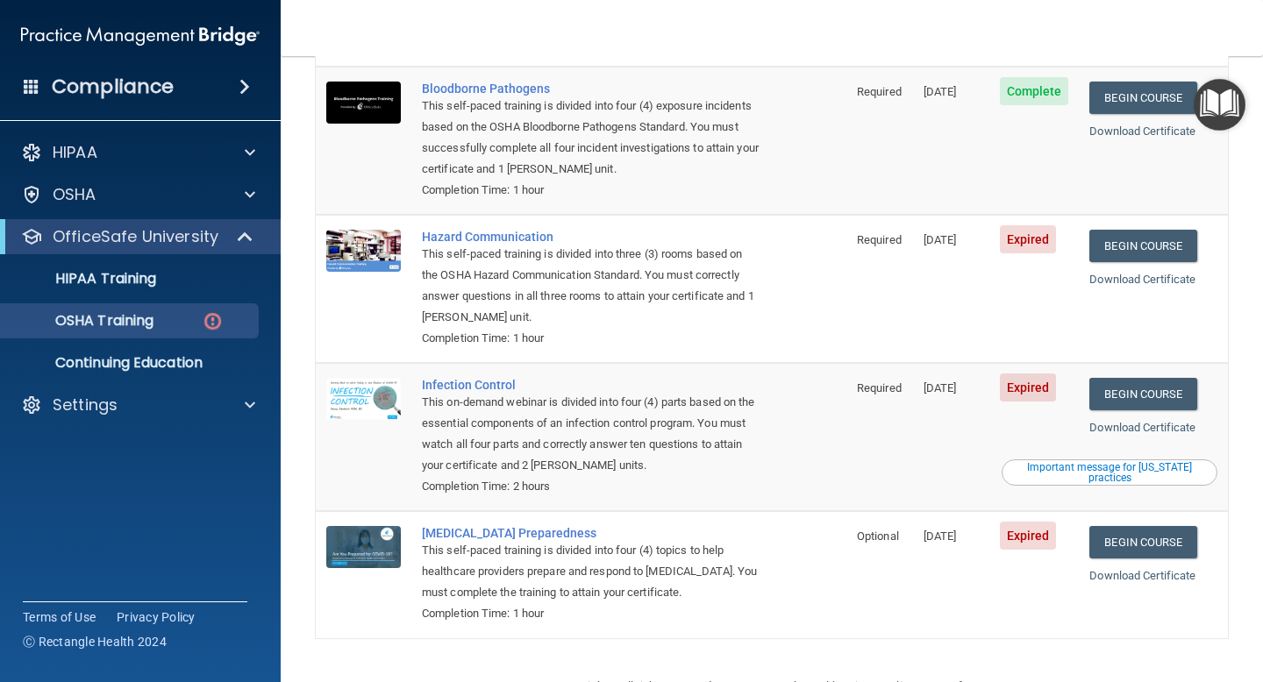
scroll to position [198, 0]
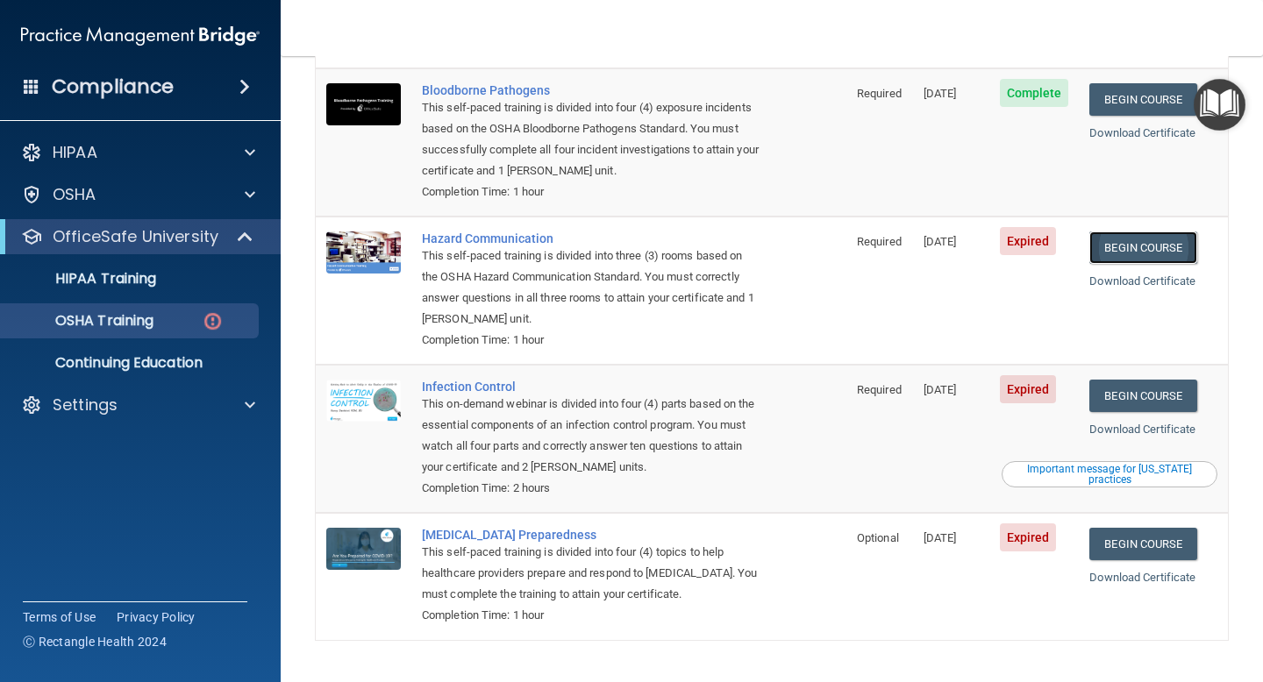
click at [1172, 232] on link "Begin Course" at bounding box center [1142, 248] width 107 height 32
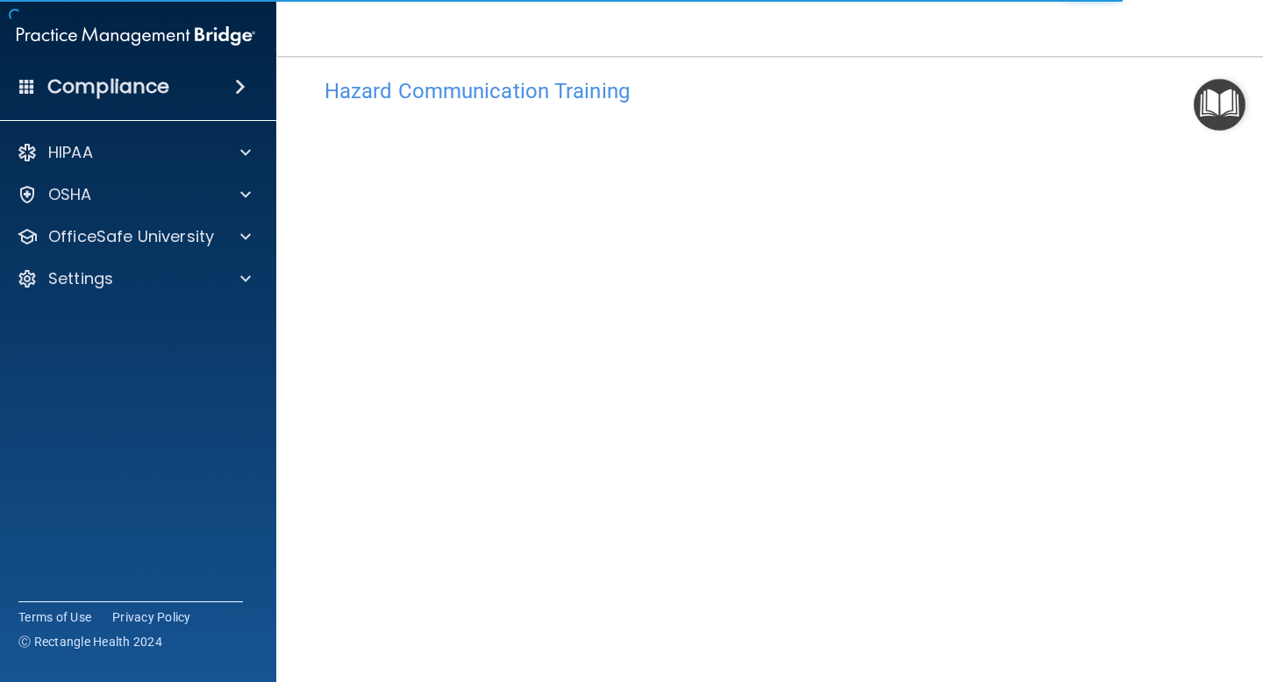
scroll to position [108, 0]
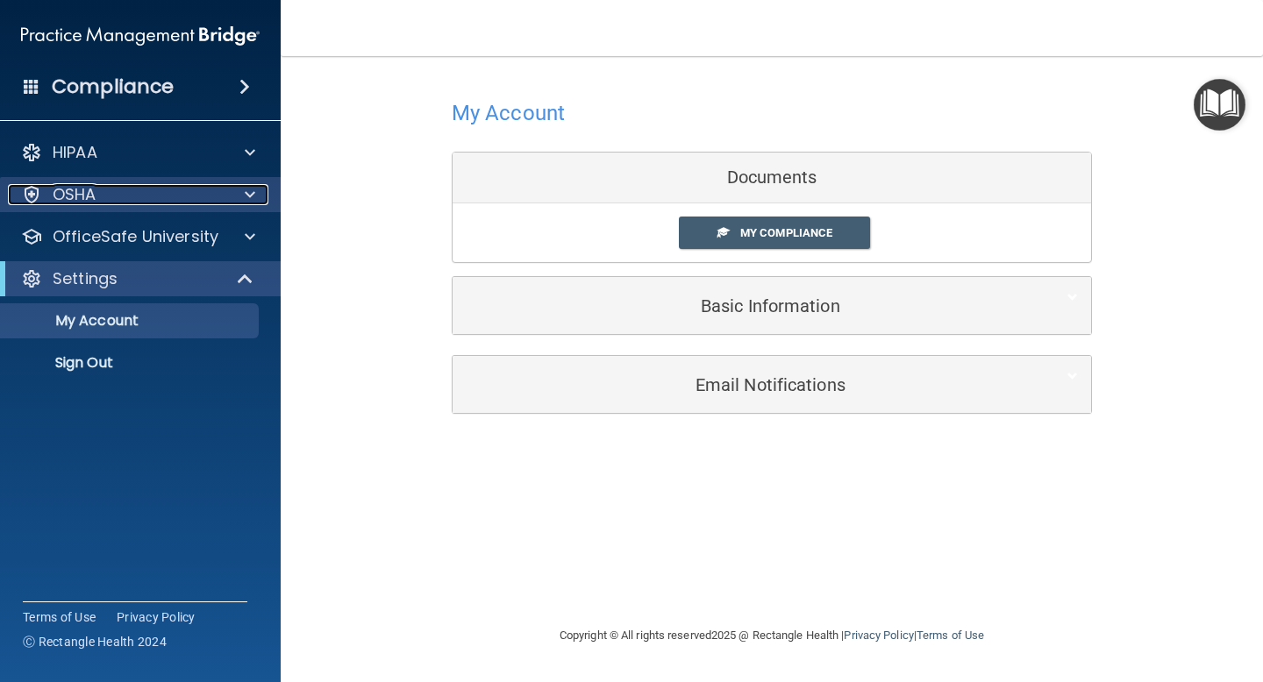
click at [114, 191] on div "OSHA" at bounding box center [116, 194] width 217 height 21
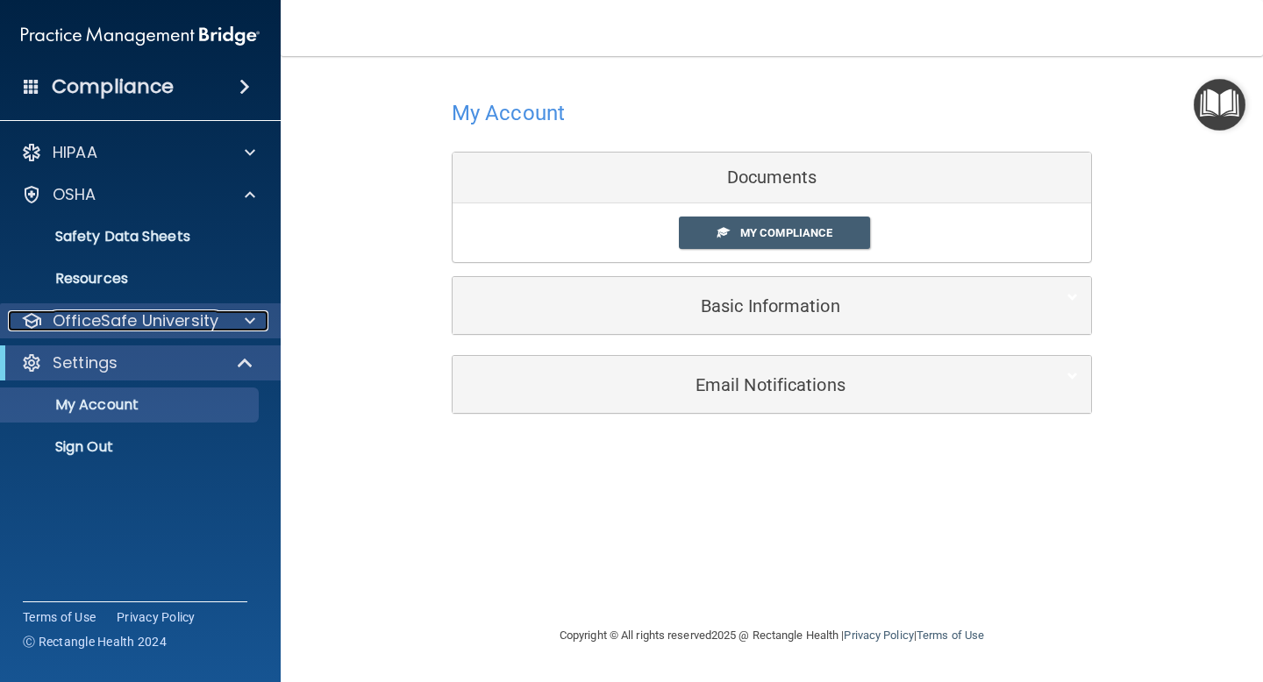
click at [143, 312] on p "OfficeSafe University" at bounding box center [136, 320] width 166 height 21
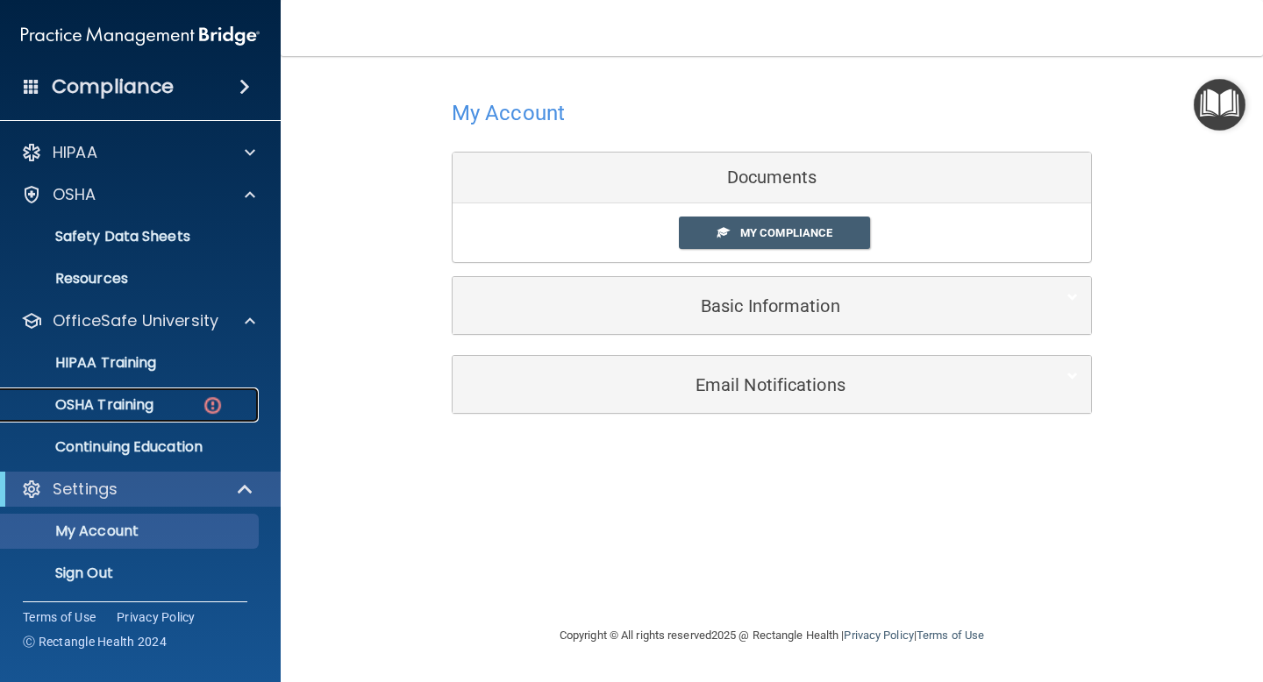
click at [149, 405] on p "OSHA Training" at bounding box center [82, 405] width 142 height 18
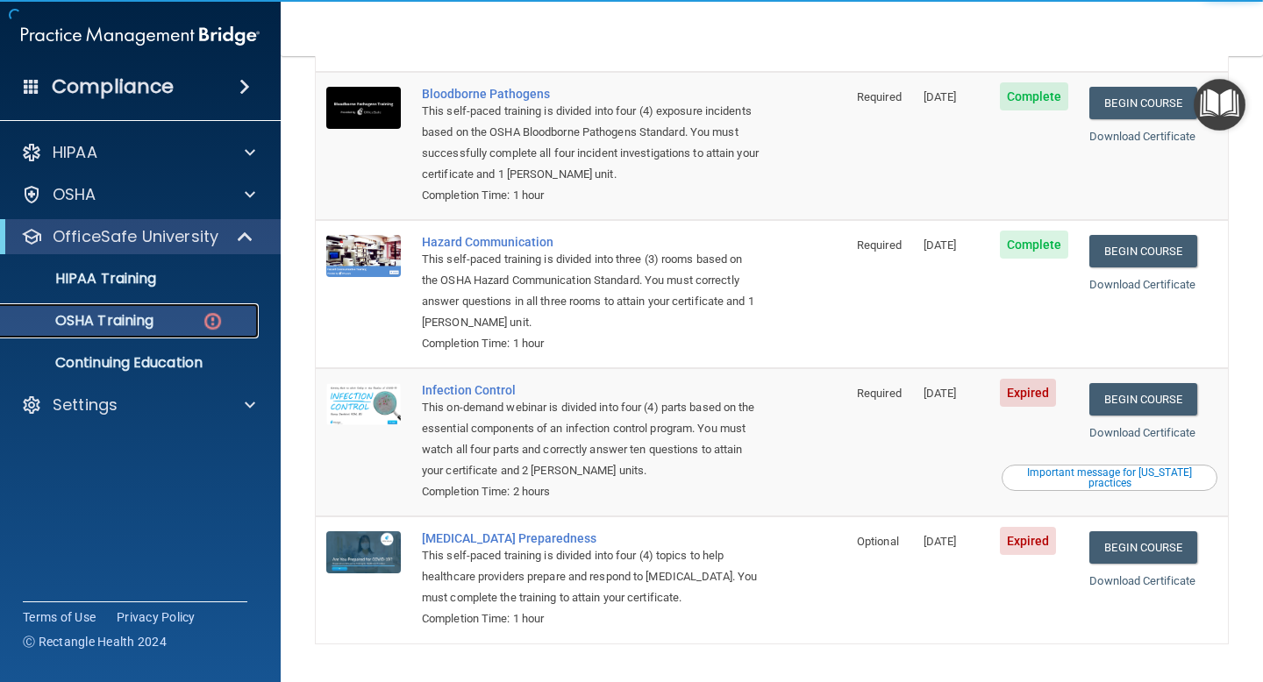
scroll to position [196, 0]
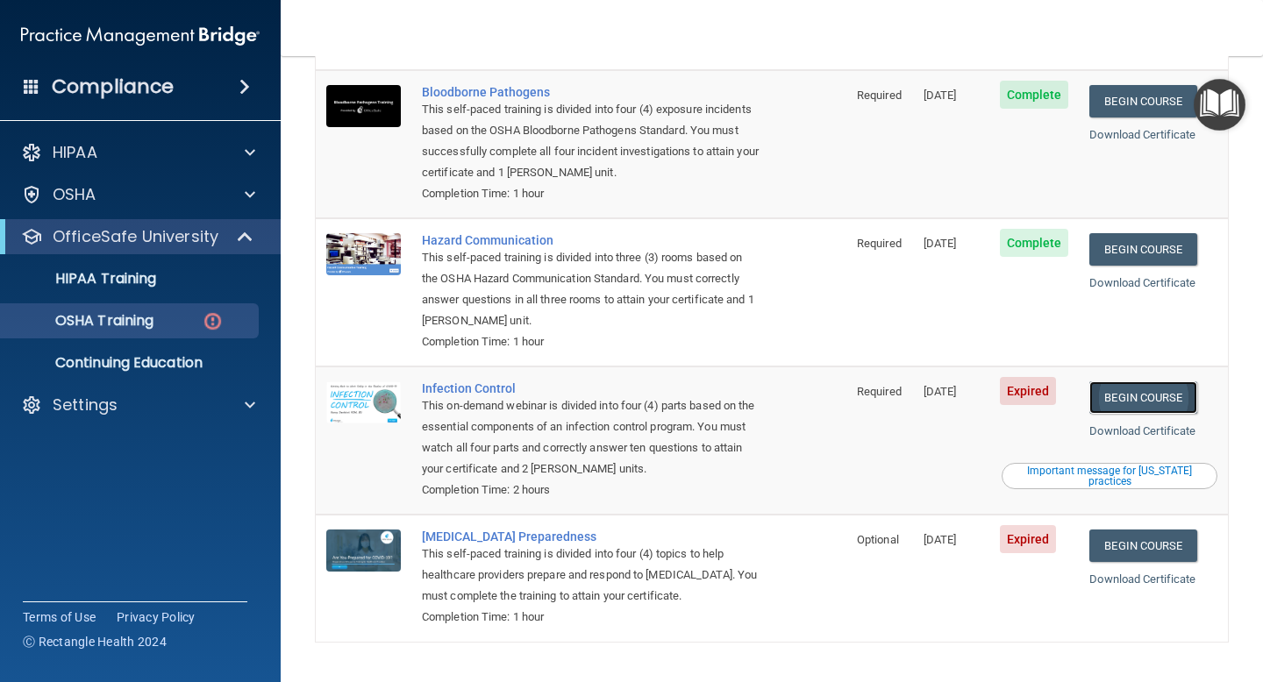
click at [1155, 381] on link "Begin Course" at bounding box center [1142, 397] width 107 height 32
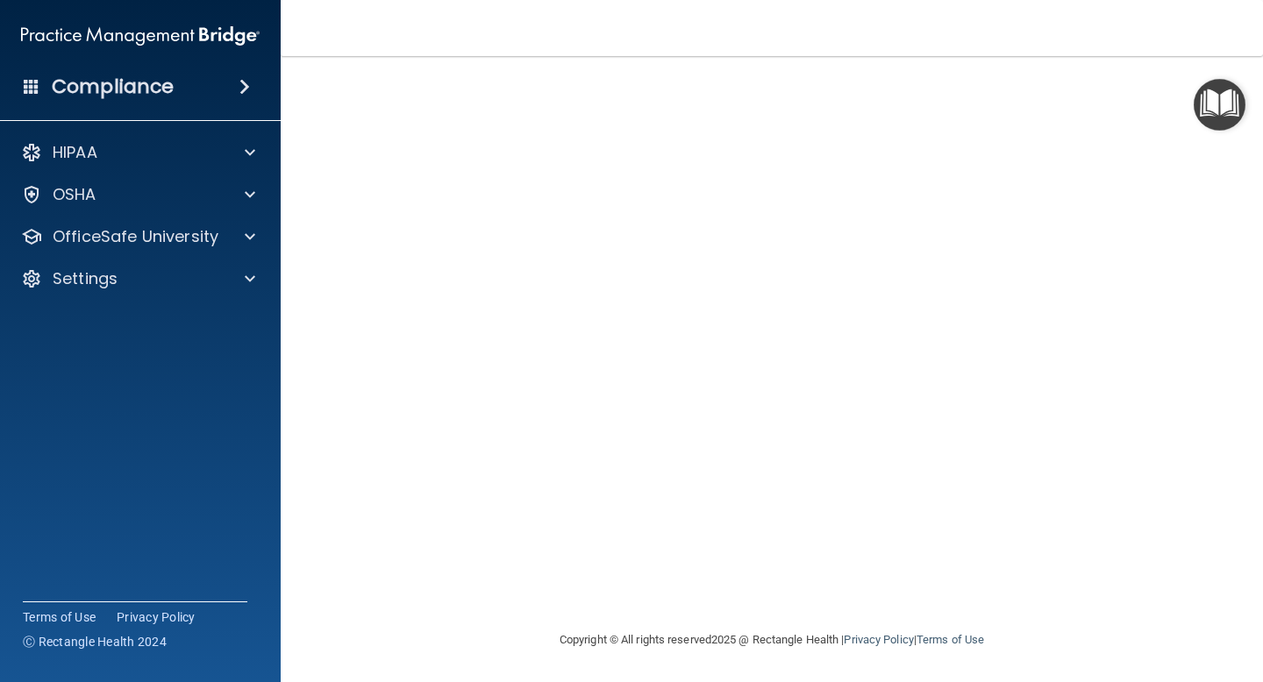
scroll to position [65, 0]
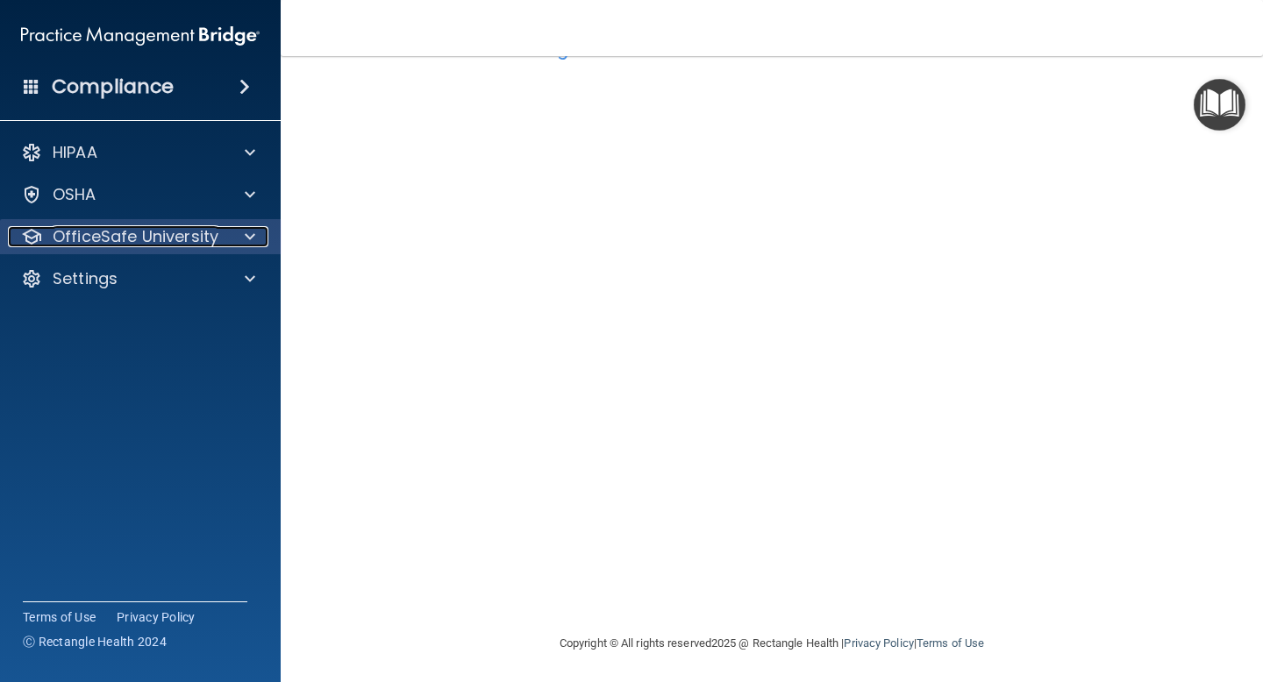
click at [131, 240] on p "OfficeSafe University" at bounding box center [136, 236] width 166 height 21
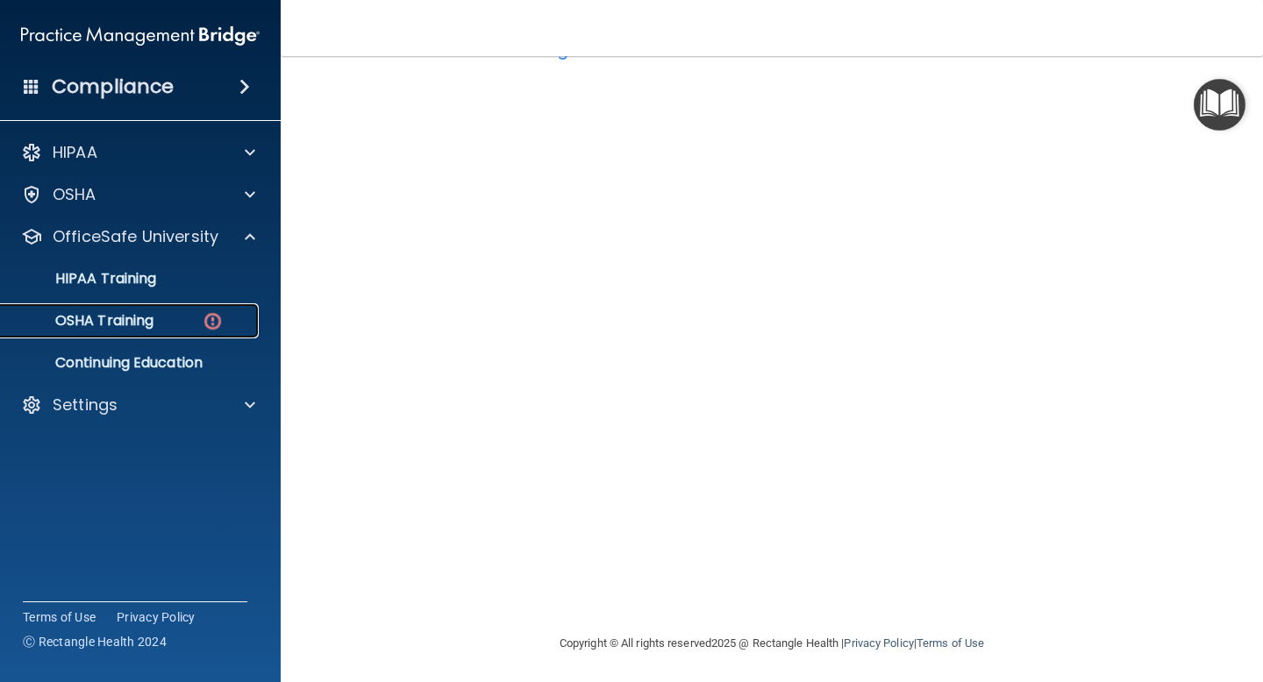
click at [152, 321] on p "OSHA Training" at bounding box center [82, 321] width 142 height 18
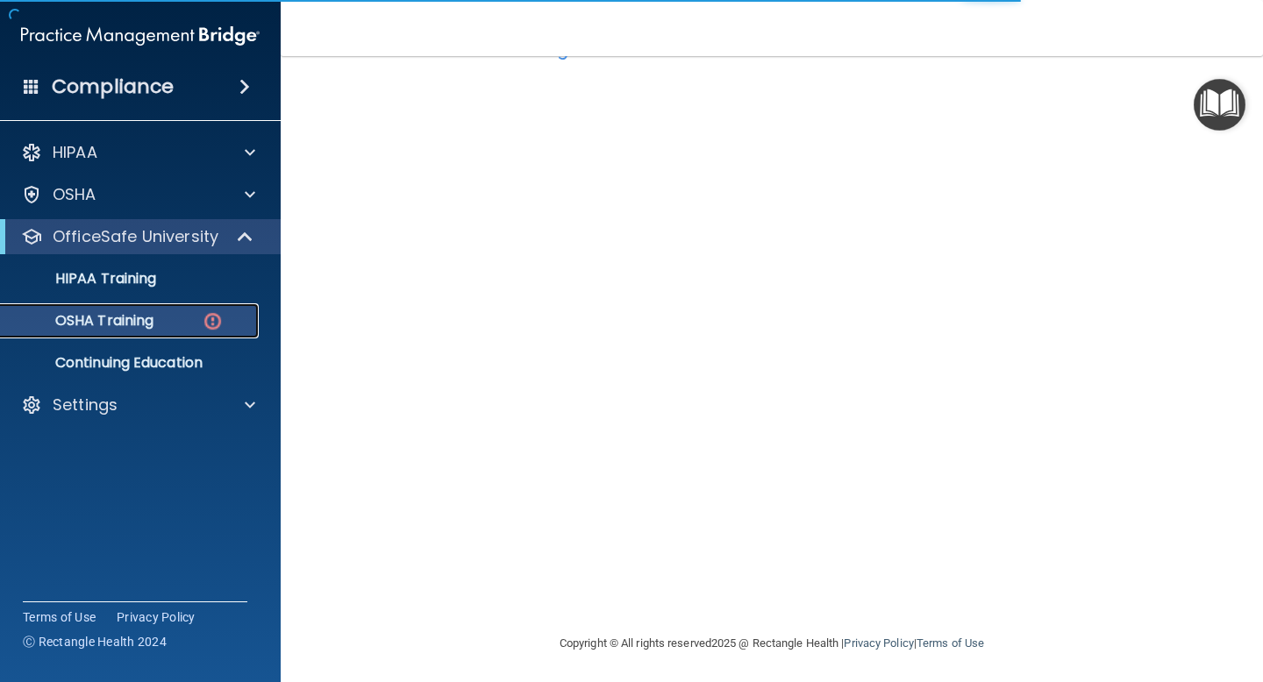
scroll to position [224, 0]
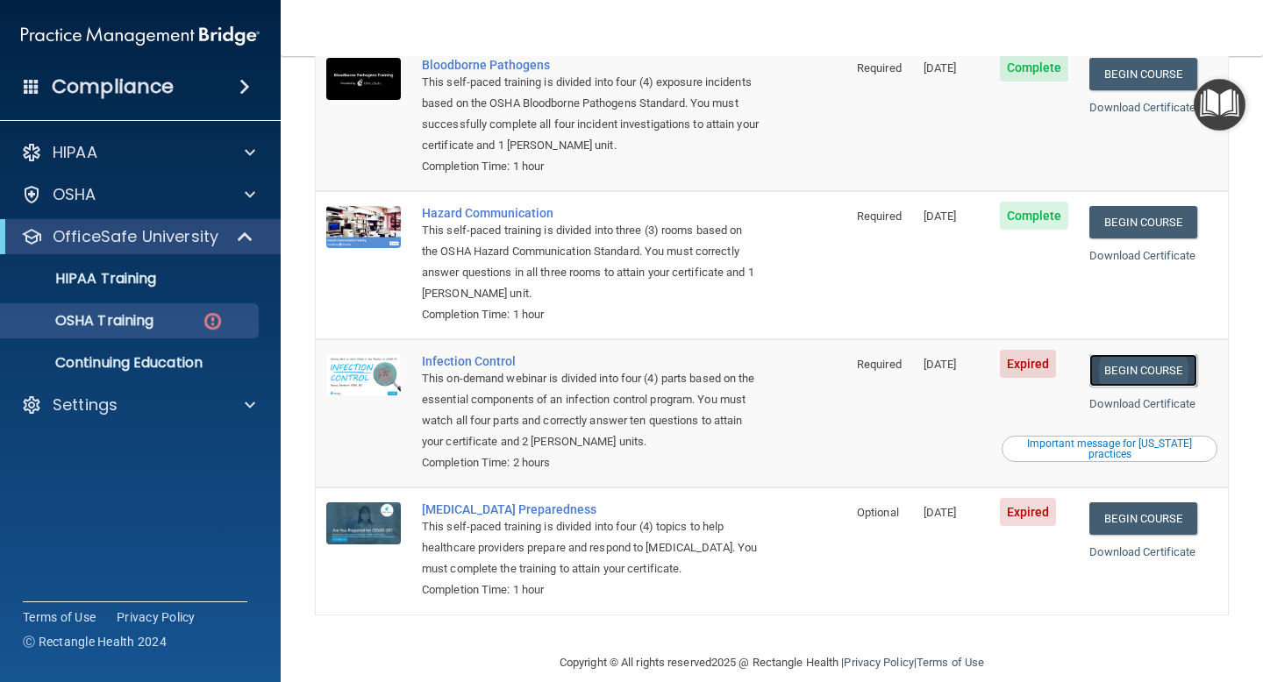
click at [1121, 356] on link "Begin Course" at bounding box center [1142, 370] width 107 height 32
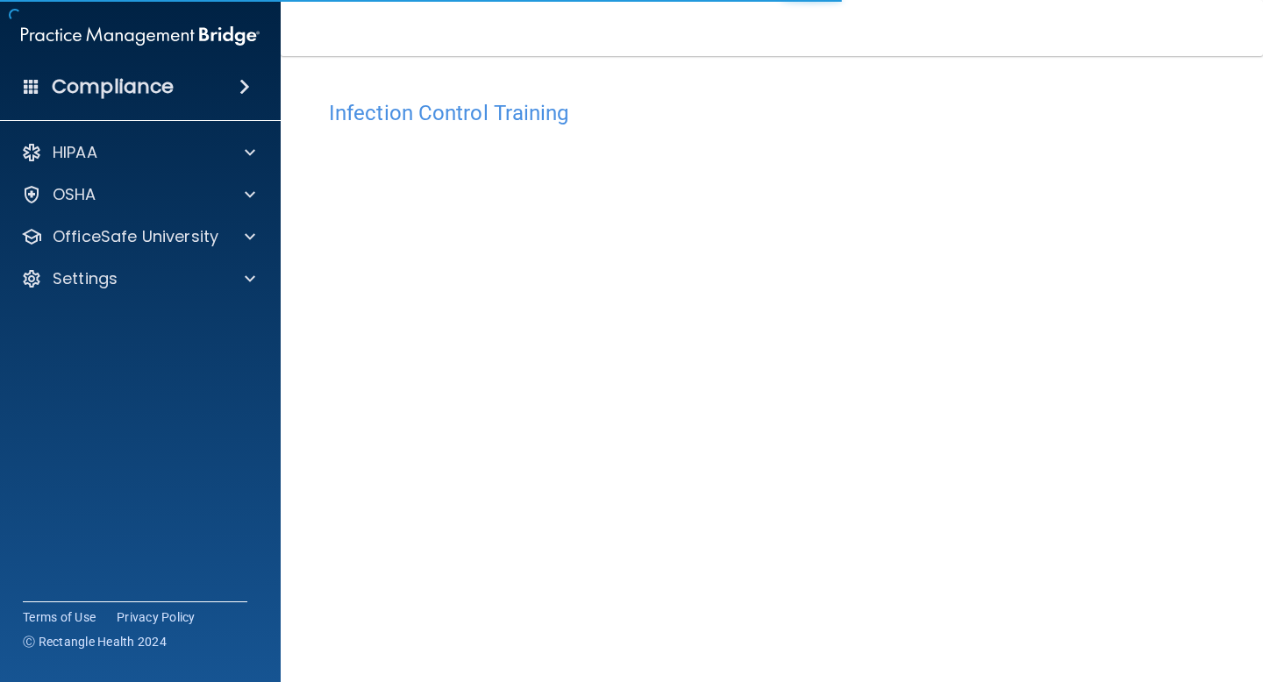
scroll to position [68, 0]
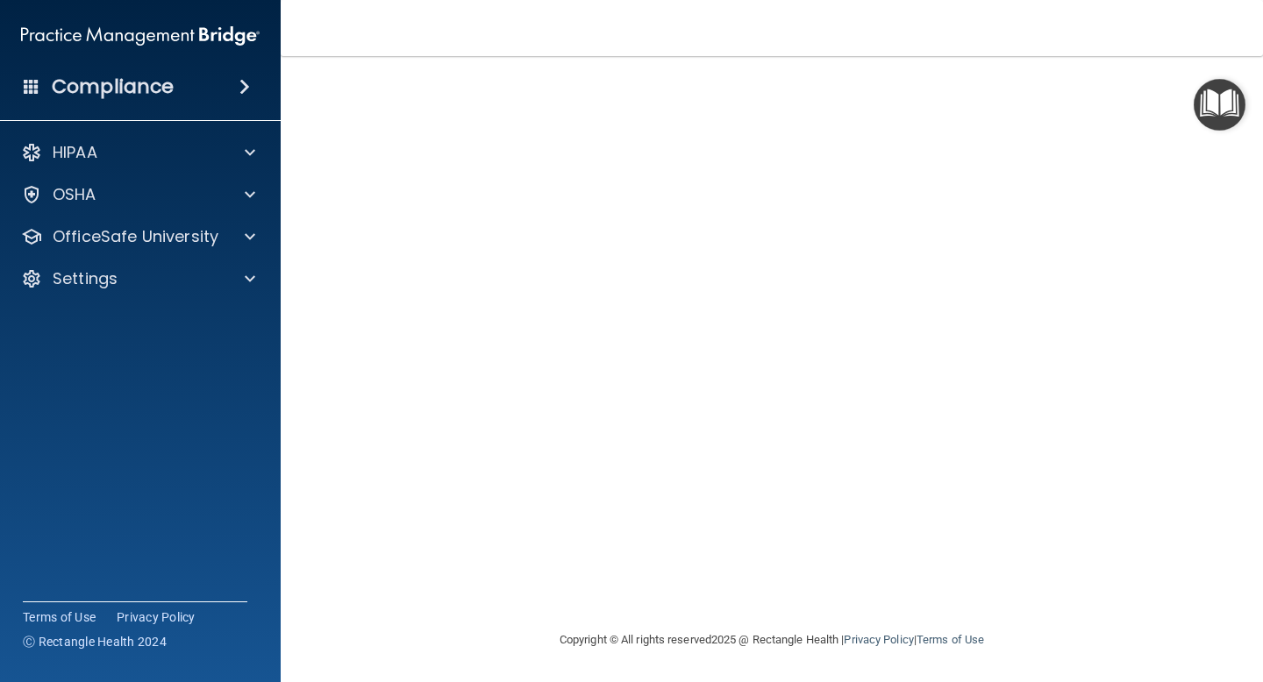
click at [1238, 105] on img "Open Resource Center" at bounding box center [1220, 105] width 52 height 52
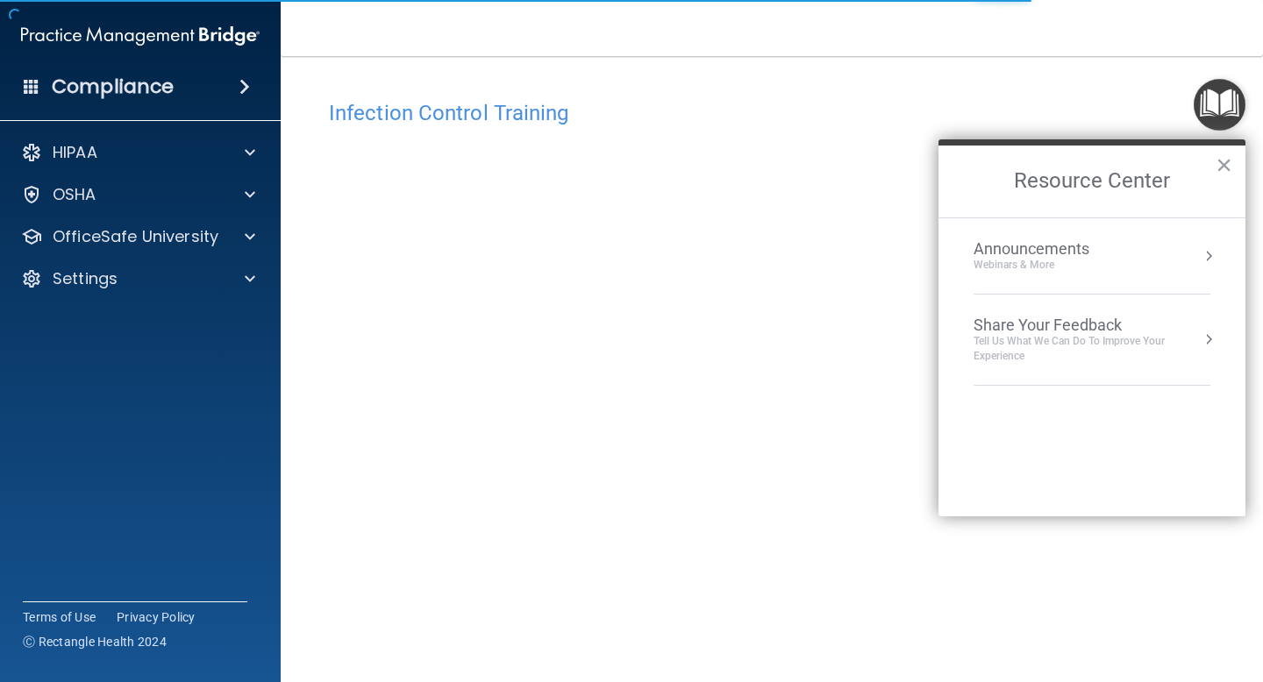
scroll to position [59, 0]
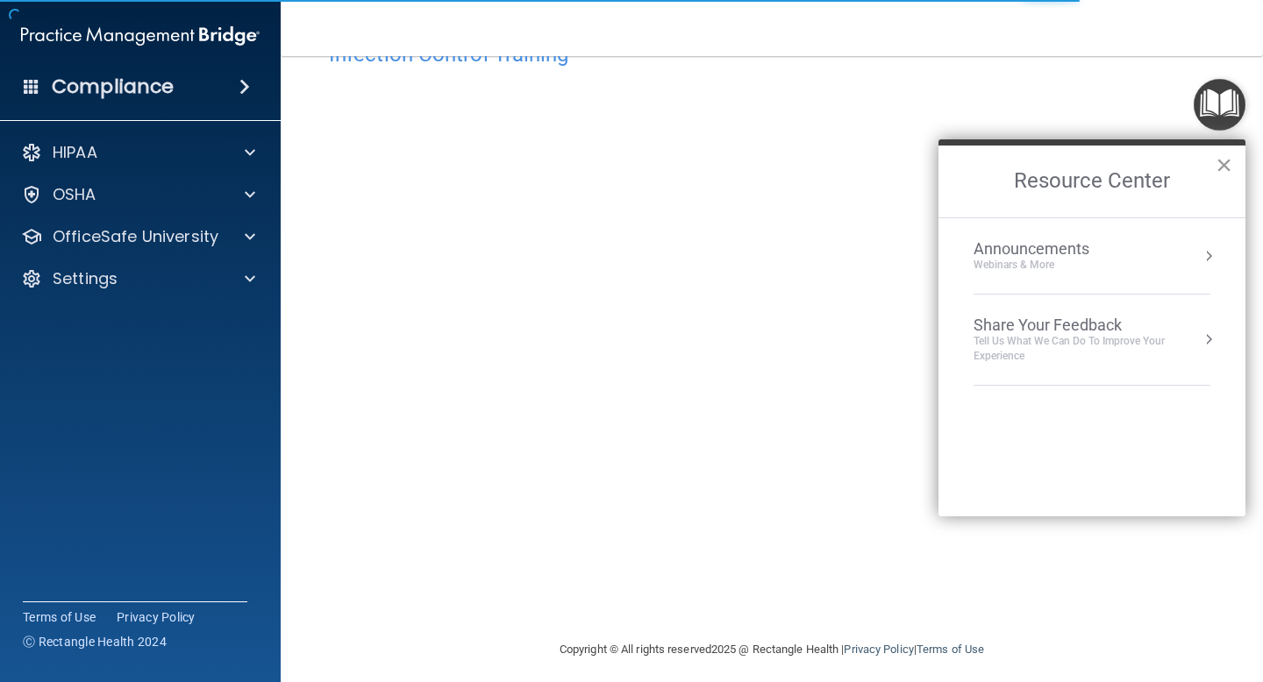
click at [1215, 171] on button "×" at bounding box center [1223, 165] width 17 height 28
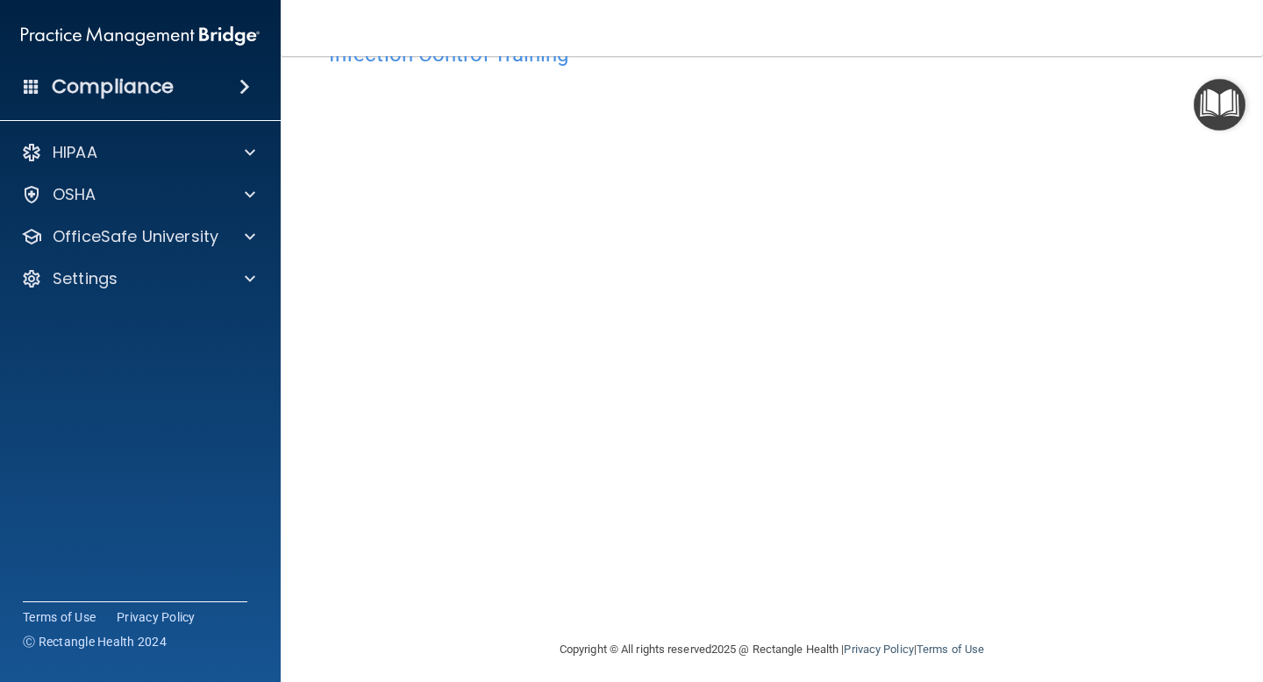
click at [1262, 261] on main "Infection Control Training This course doesn’t expire until [DATE]. Are you sur…" at bounding box center [772, 369] width 982 height 626
click at [92, 215] on div "HIPAA Documents and Policies Report an Incident Business Associates Emergency P…" at bounding box center [141, 219] width 282 height 182
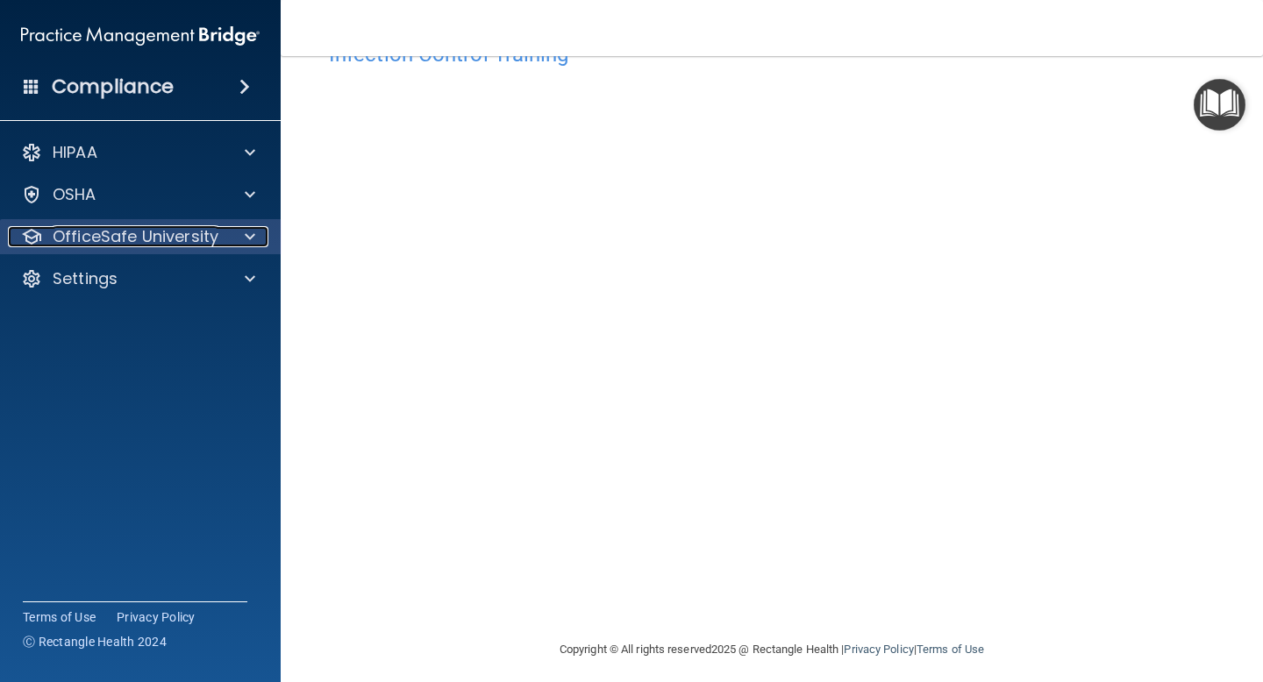
click at [92, 228] on p "OfficeSafe University" at bounding box center [136, 236] width 166 height 21
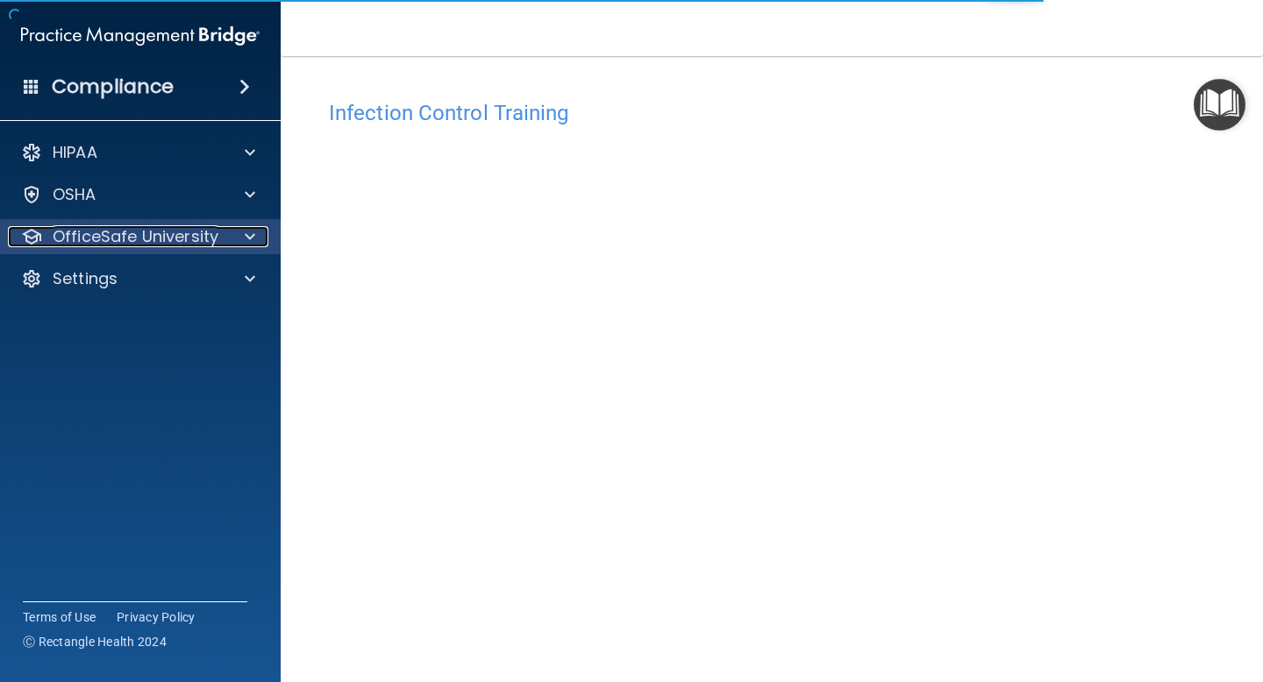
click at [196, 245] on p "OfficeSafe University" at bounding box center [136, 236] width 166 height 21
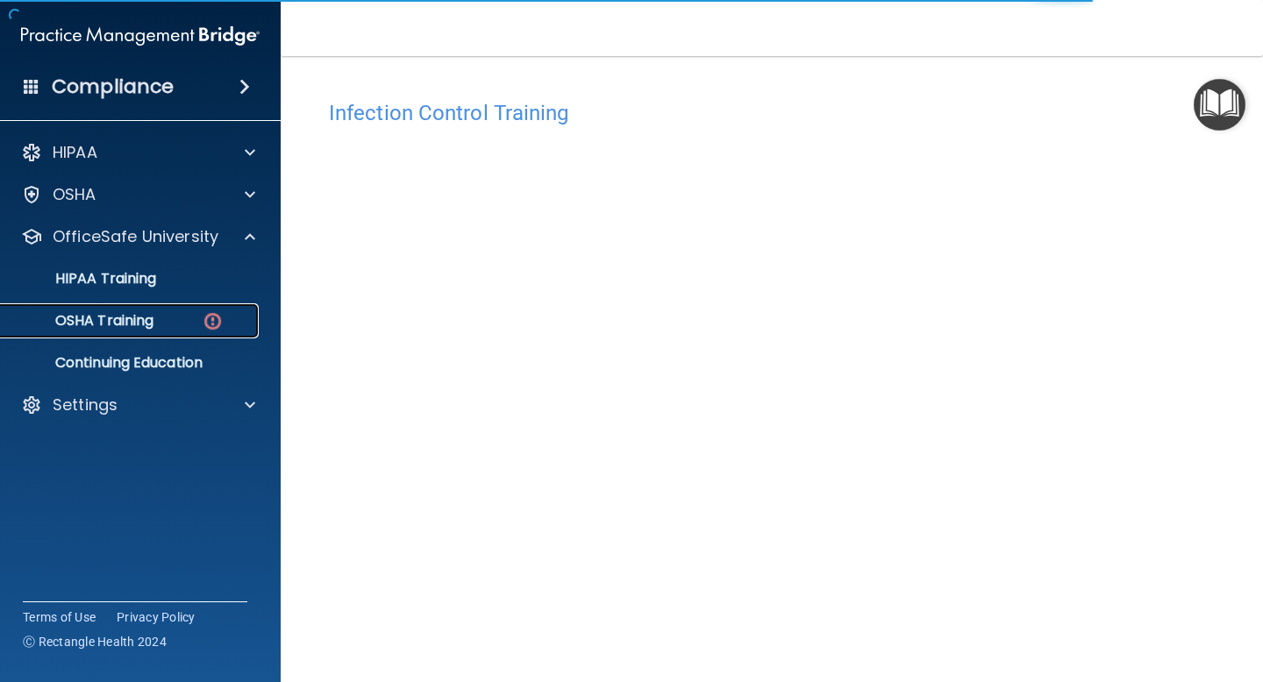
click at [178, 314] on div "OSHA Training" at bounding box center [130, 321] width 239 height 18
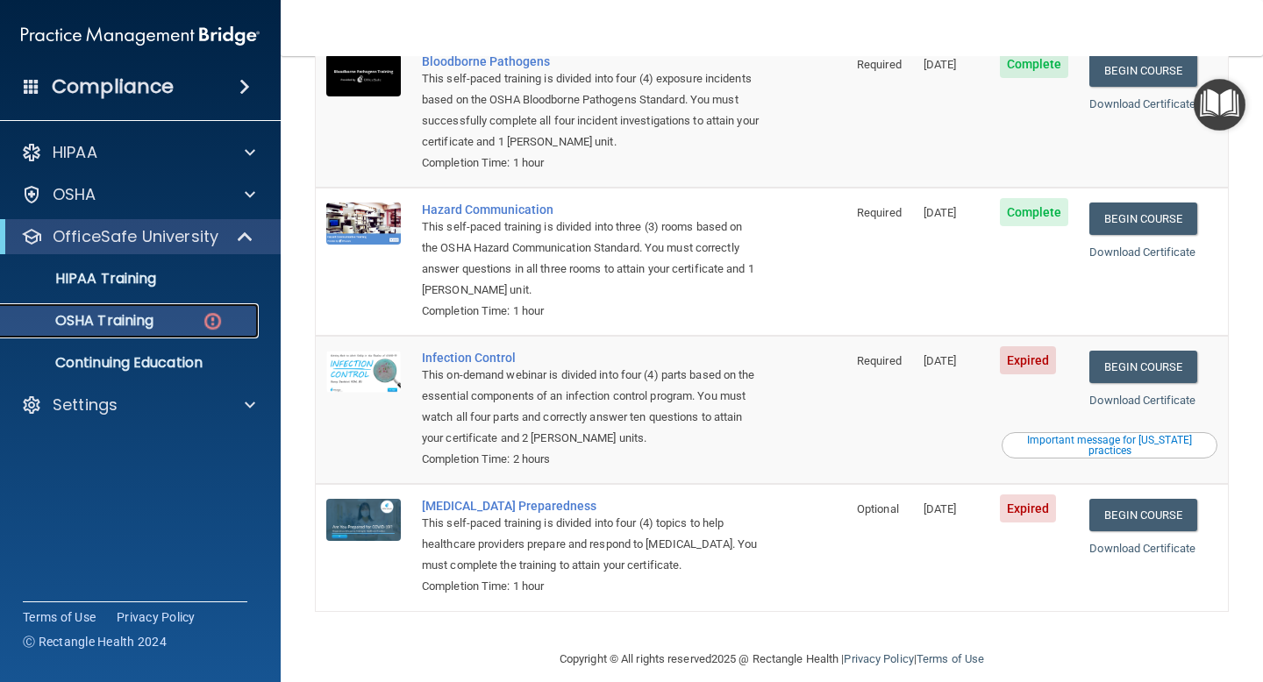
scroll to position [225, 0]
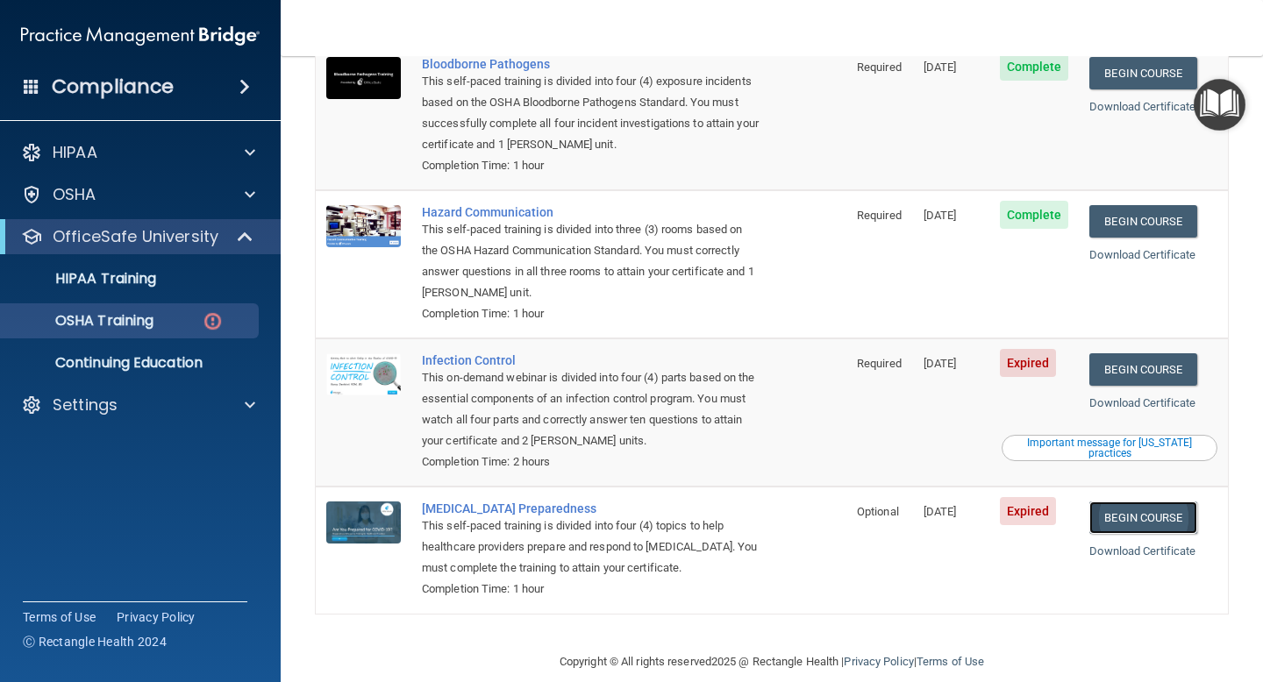
click at [1137, 502] on link "Begin Course" at bounding box center [1142, 518] width 107 height 32
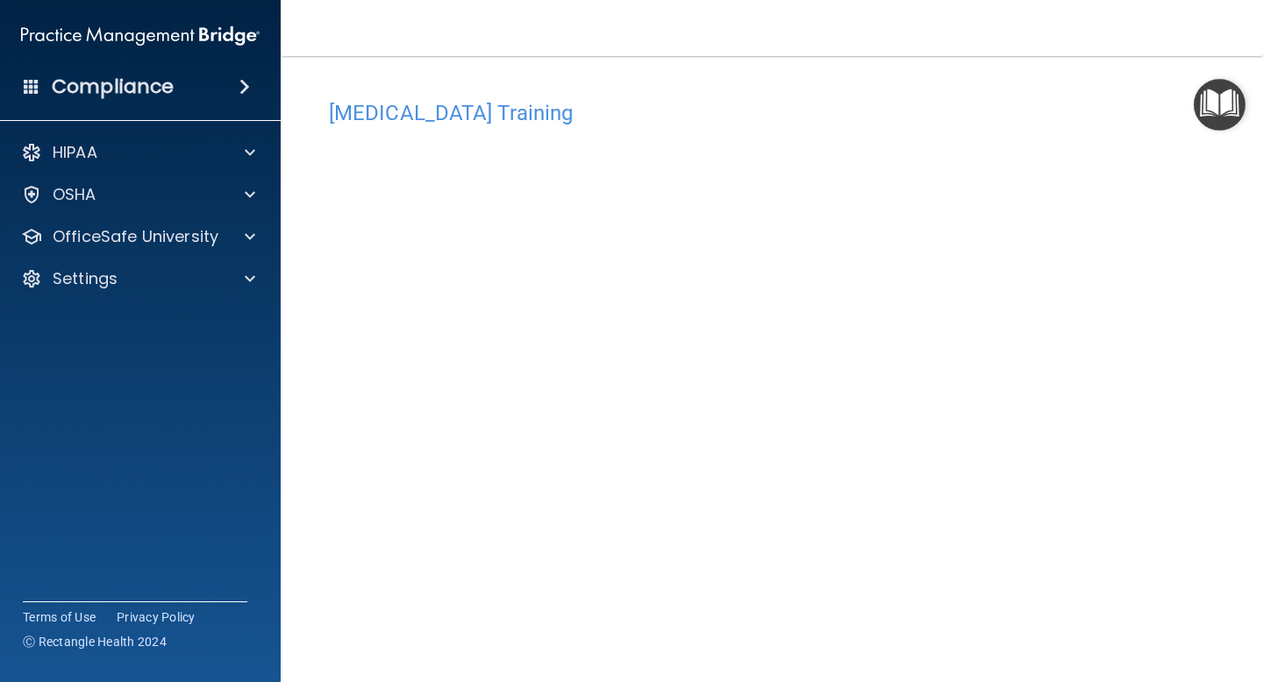
click at [157, 218] on div "HIPAA Documents and Policies Report an Incident Business Associates Emergency P…" at bounding box center [141, 219] width 282 height 182
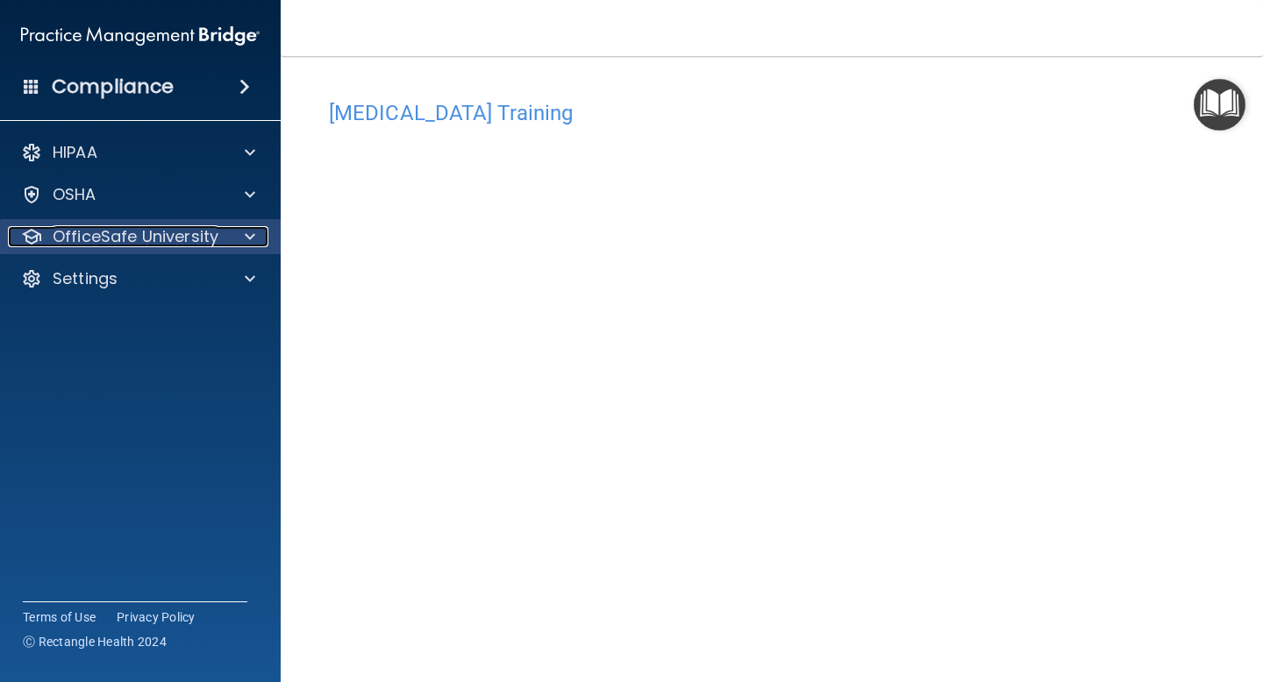
click at [159, 230] on p "OfficeSafe University" at bounding box center [136, 236] width 166 height 21
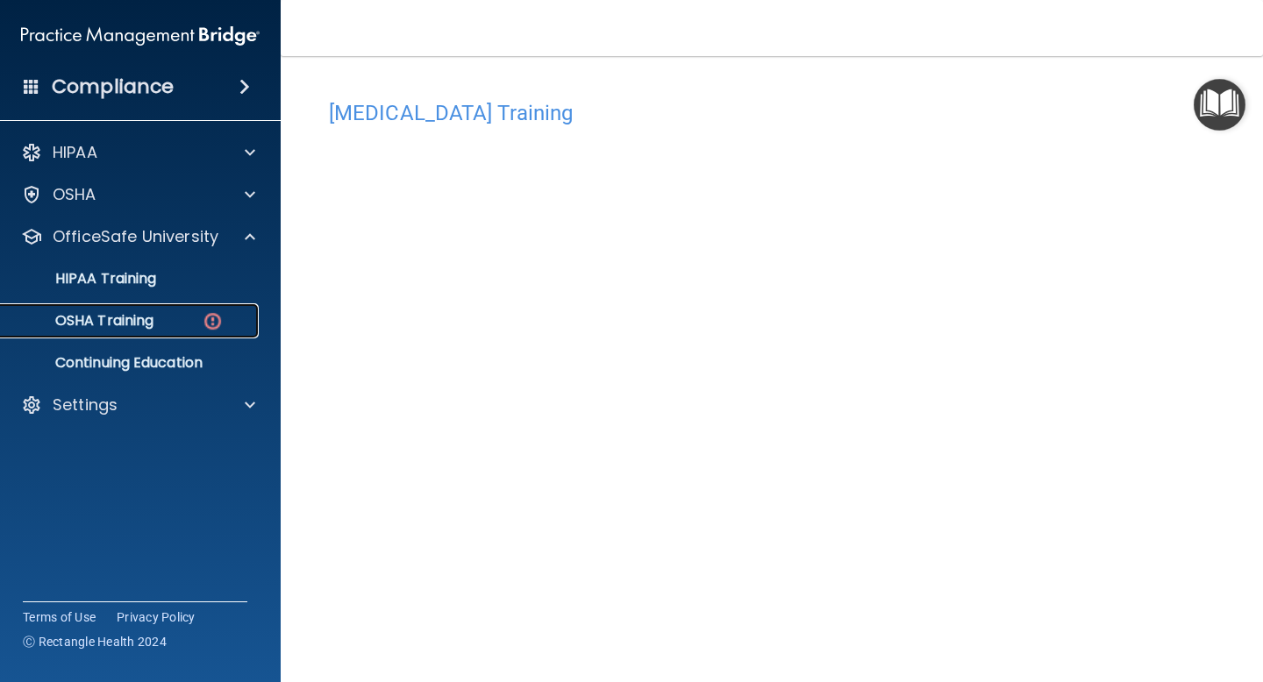
click at [166, 323] on div "OSHA Training" at bounding box center [130, 321] width 239 height 18
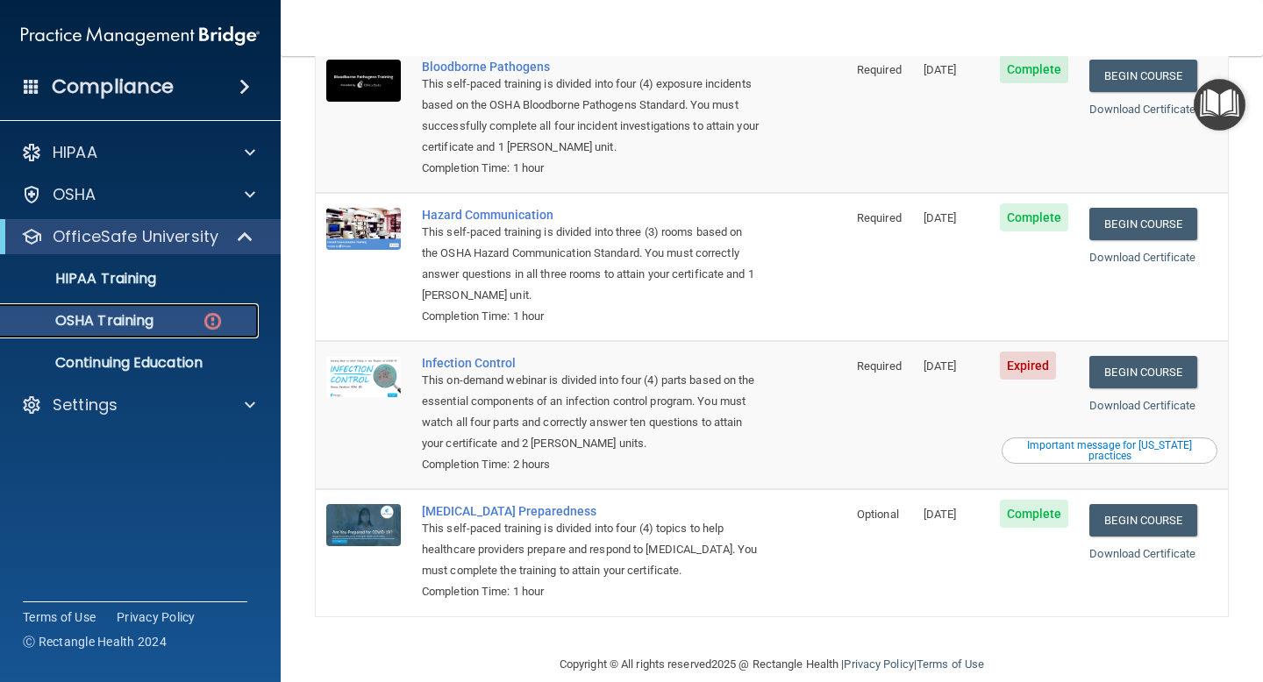
scroll to position [220, 0]
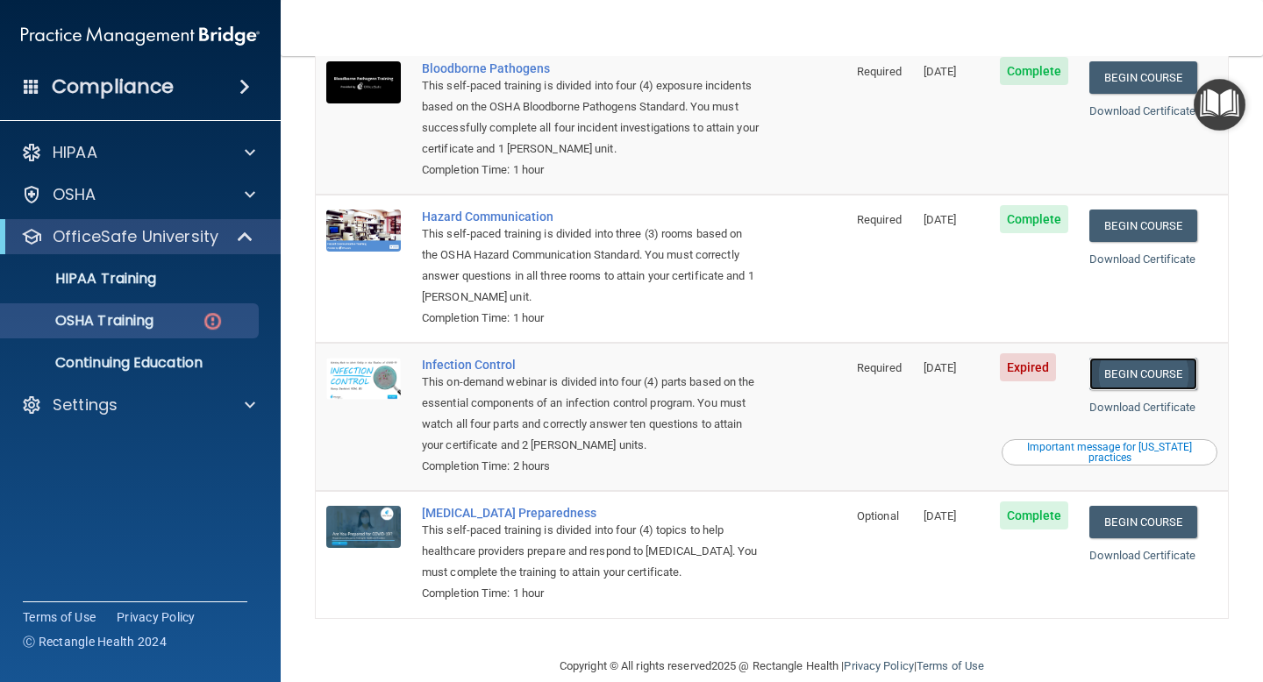
click at [1129, 358] on link "Begin Course" at bounding box center [1142, 374] width 107 height 32
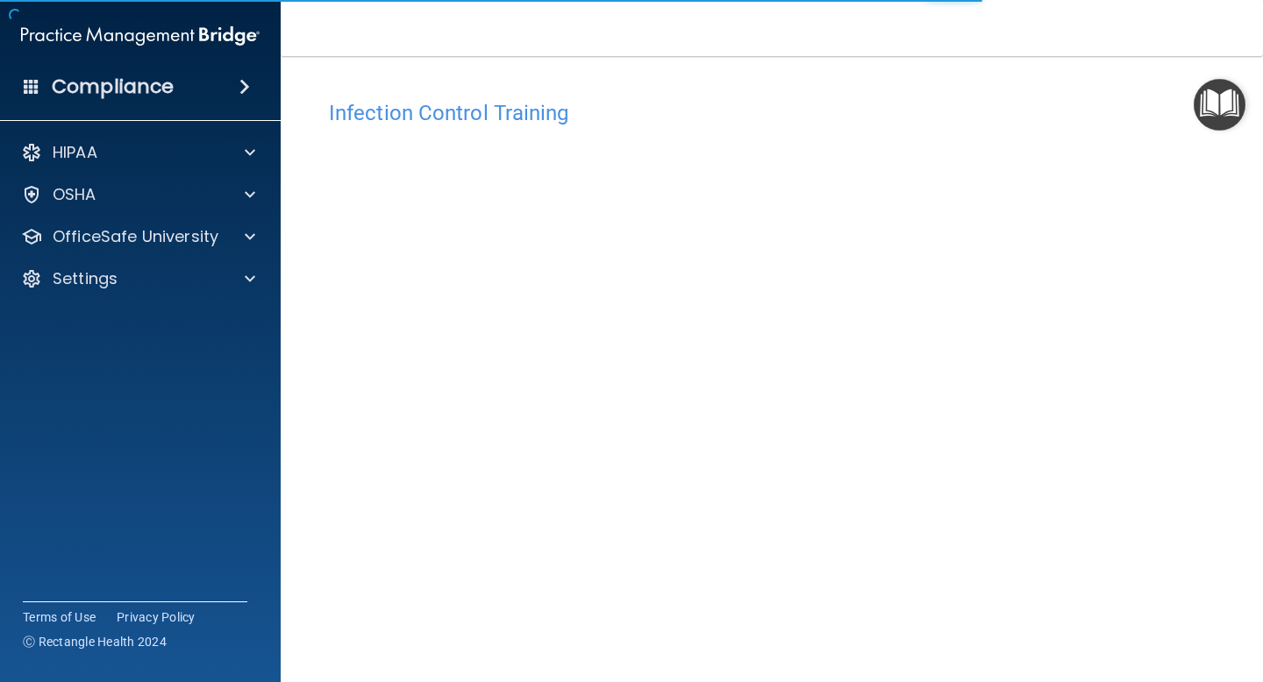
scroll to position [68, 0]
